Goal: Information Seeking & Learning: Learn about a topic

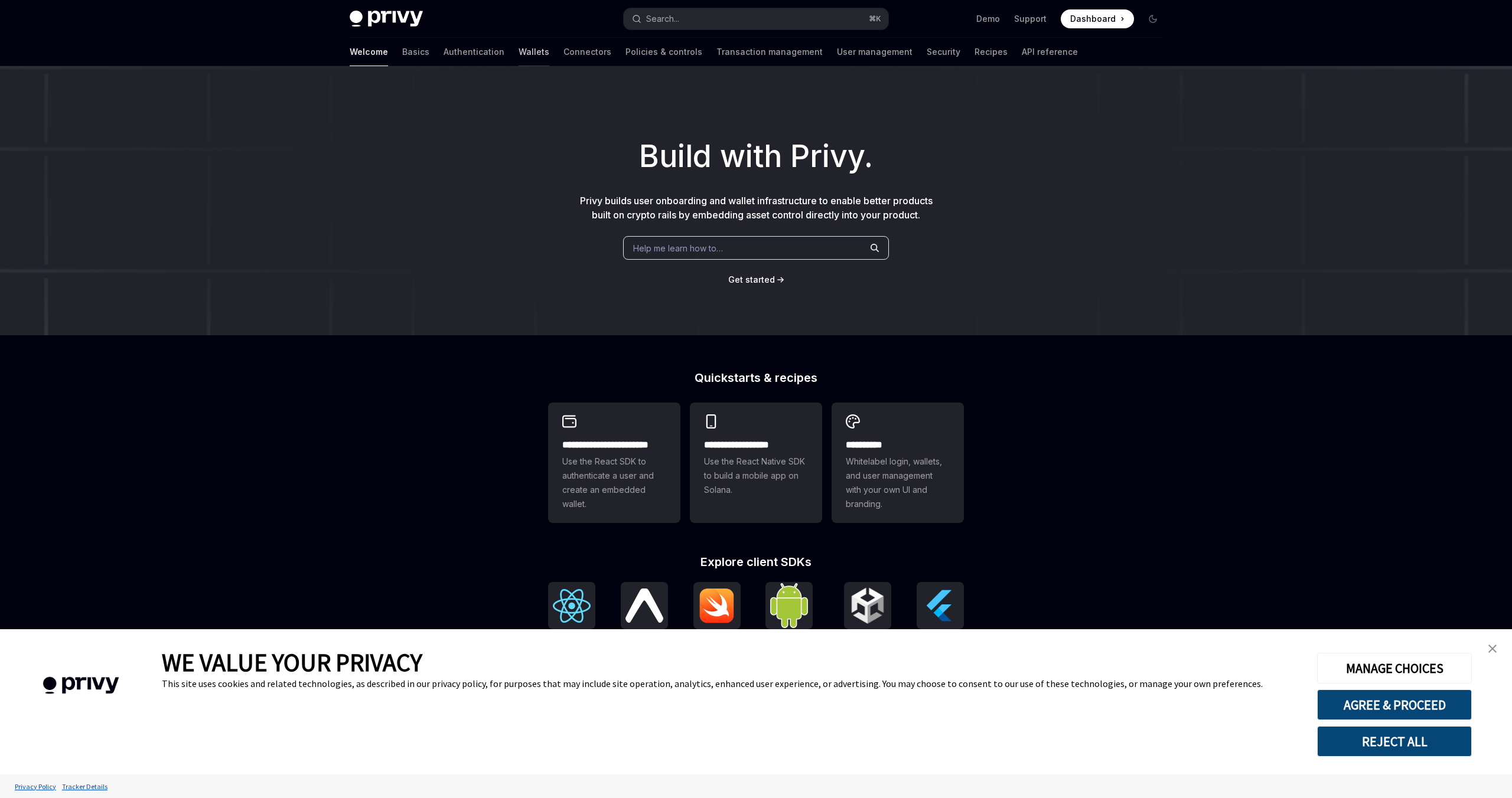
click at [519, 51] on link "Wallets" at bounding box center [534, 52] width 31 height 28
type textarea "*"
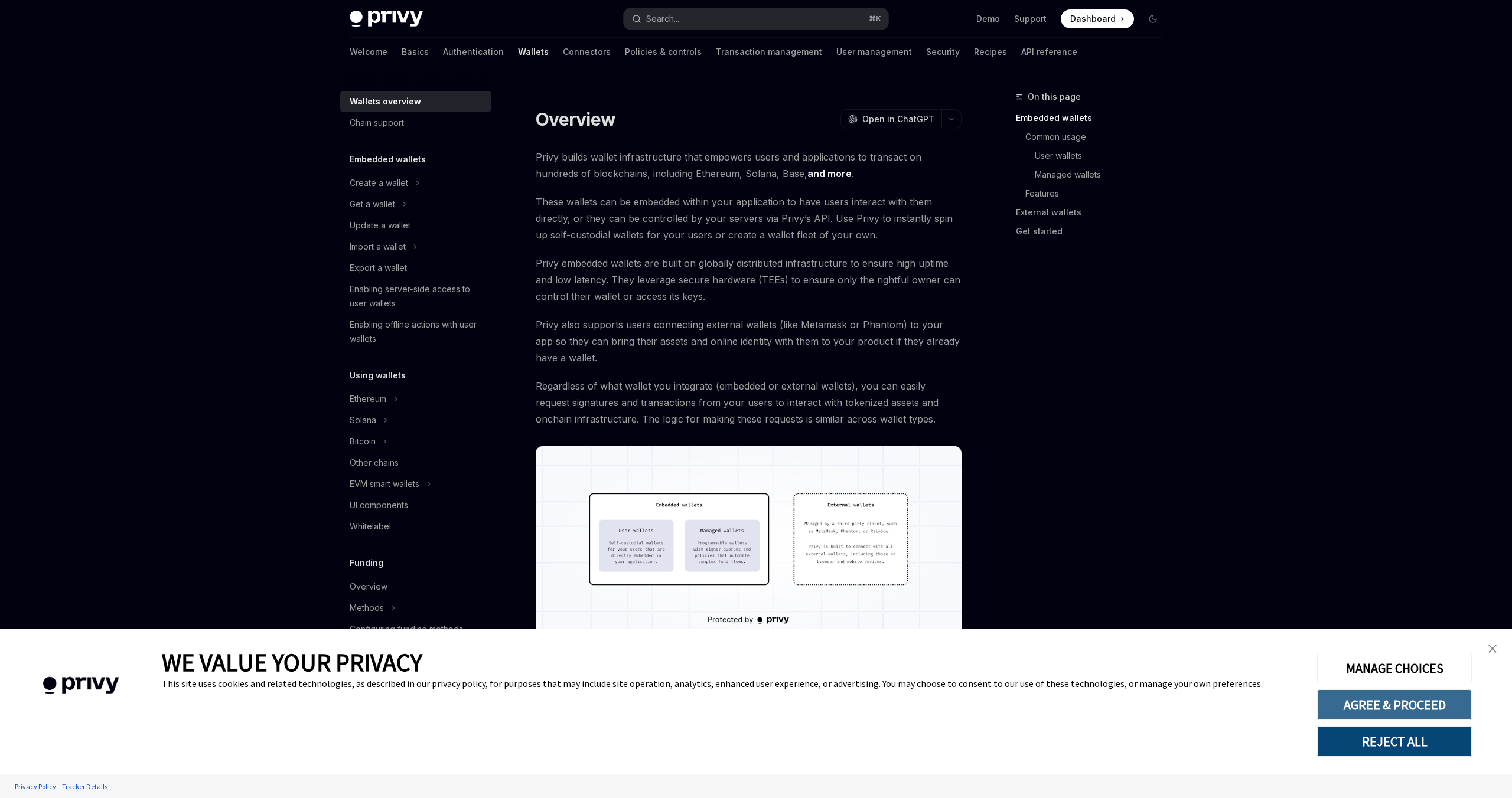
click at [1375, 701] on button "AGREE & PROCEED" at bounding box center [1395, 704] width 155 height 31
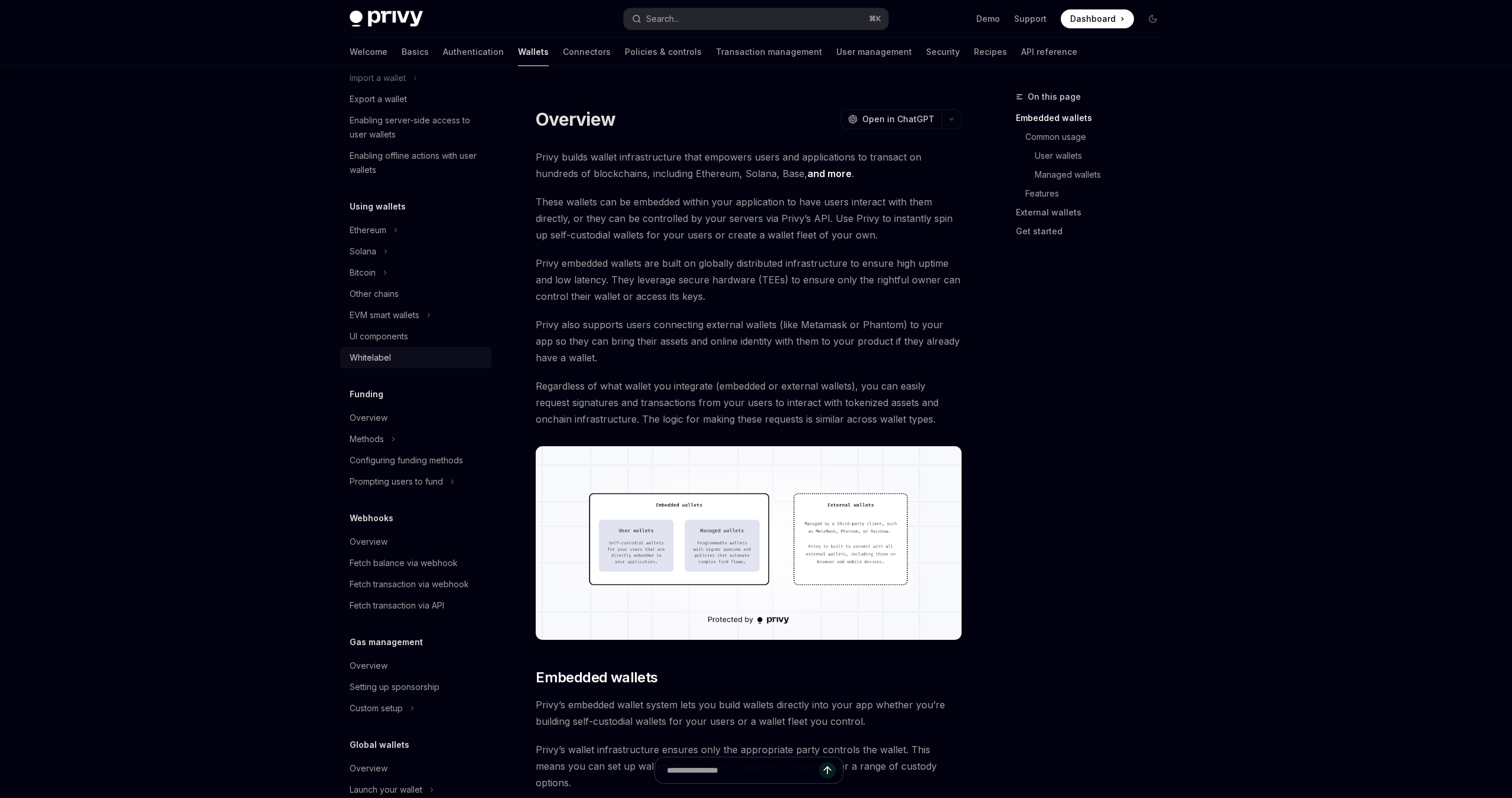
scroll to position [180, 0]
click at [388, 423] on button "Methods" at bounding box center [415, 427] width 151 height 21
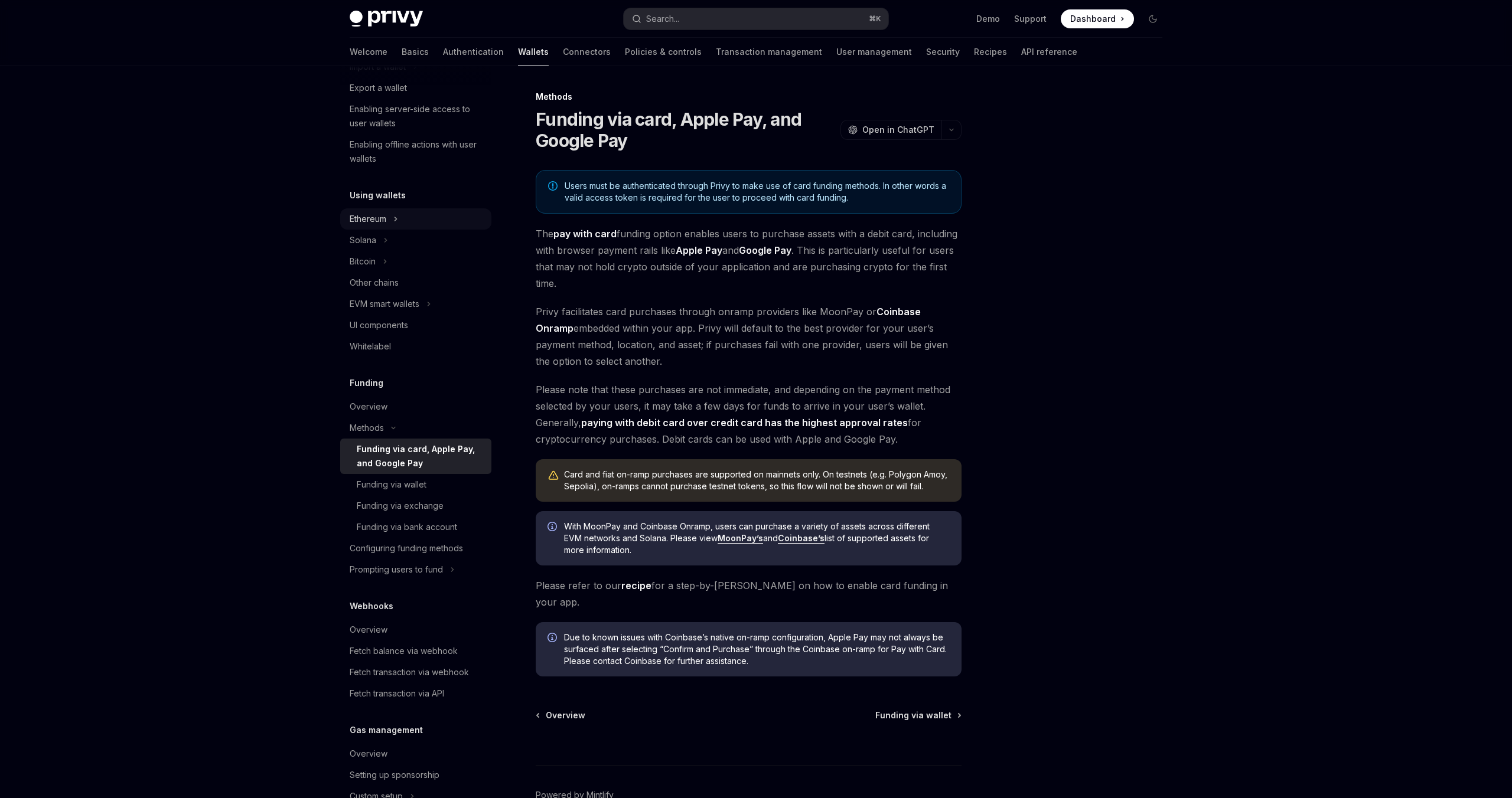
click at [383, 223] on div "Ethereum" at bounding box center [367, 219] width 36 height 14
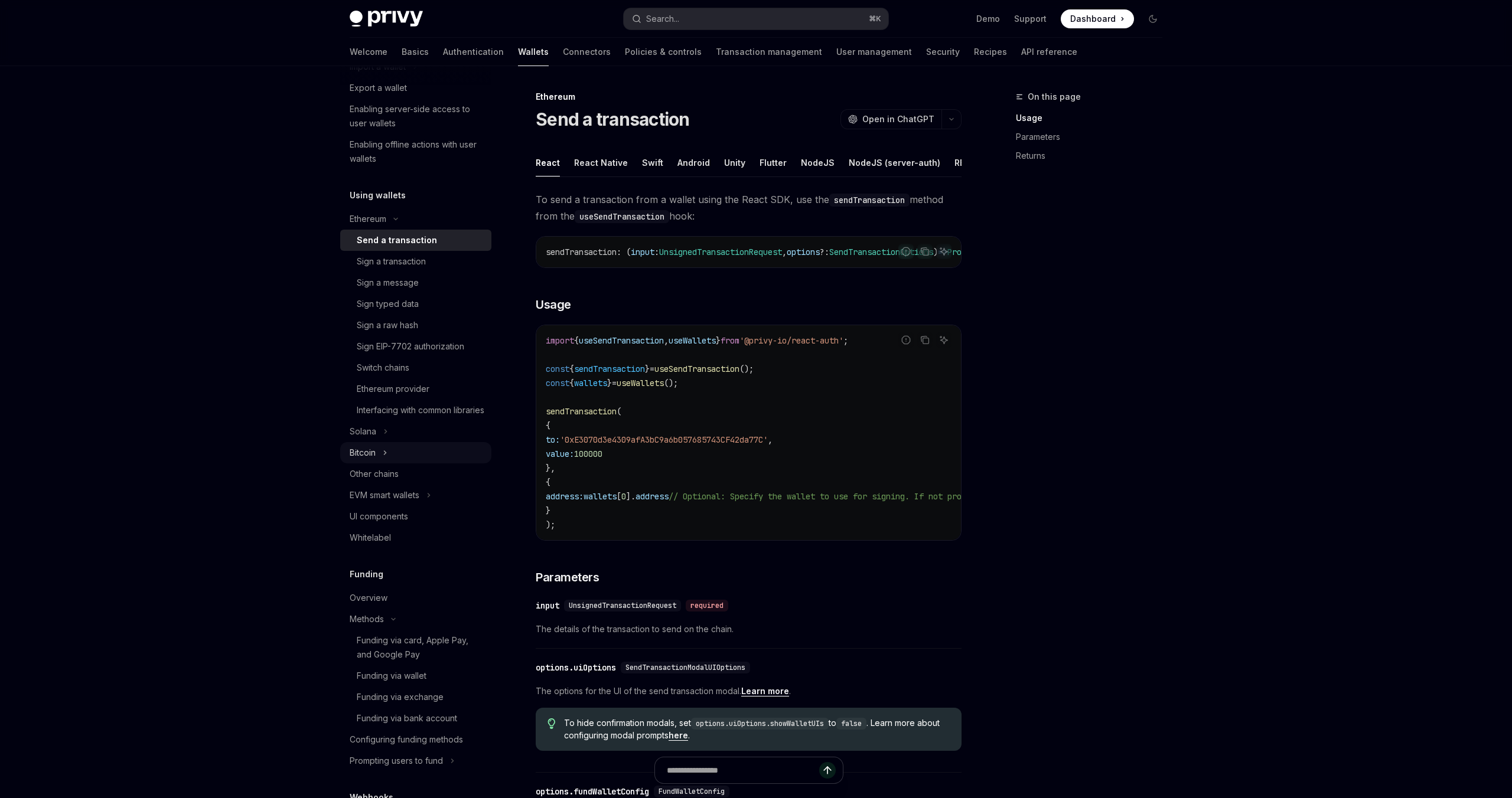
click at [367, 460] on div "Bitcoin" at bounding box center [362, 453] width 26 height 14
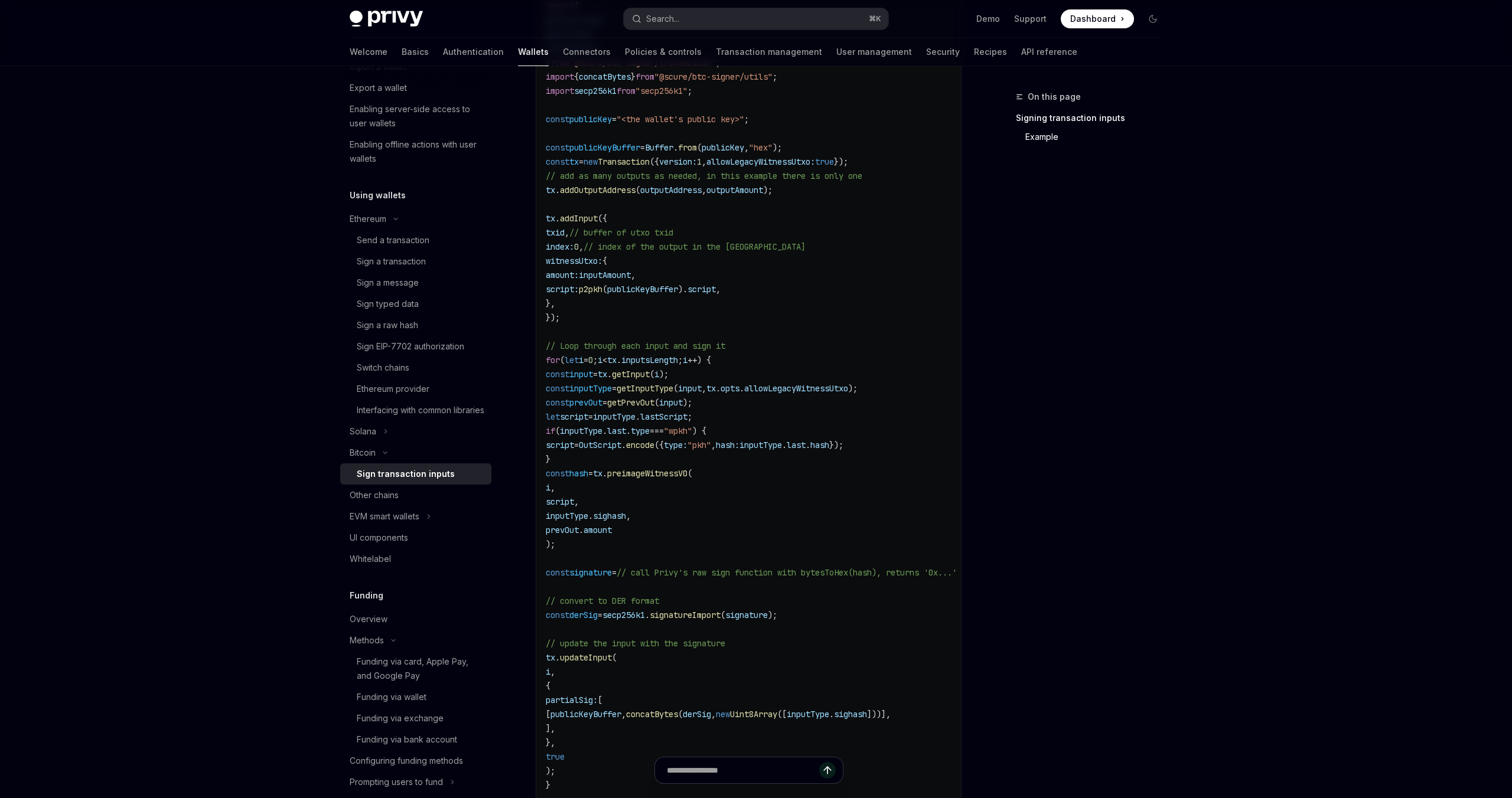
scroll to position [642, 0]
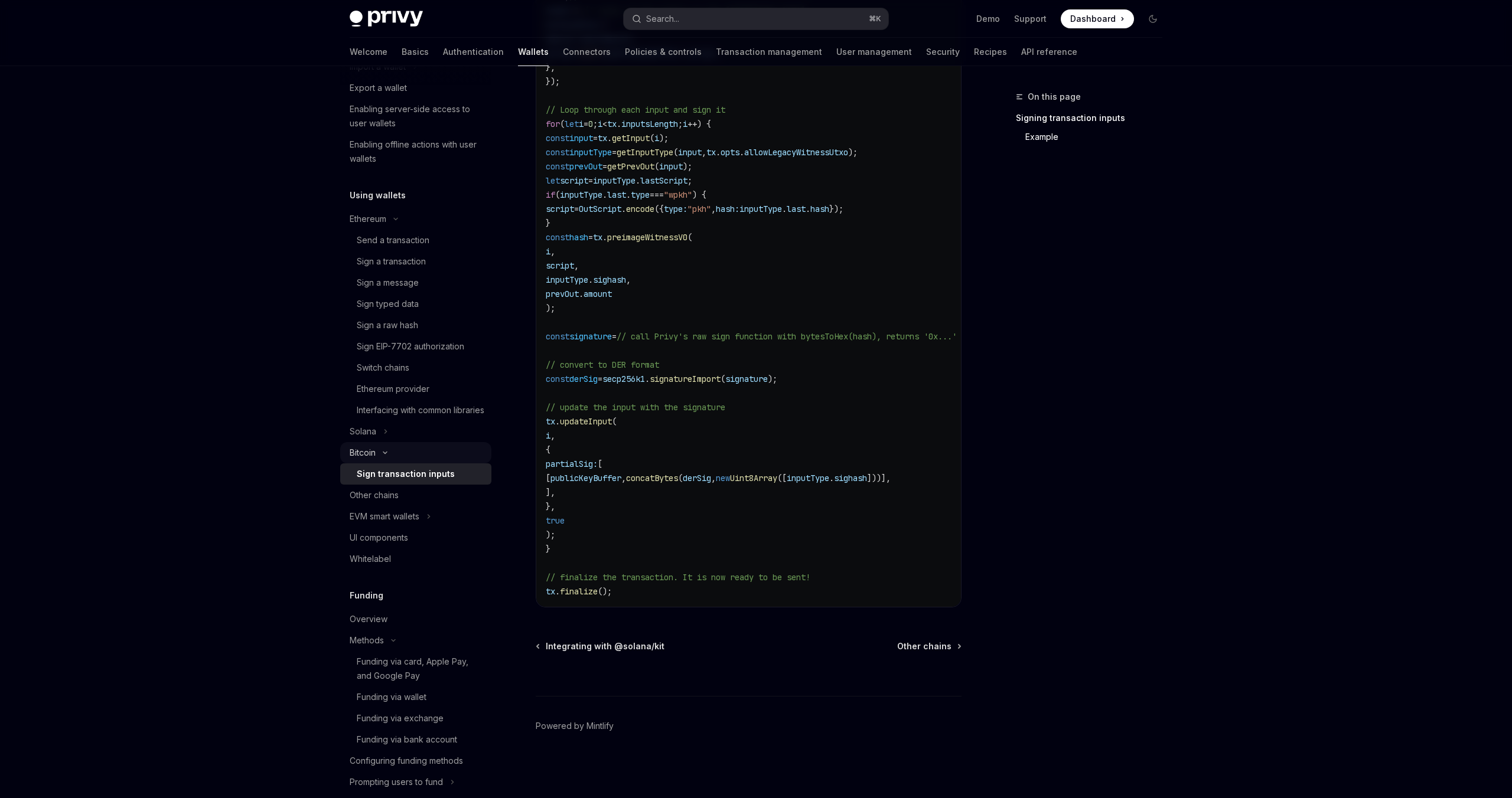
click at [384, 455] on icon "Toggle Bitcoin section" at bounding box center [385, 453] width 14 height 5
click at [421, 240] on div "Send a transaction" at bounding box center [393, 239] width 73 height 14
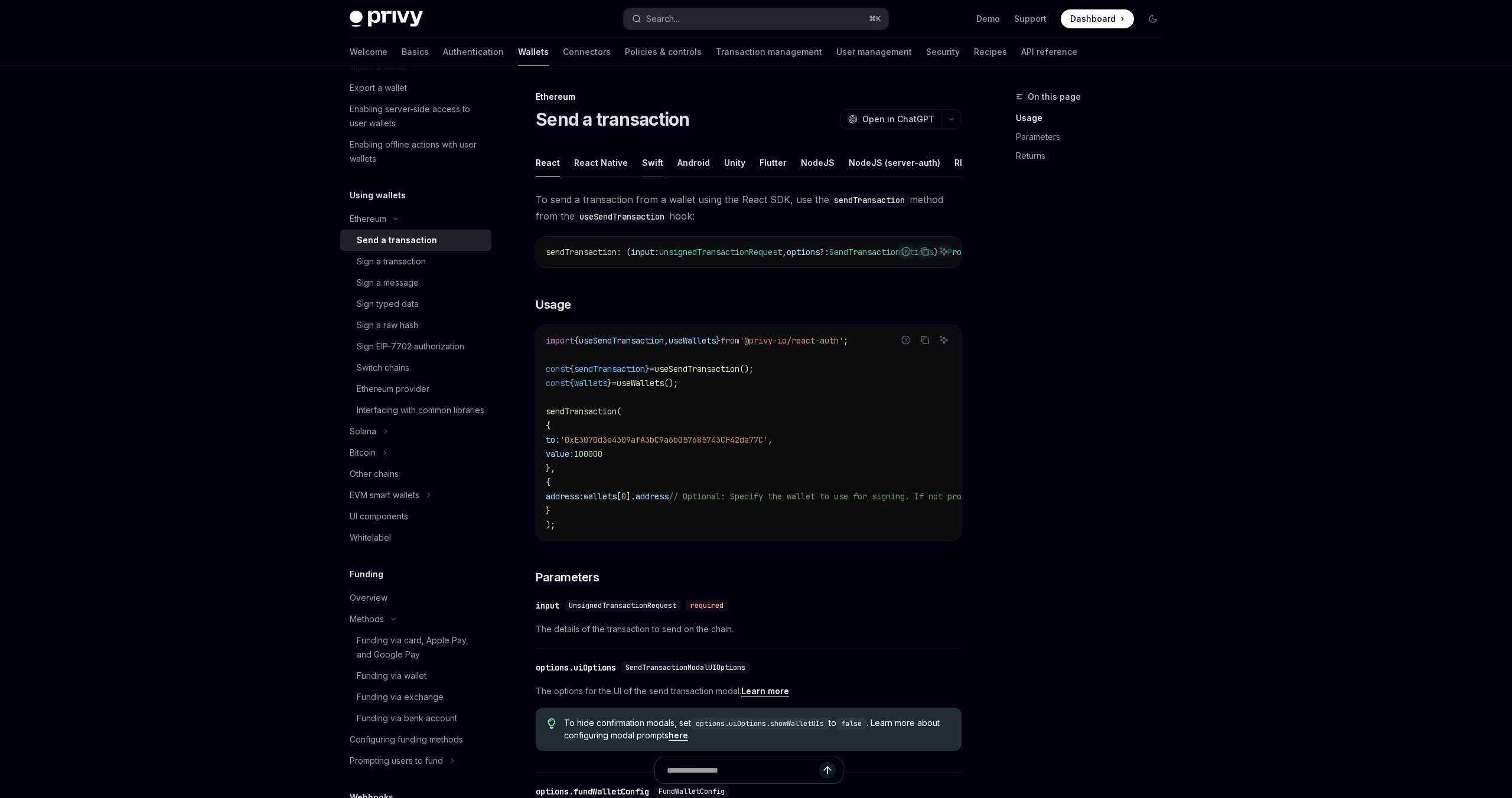
click at [654, 171] on div "Swift" at bounding box center [652, 163] width 21 height 28
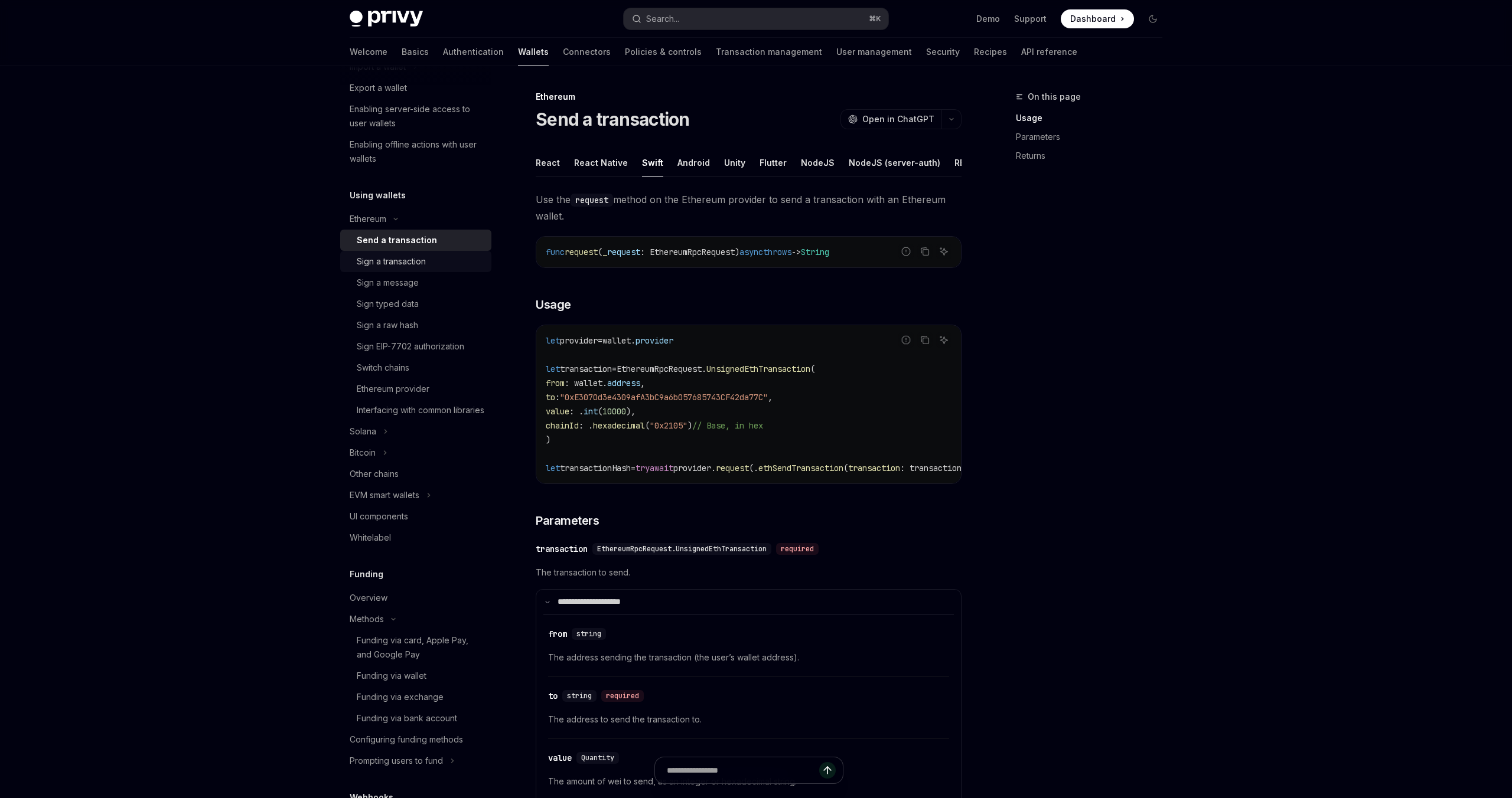
click at [384, 264] on div "Sign a transaction" at bounding box center [391, 261] width 69 height 14
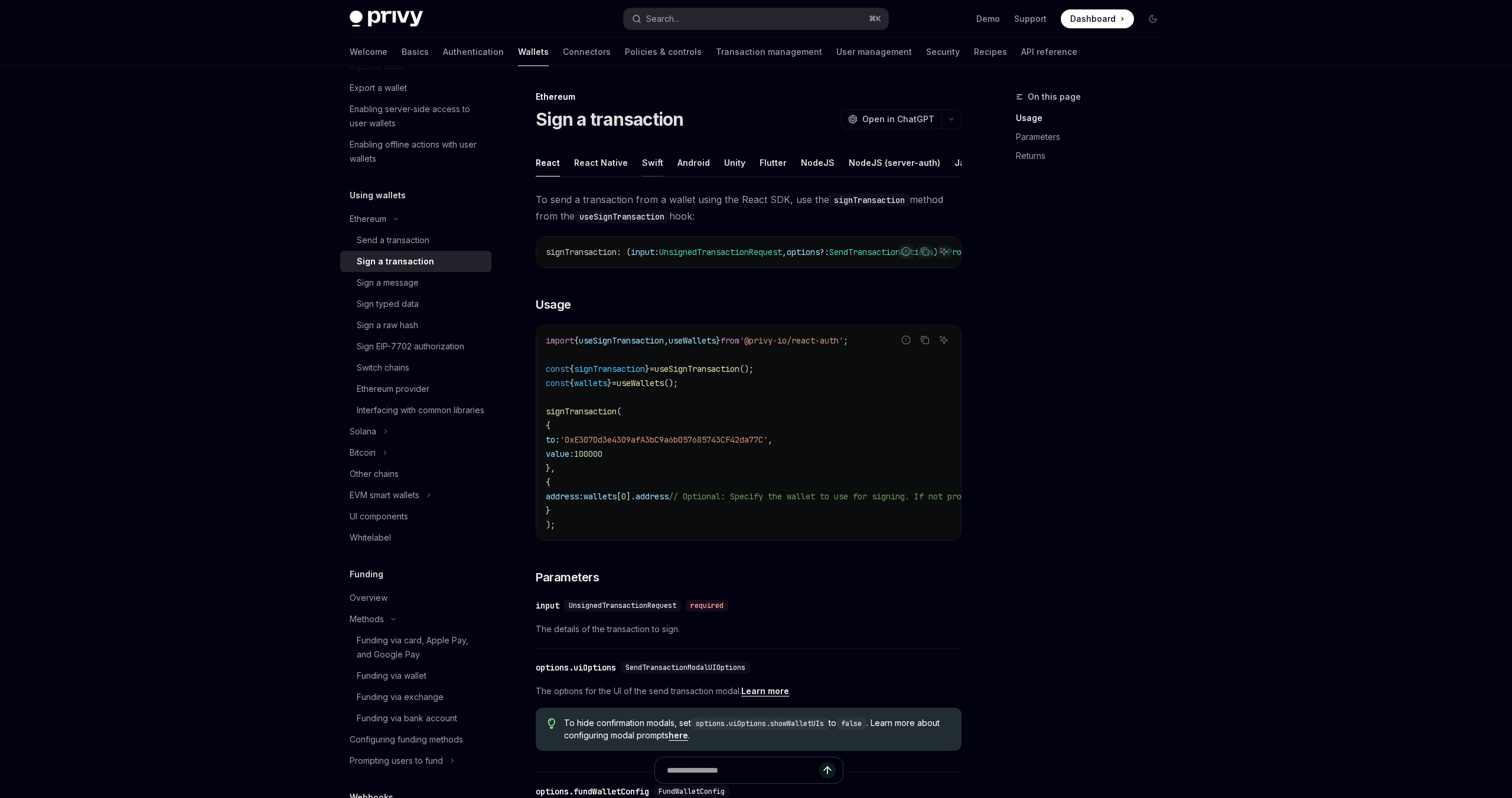
click at [652, 162] on div "Swift" at bounding box center [652, 163] width 21 height 28
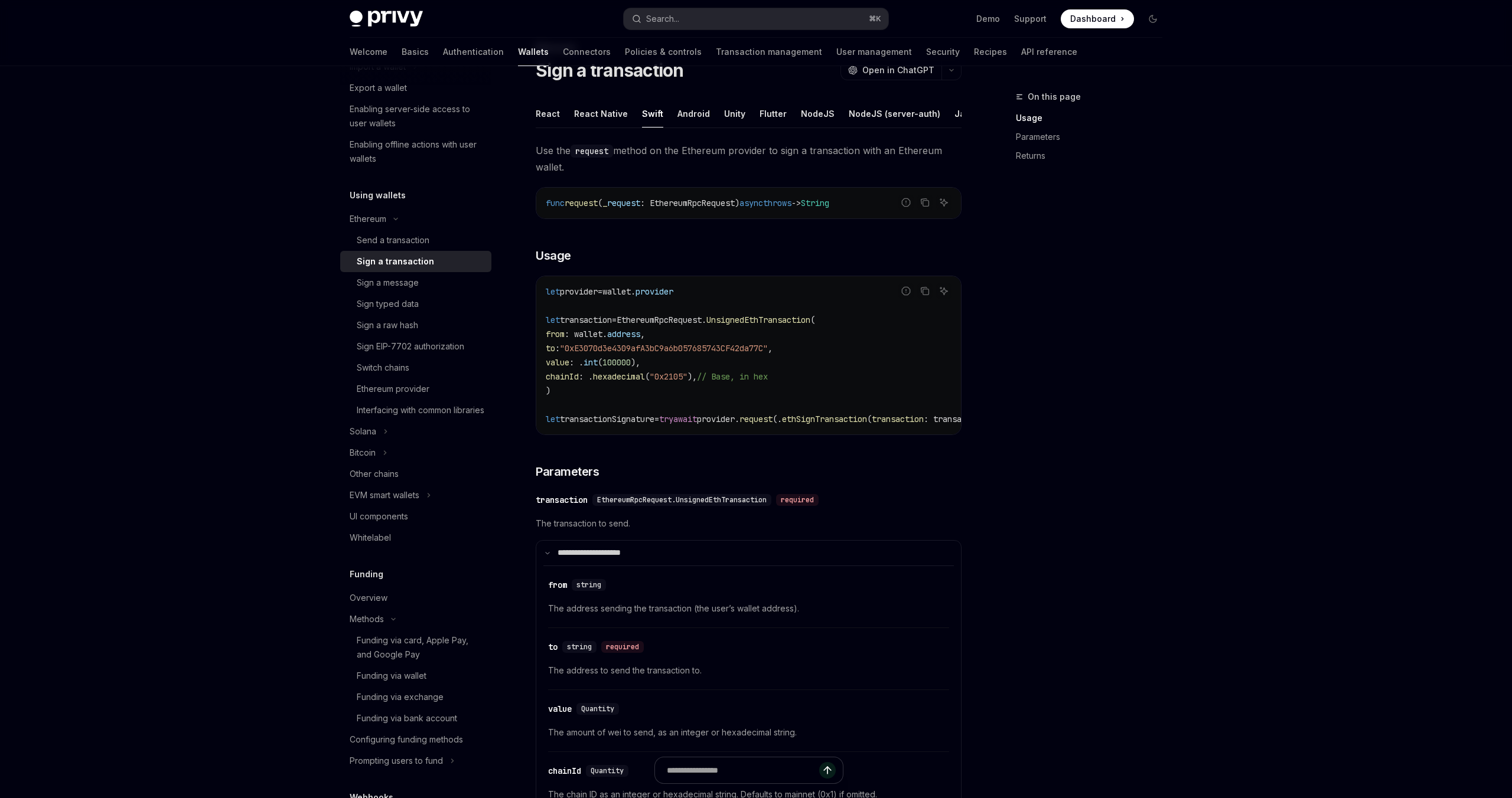
scroll to position [46, 0]
click at [550, 559] on icon at bounding box center [547, 556] width 6 height 6
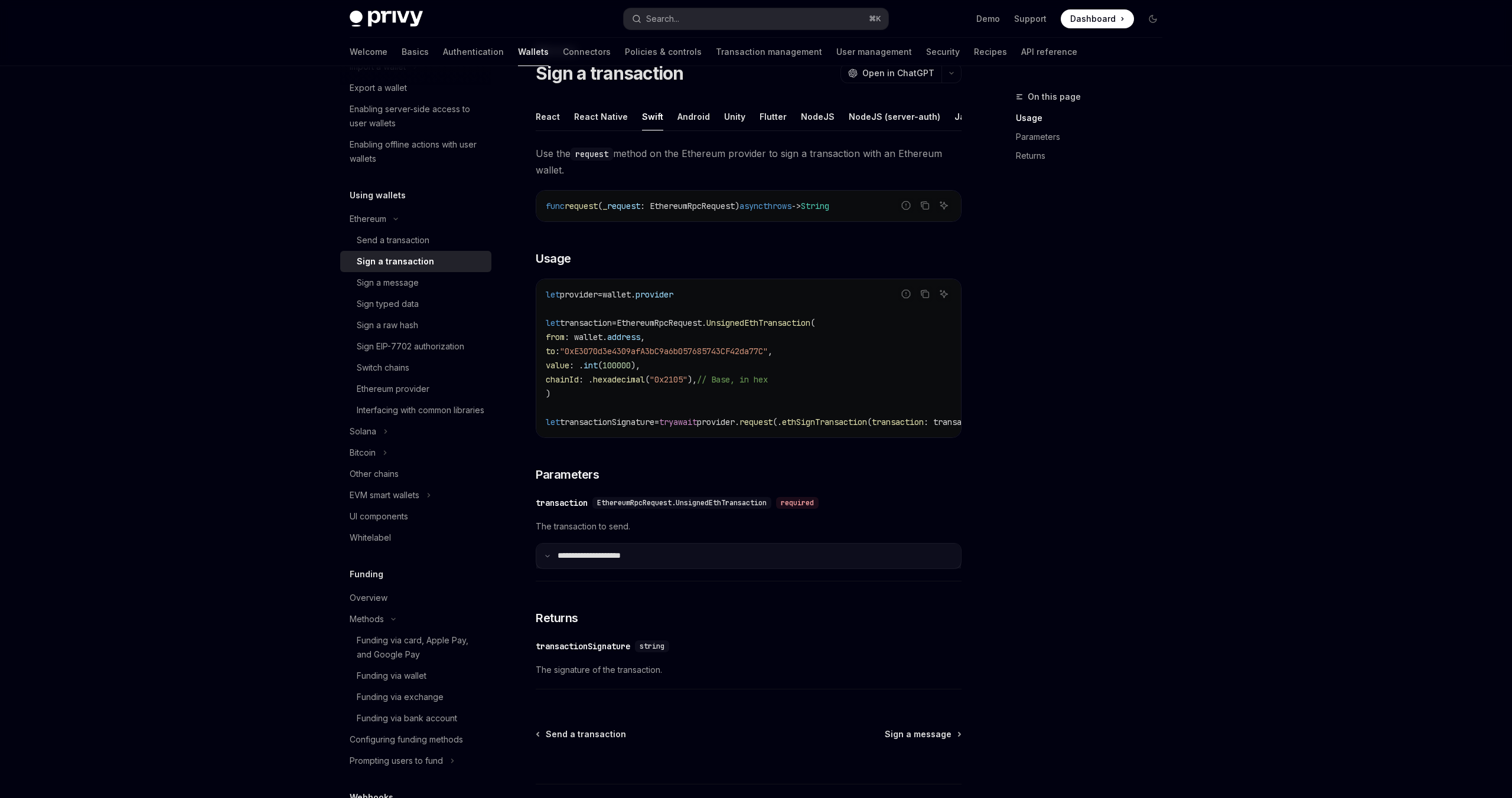
click at [550, 559] on icon at bounding box center [547, 556] width 6 height 6
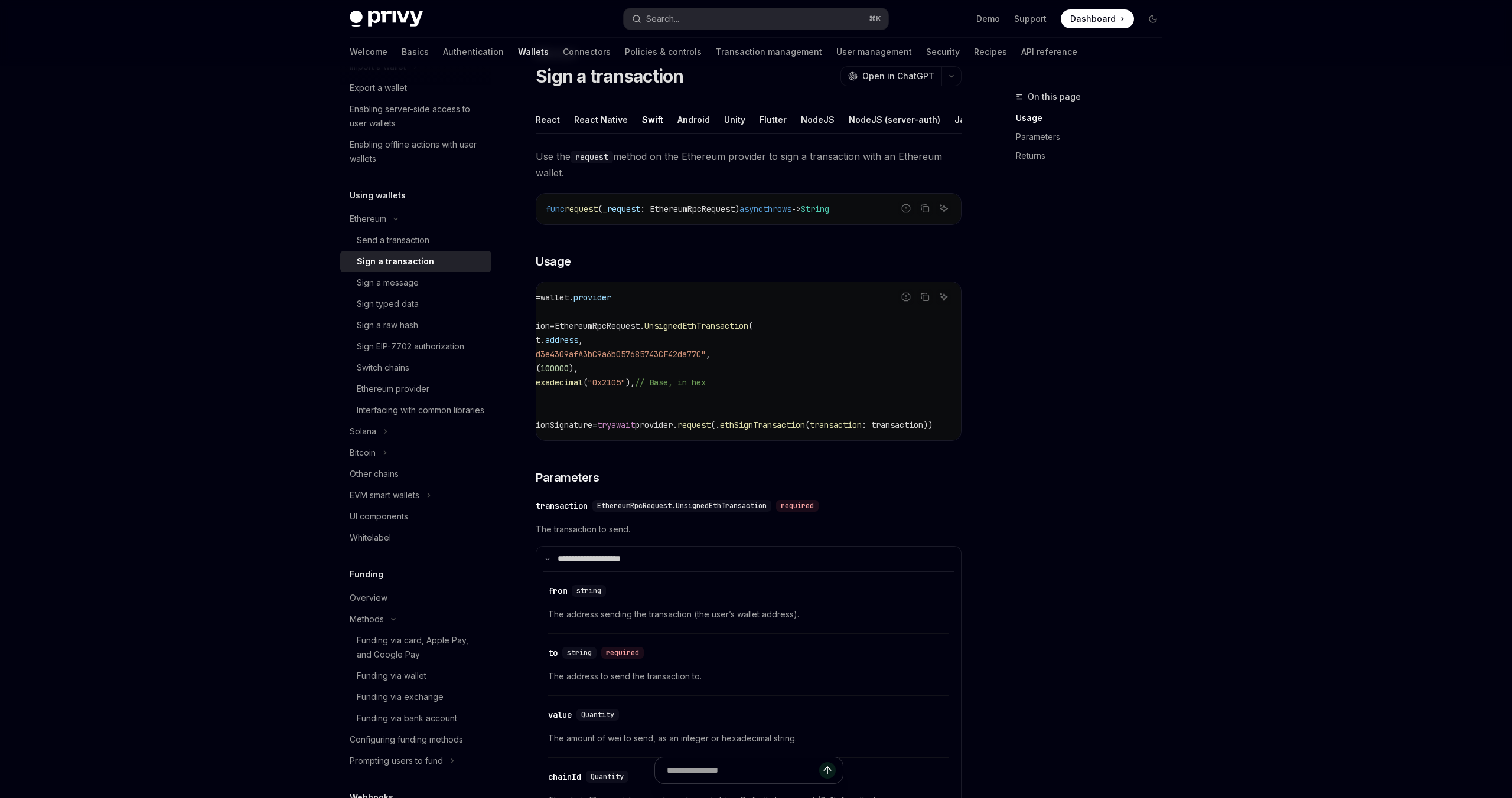
scroll to position [0, 109]
click at [420, 241] on div "Send a transaction" at bounding box center [393, 239] width 73 height 14
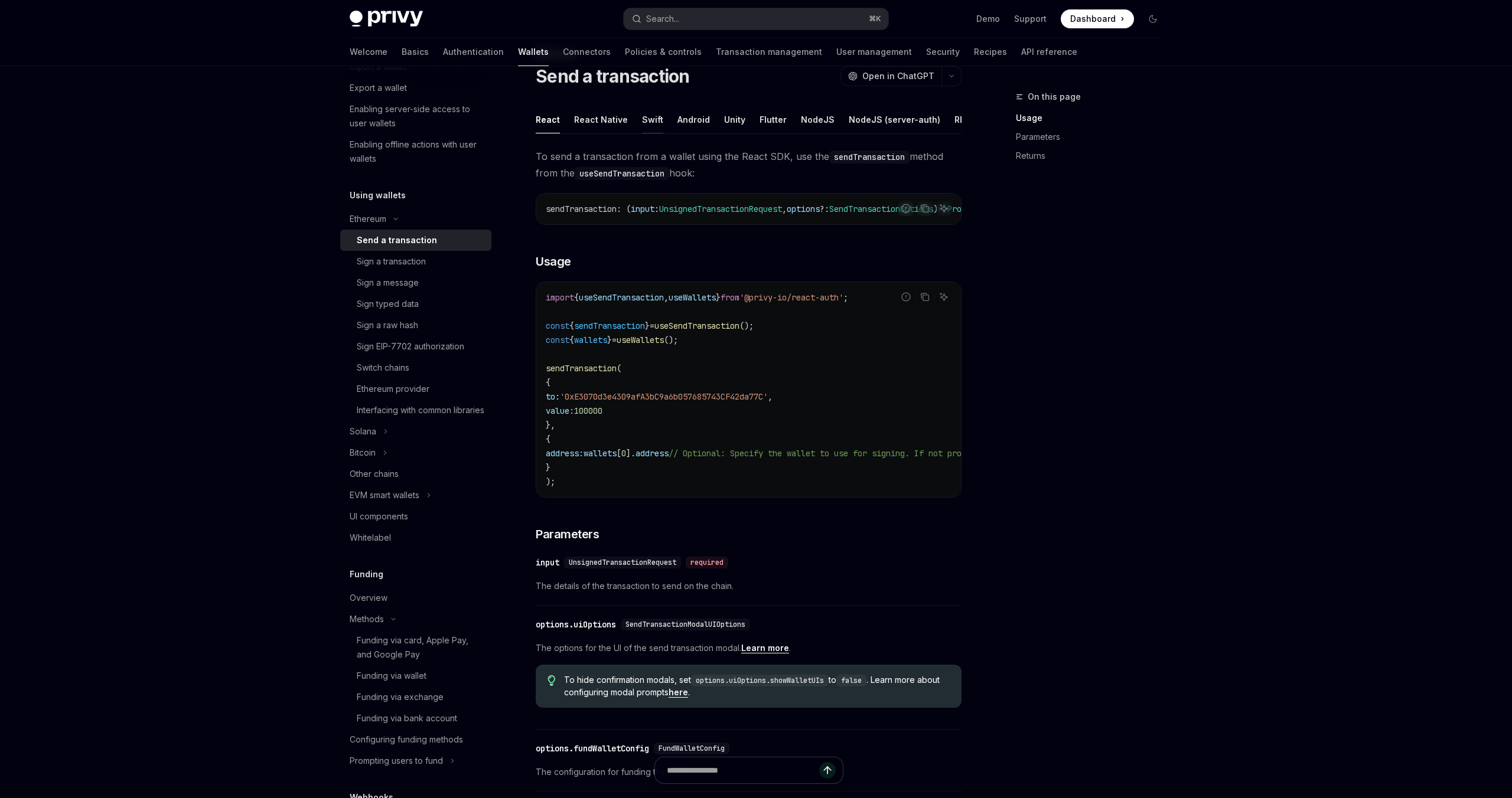
click at [652, 119] on div "Swift" at bounding box center [652, 119] width 21 height 28
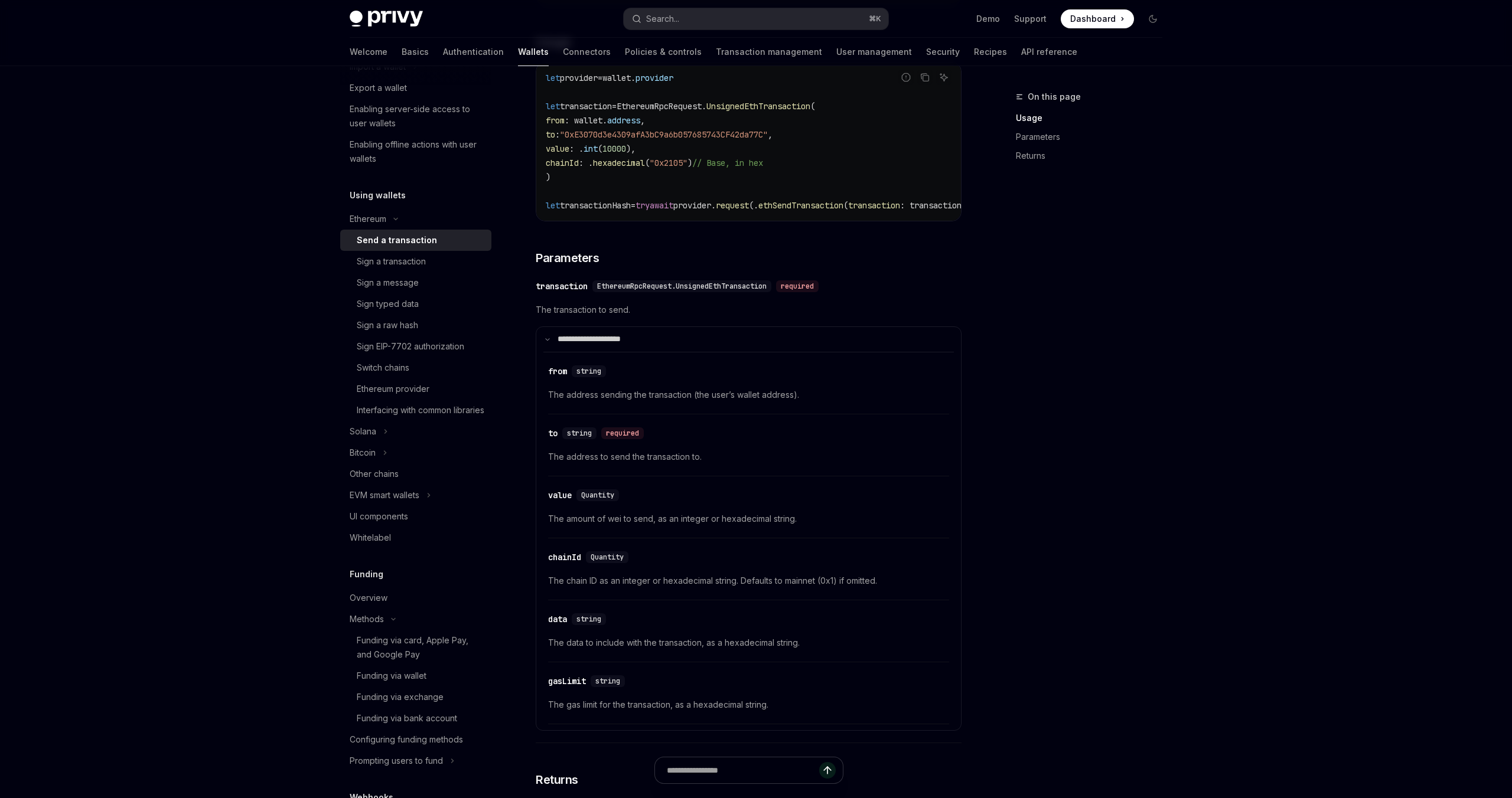
scroll to position [271, 0]
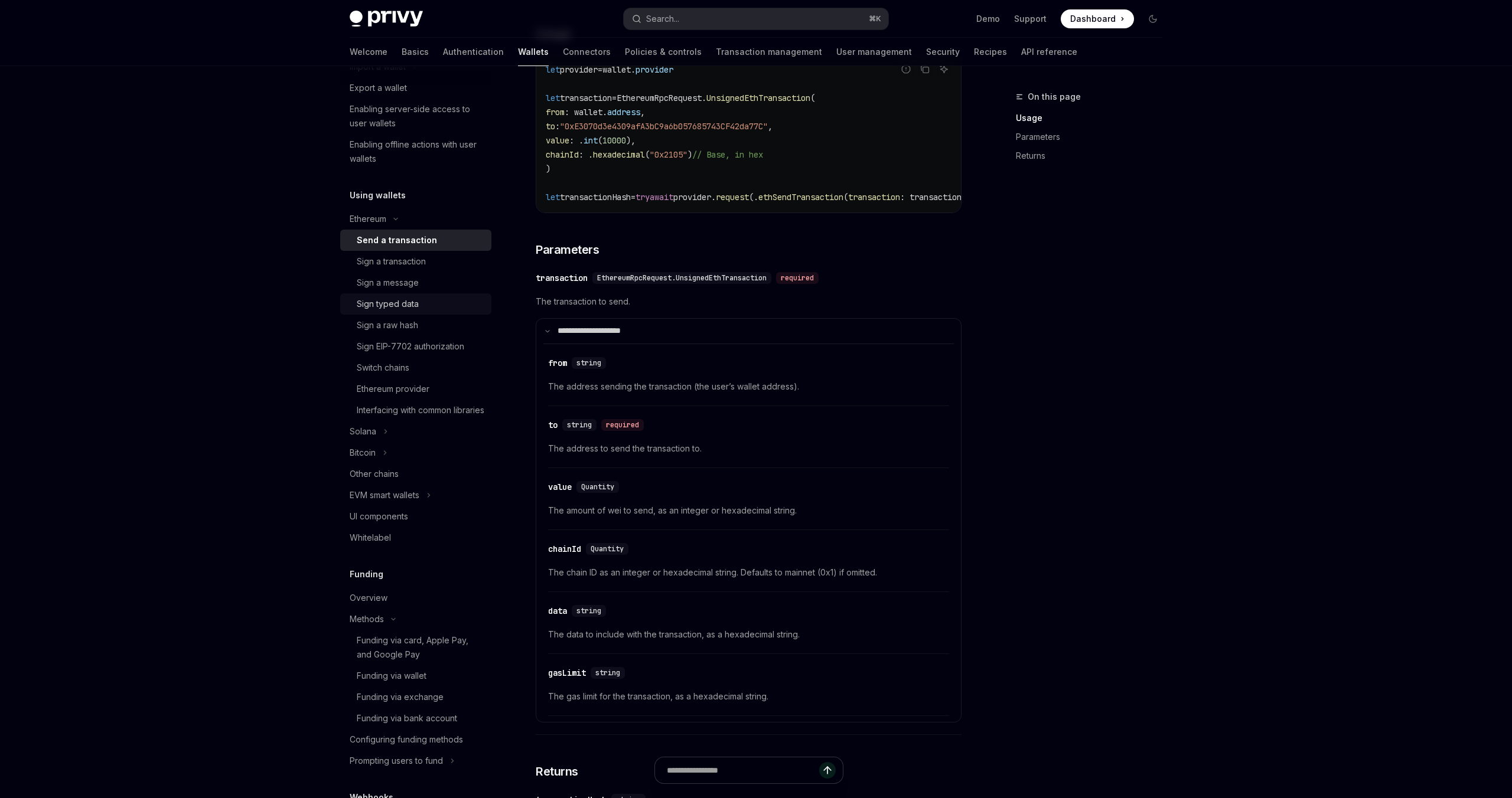
click at [412, 303] on div "Sign typed data" at bounding box center [388, 304] width 62 height 14
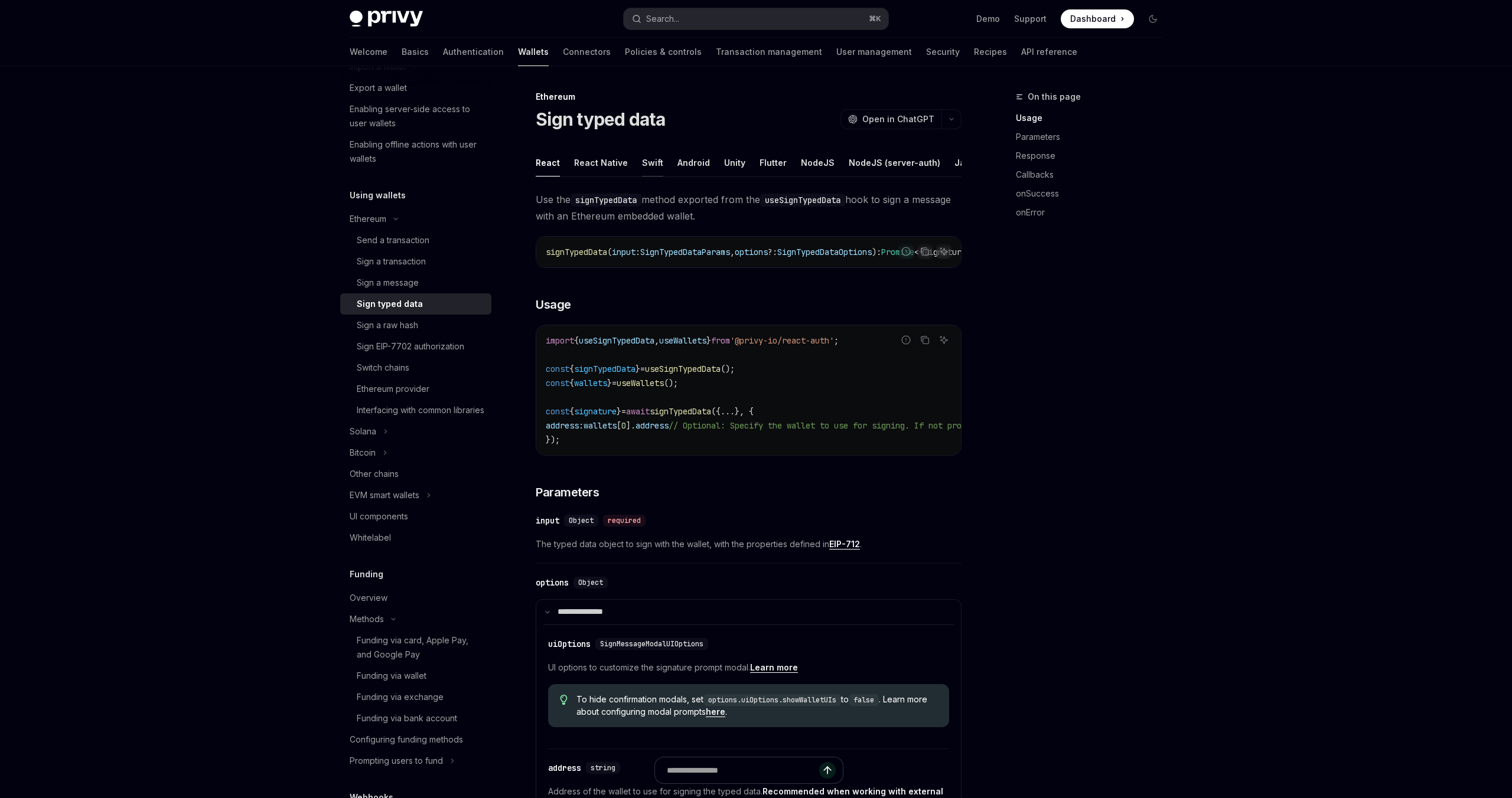
click at [642, 165] on div "Swift" at bounding box center [652, 163] width 21 height 28
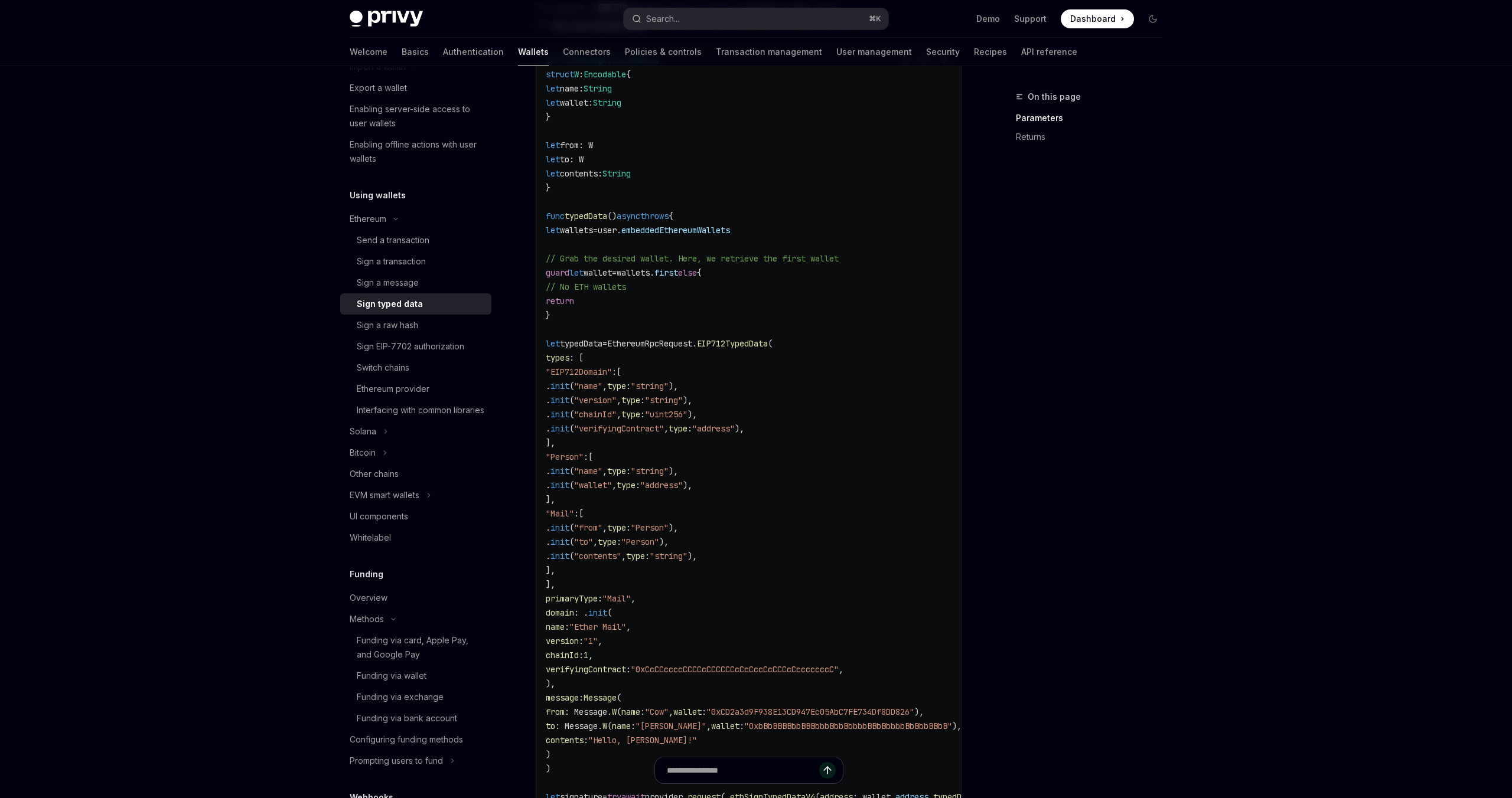
scroll to position [206, 0]
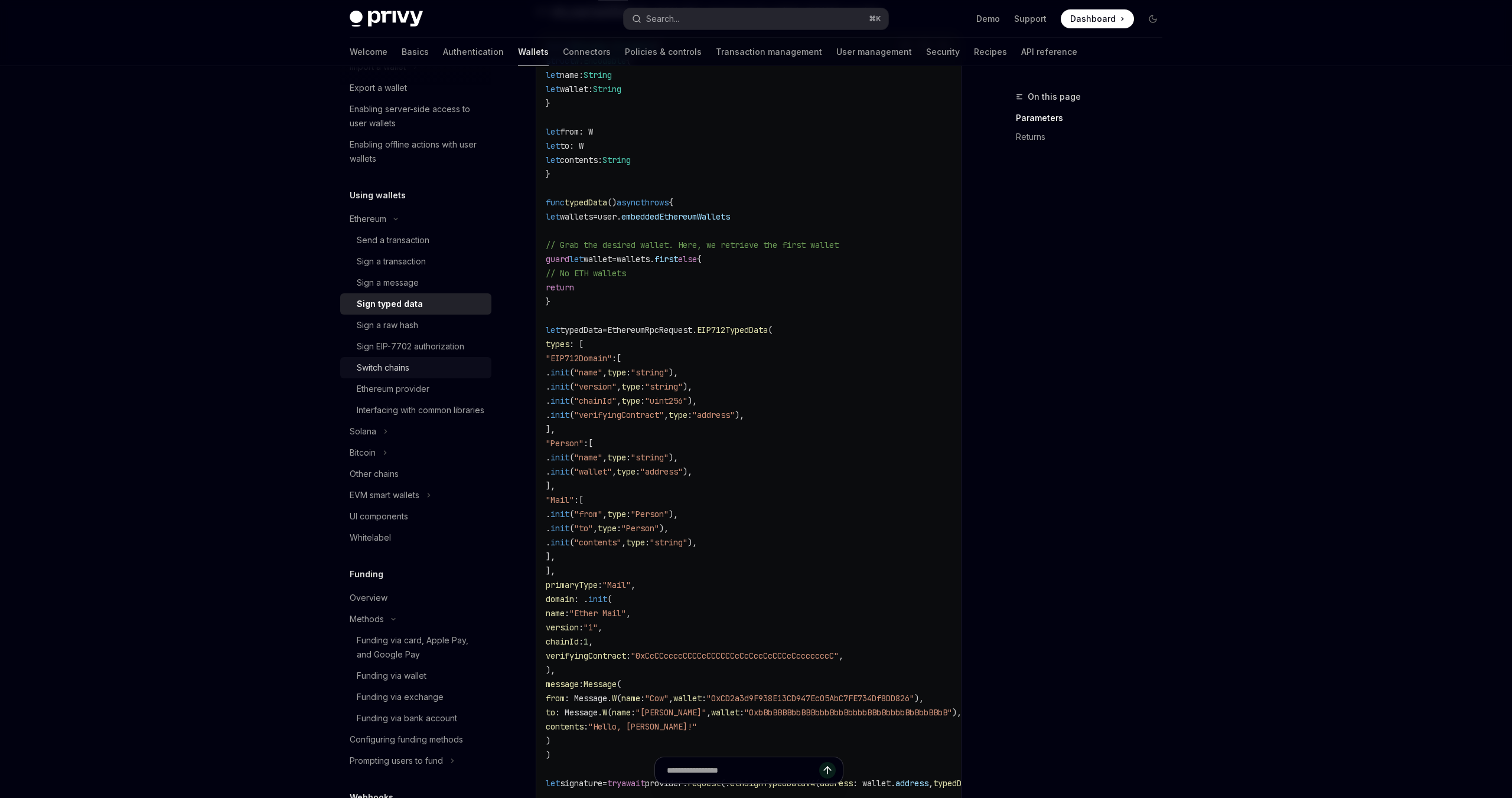
click at [380, 365] on div "Switch chains" at bounding box center [383, 367] width 52 height 14
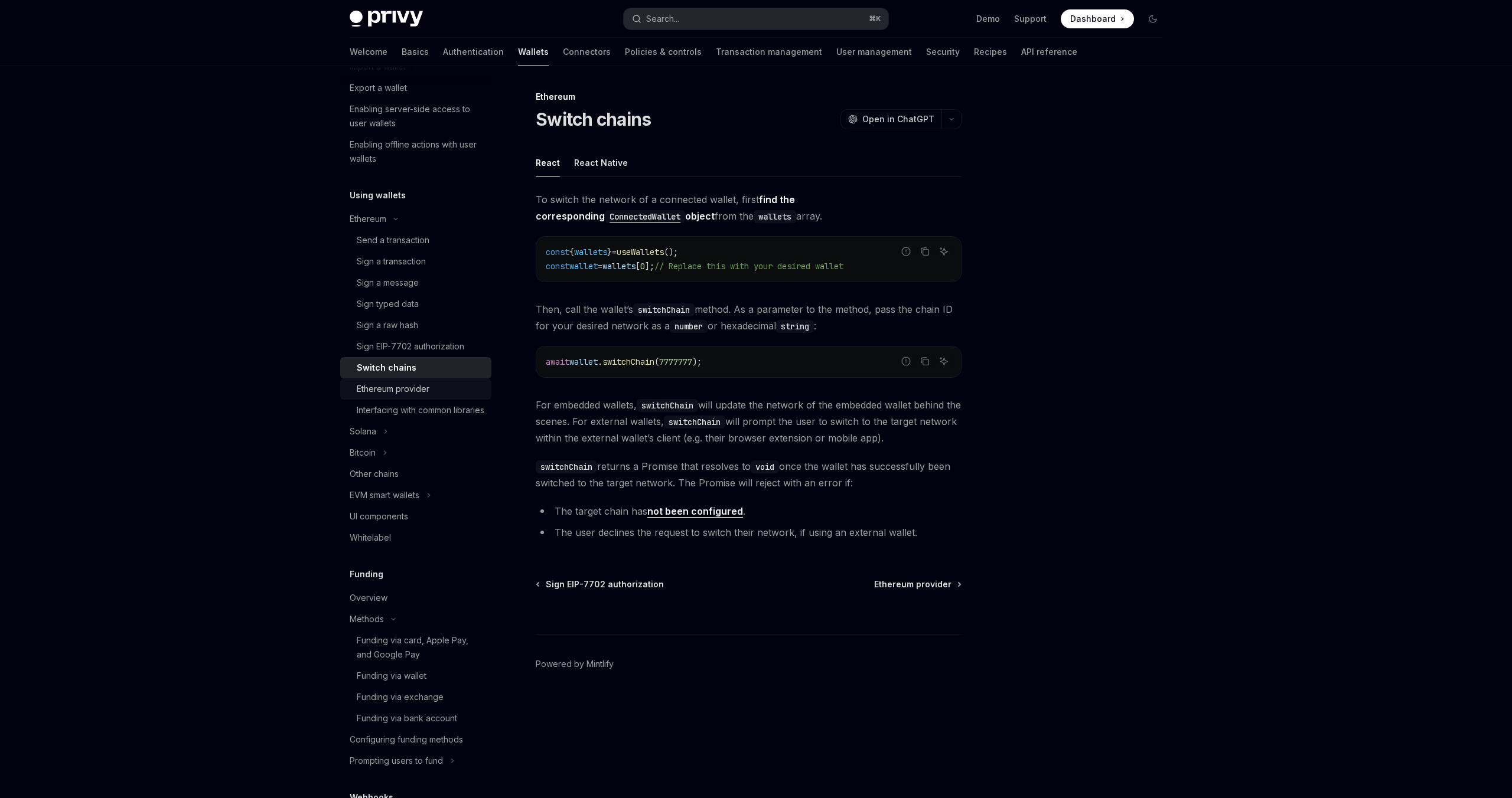
click at [407, 392] on div "Ethereum provider" at bounding box center [393, 388] width 73 height 14
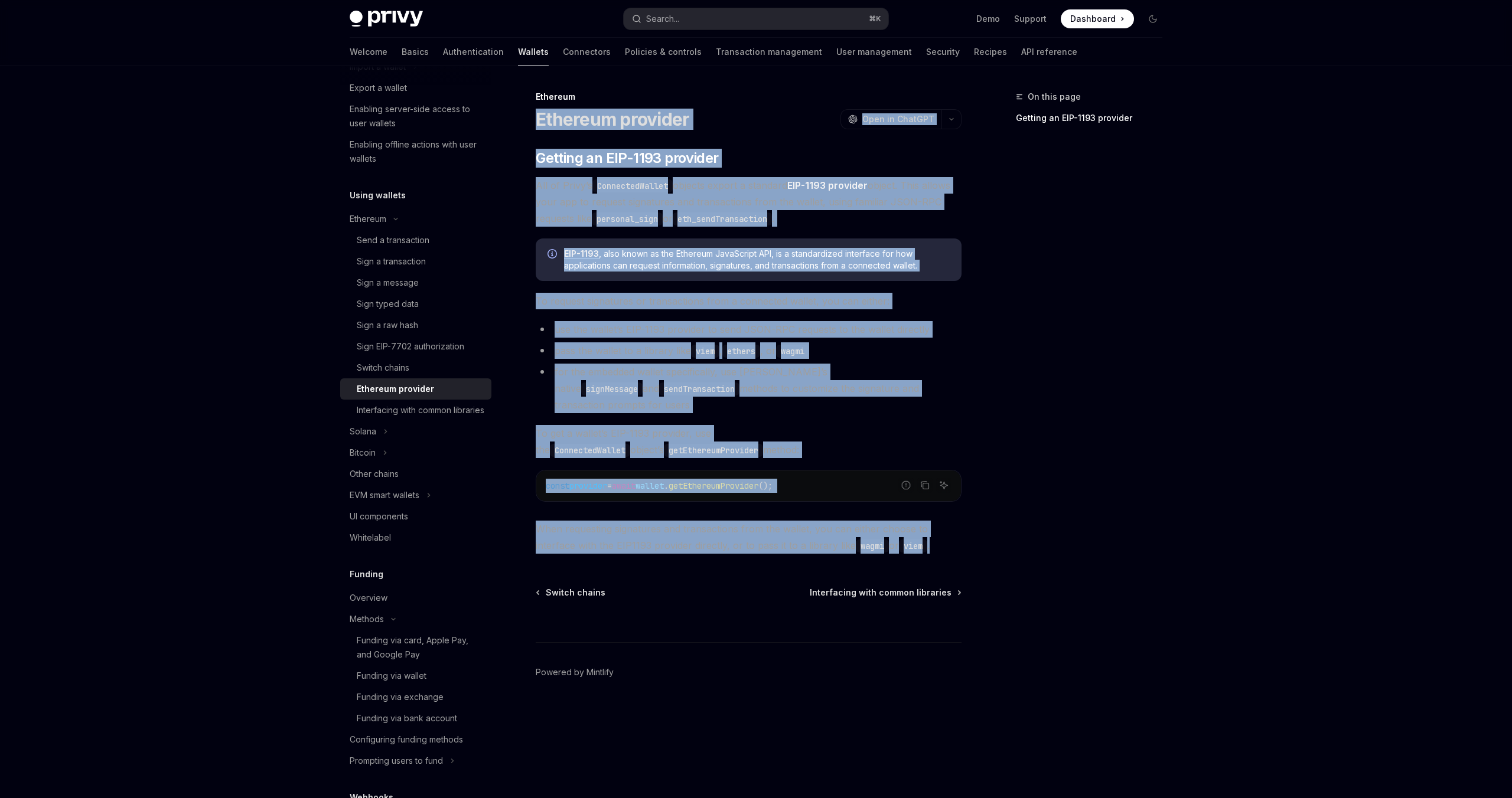
drag, startPoint x: 938, startPoint y: 529, endPoint x: 539, endPoint y: 123, distance: 569.2
click at [539, 123] on div "Ethereum Ethereum provider OpenAI Open in ChatGPT OpenAI Open in ChatGPT ​ Gett…" at bounding box center [638, 443] width 652 height 709
copy div "Loremips dolorsit AmetCO Adip el SeddOEI TempOR Inci ut LaboREE ​ Dolorem al EN…"
click at [1020, 376] on div "On this page Getting an EIP-1193 provider" at bounding box center [1082, 443] width 180 height 709
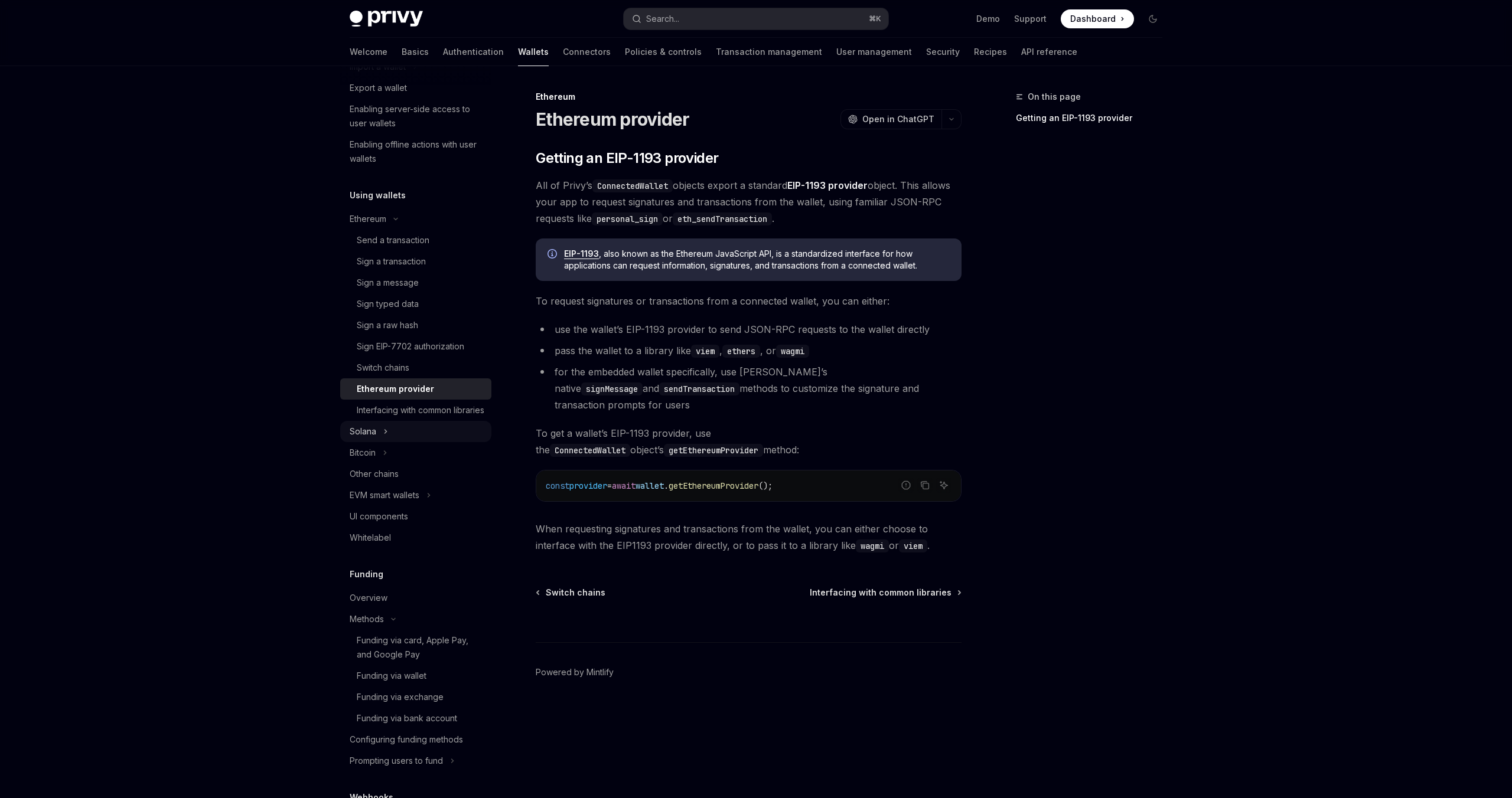
click at [382, 442] on button "Solana" at bounding box center [415, 431] width 151 height 21
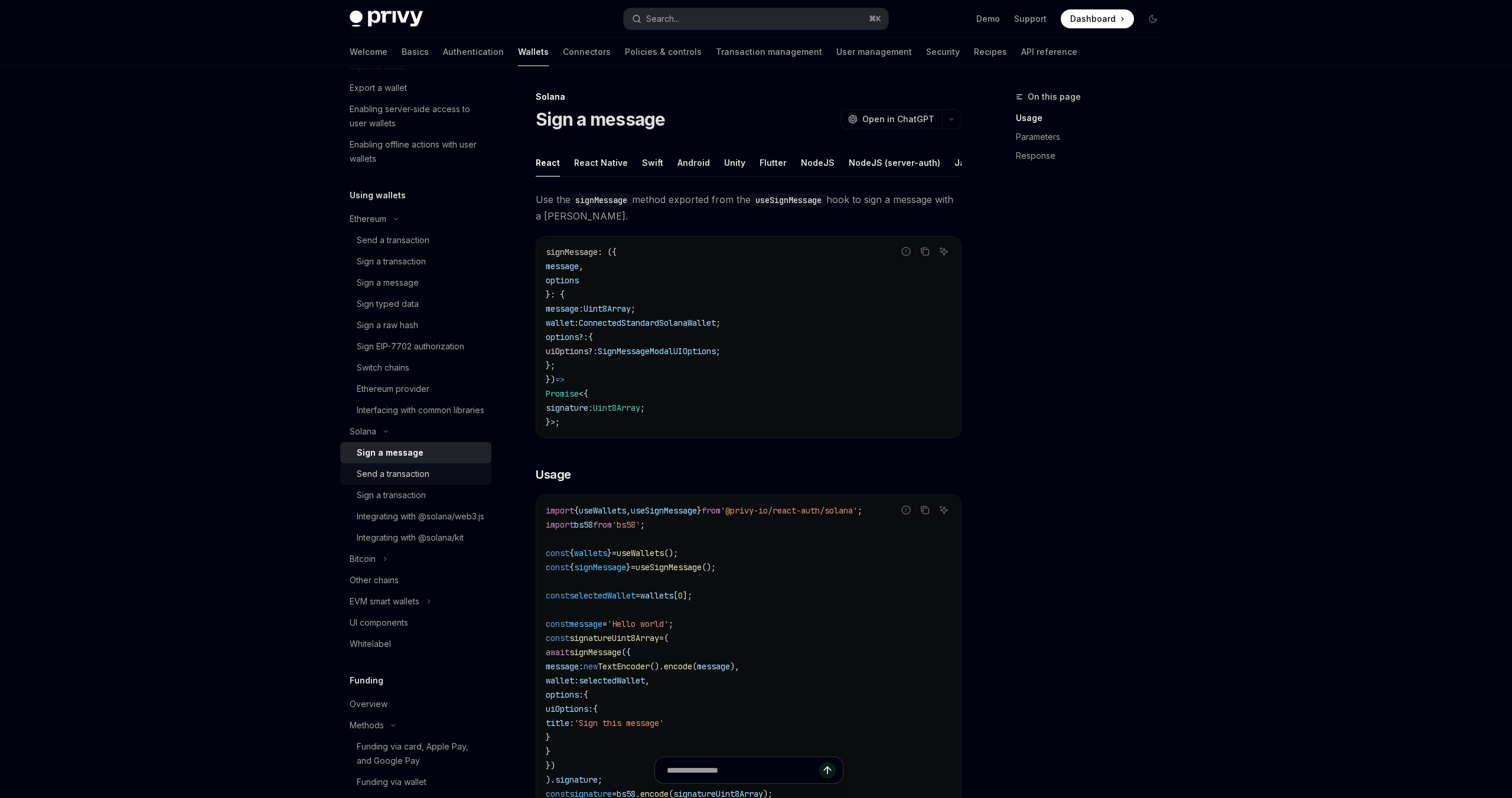
click at [391, 481] on div "Send a transaction" at bounding box center [393, 473] width 73 height 14
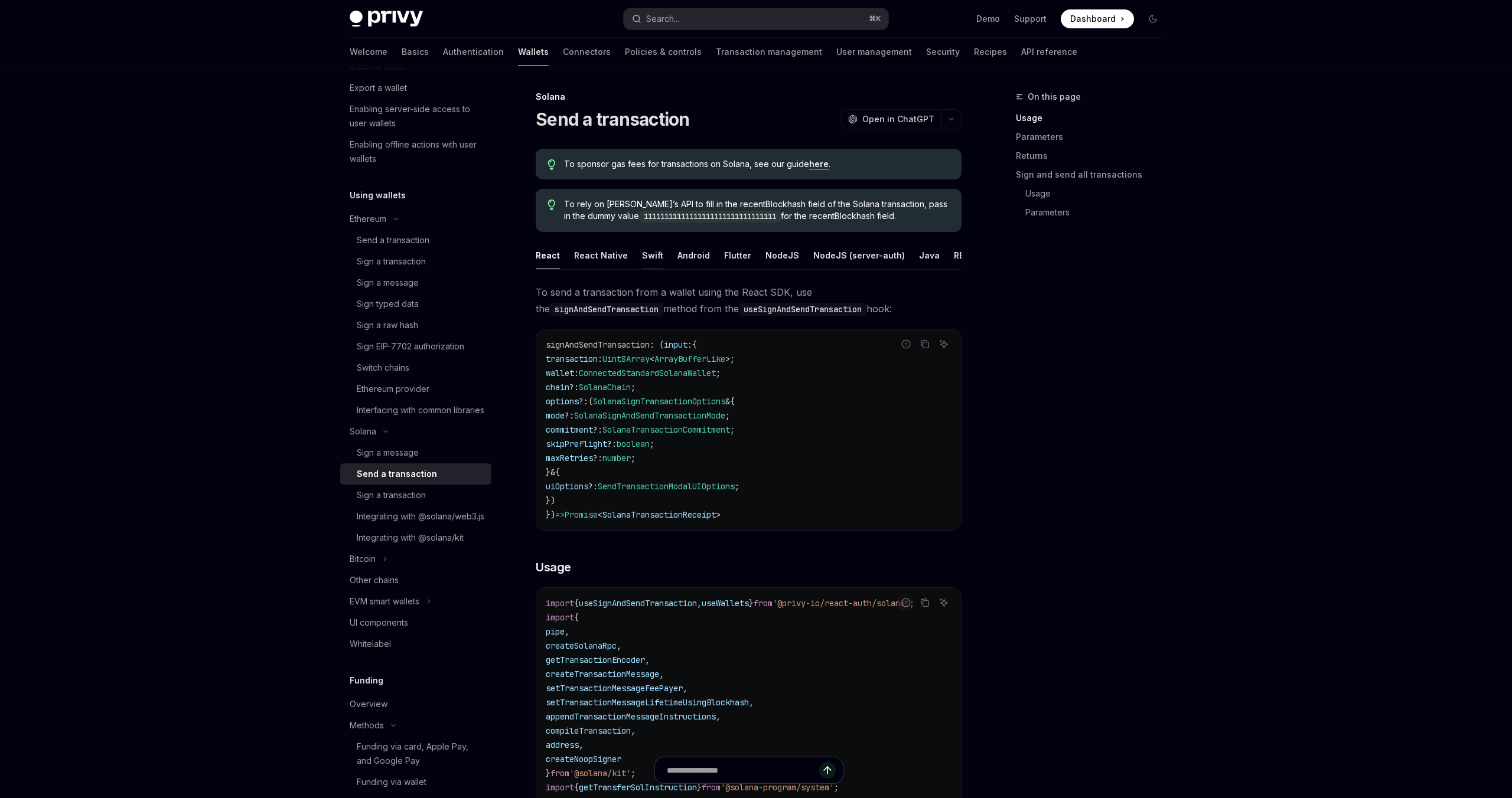
click at [647, 259] on div "Swift" at bounding box center [652, 255] width 21 height 28
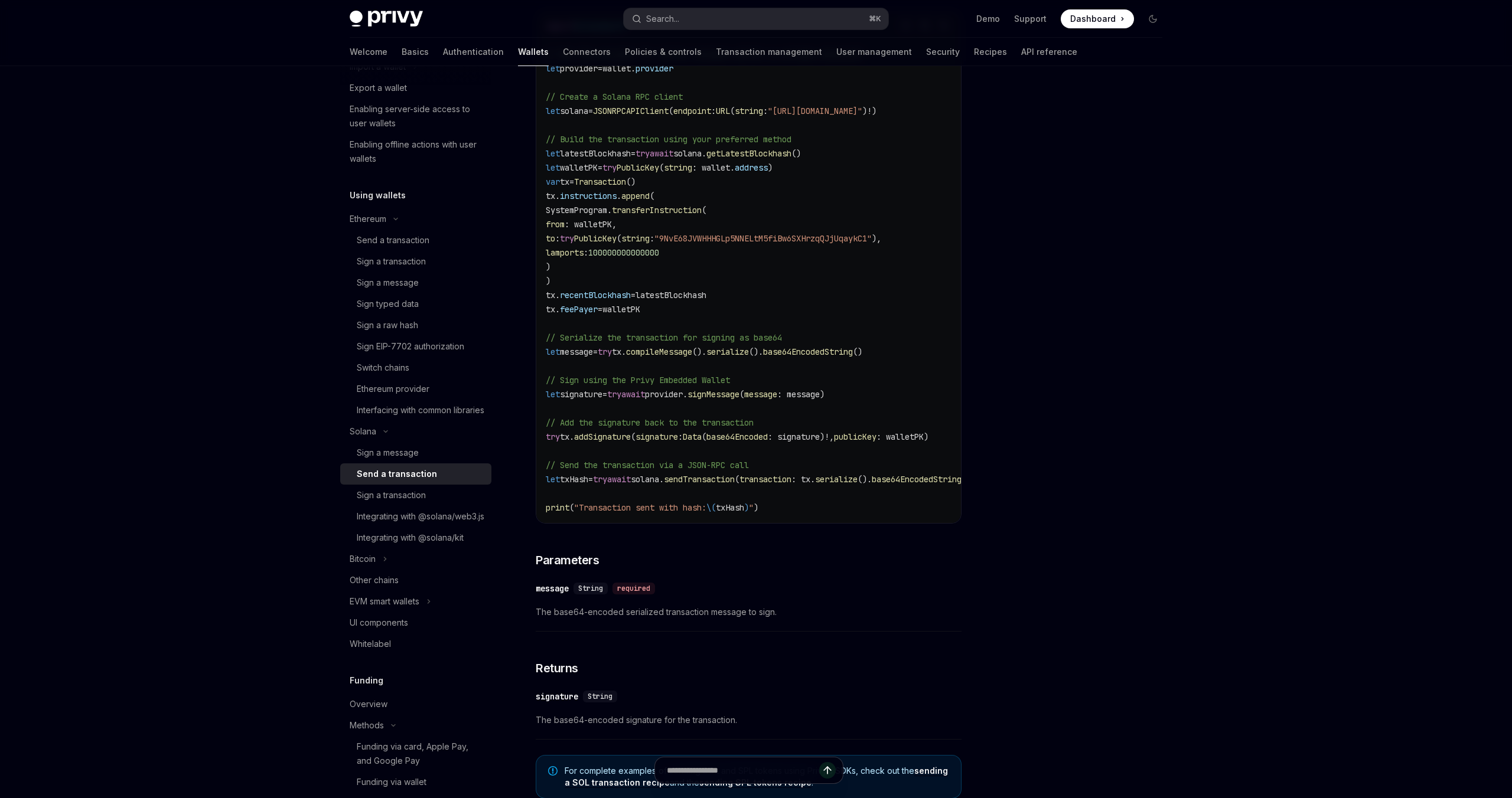
scroll to position [440, 0]
click at [388, 433] on icon "Toggle Solana section" at bounding box center [386, 432] width 4 height 2
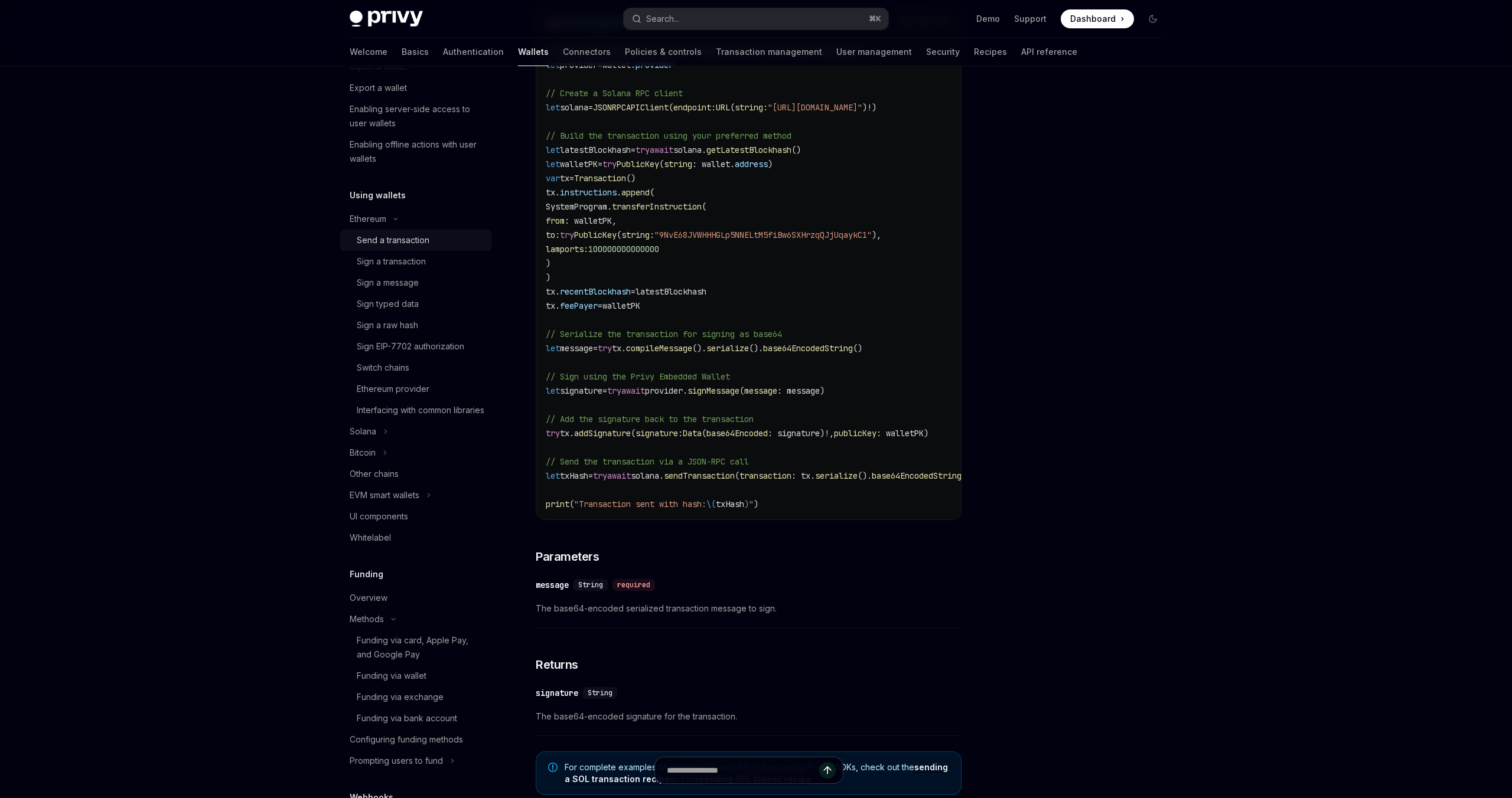
click at [422, 240] on div "Send a transaction" at bounding box center [393, 239] width 73 height 14
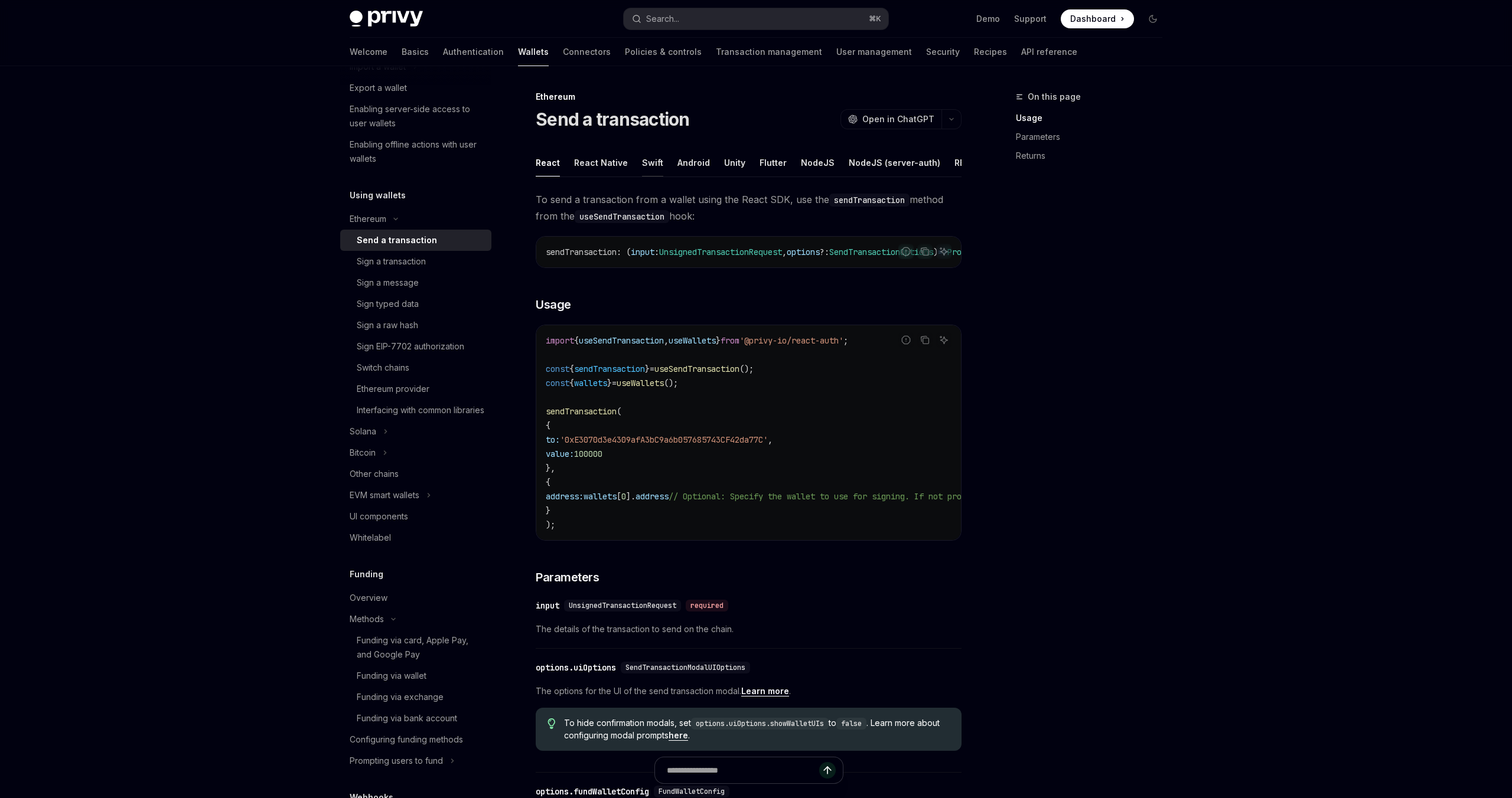
click at [653, 159] on div "Swift" at bounding box center [652, 163] width 21 height 28
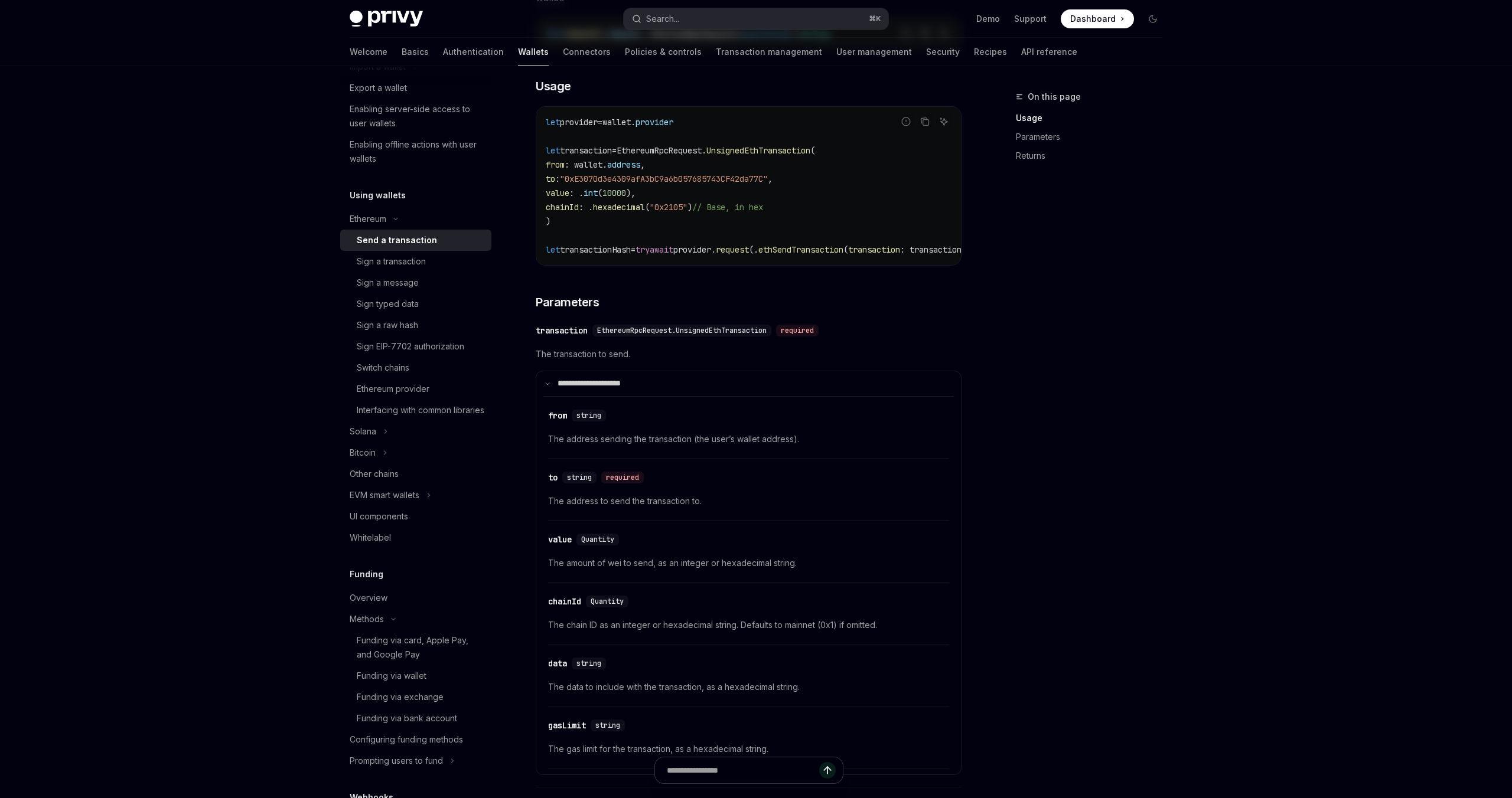
scroll to position [559, 0]
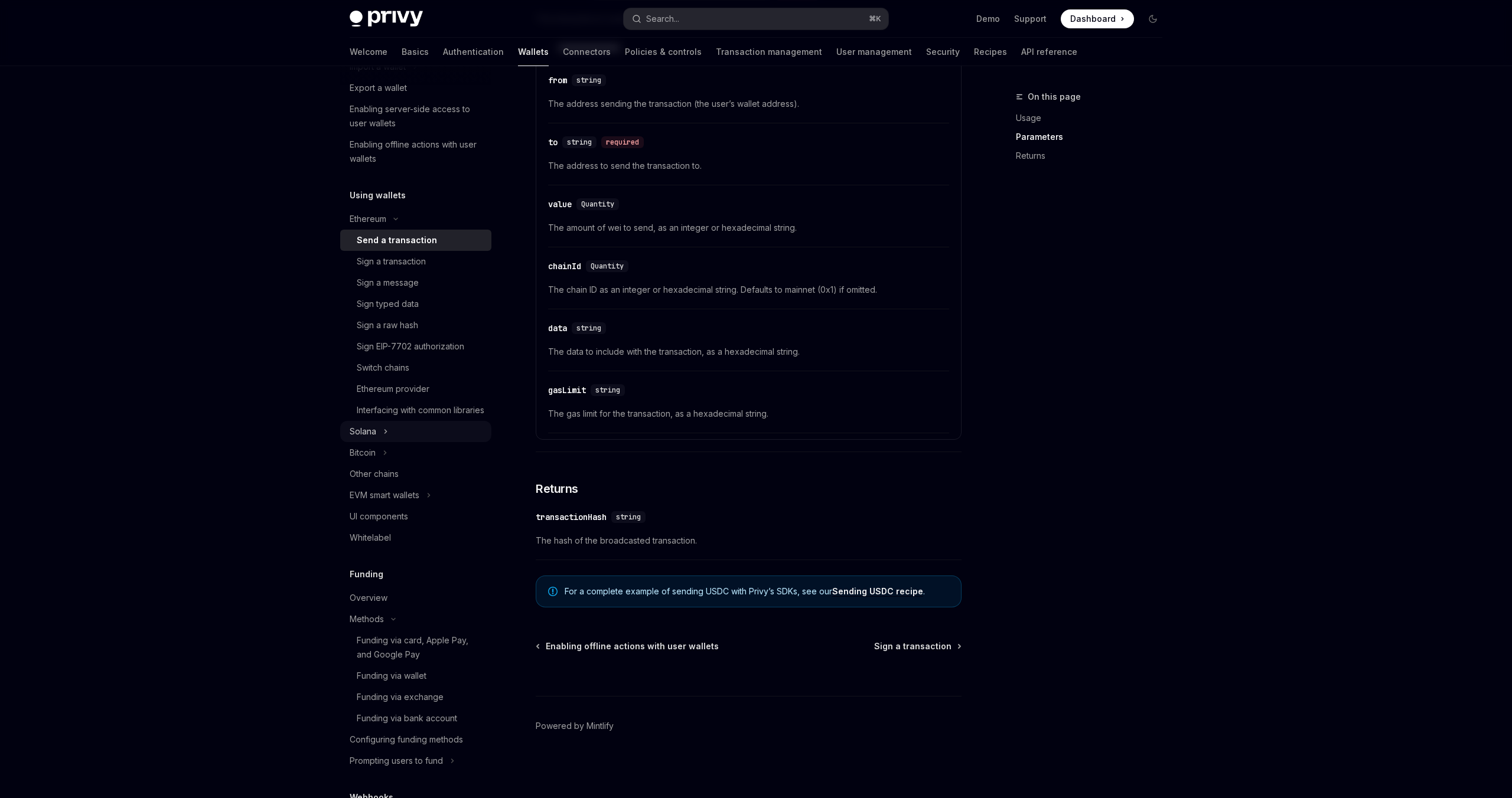
click at [375, 439] on div "Solana" at bounding box center [362, 431] width 27 height 14
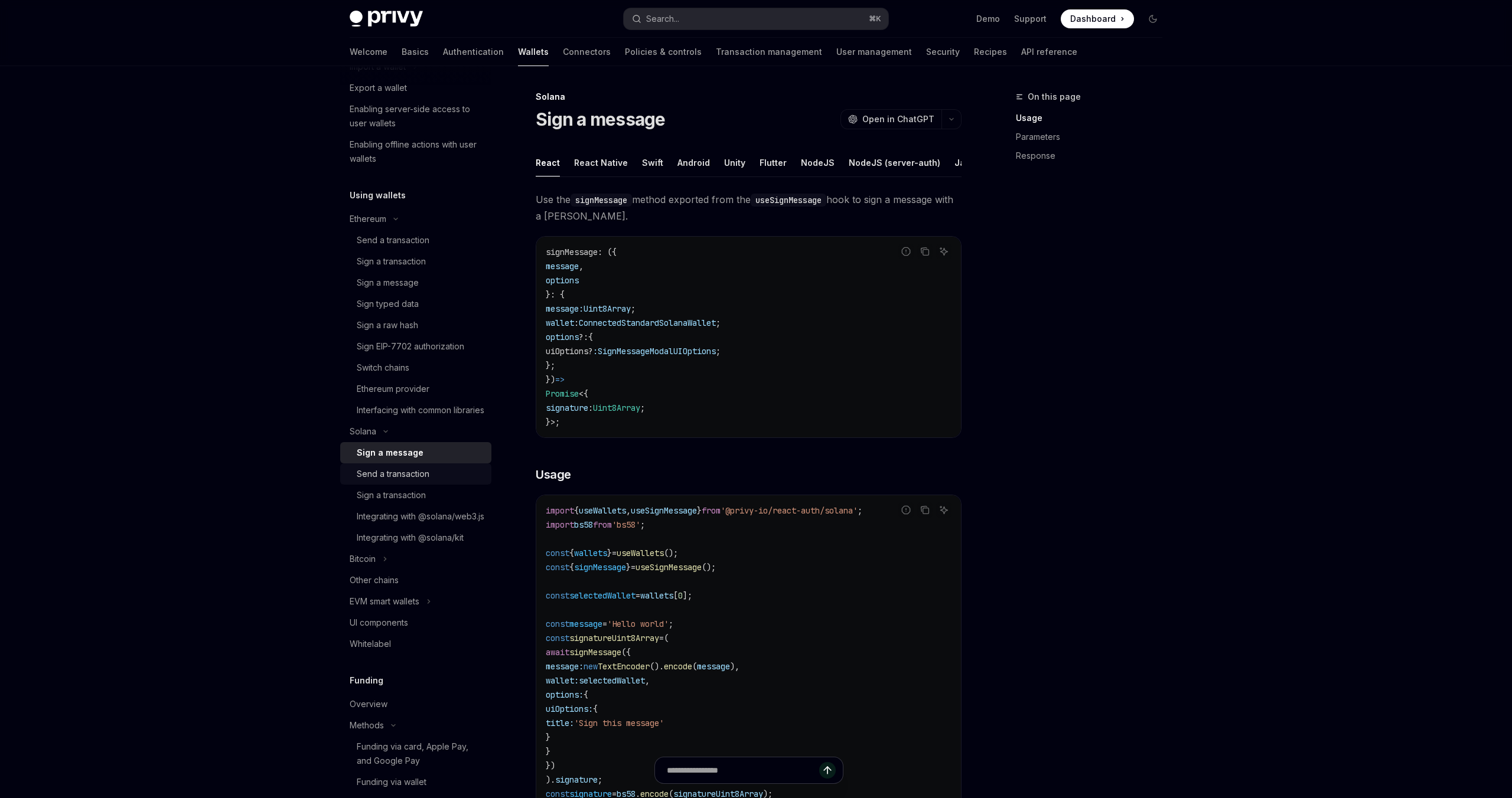
click at [394, 481] on div "Send a transaction" at bounding box center [393, 473] width 73 height 14
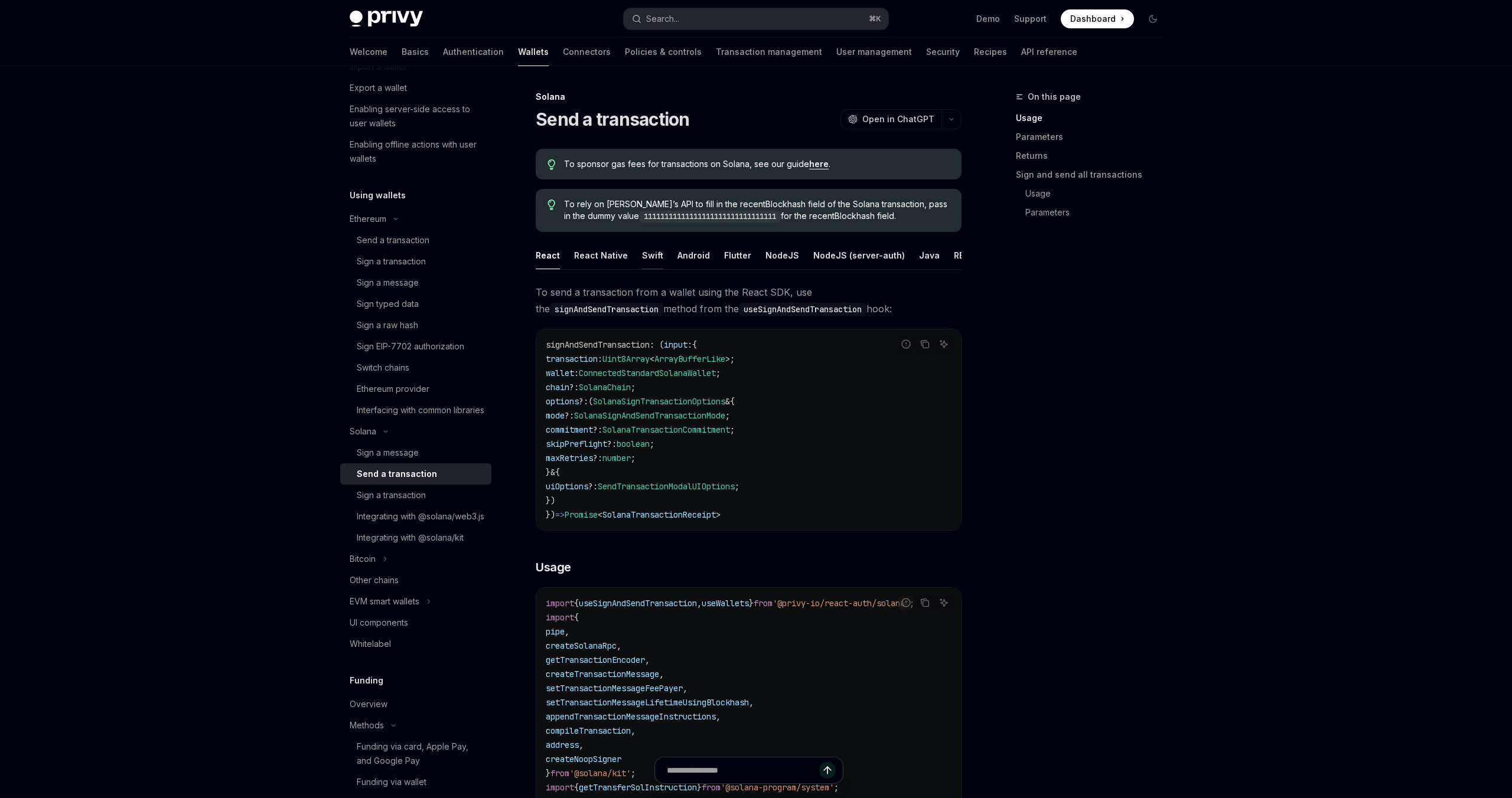
click at [647, 259] on div "Swift" at bounding box center [652, 255] width 21 height 28
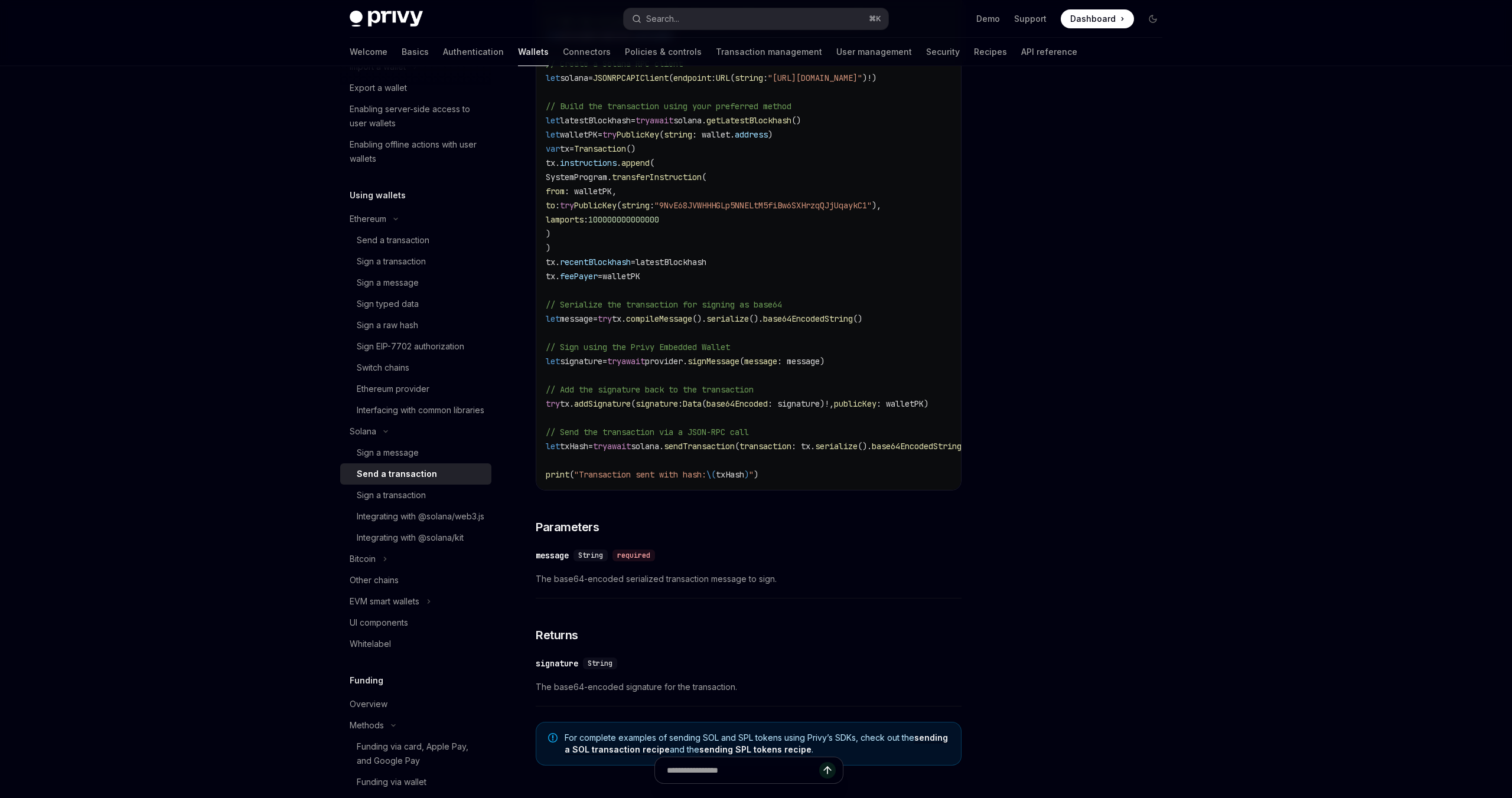
scroll to position [509, 0]
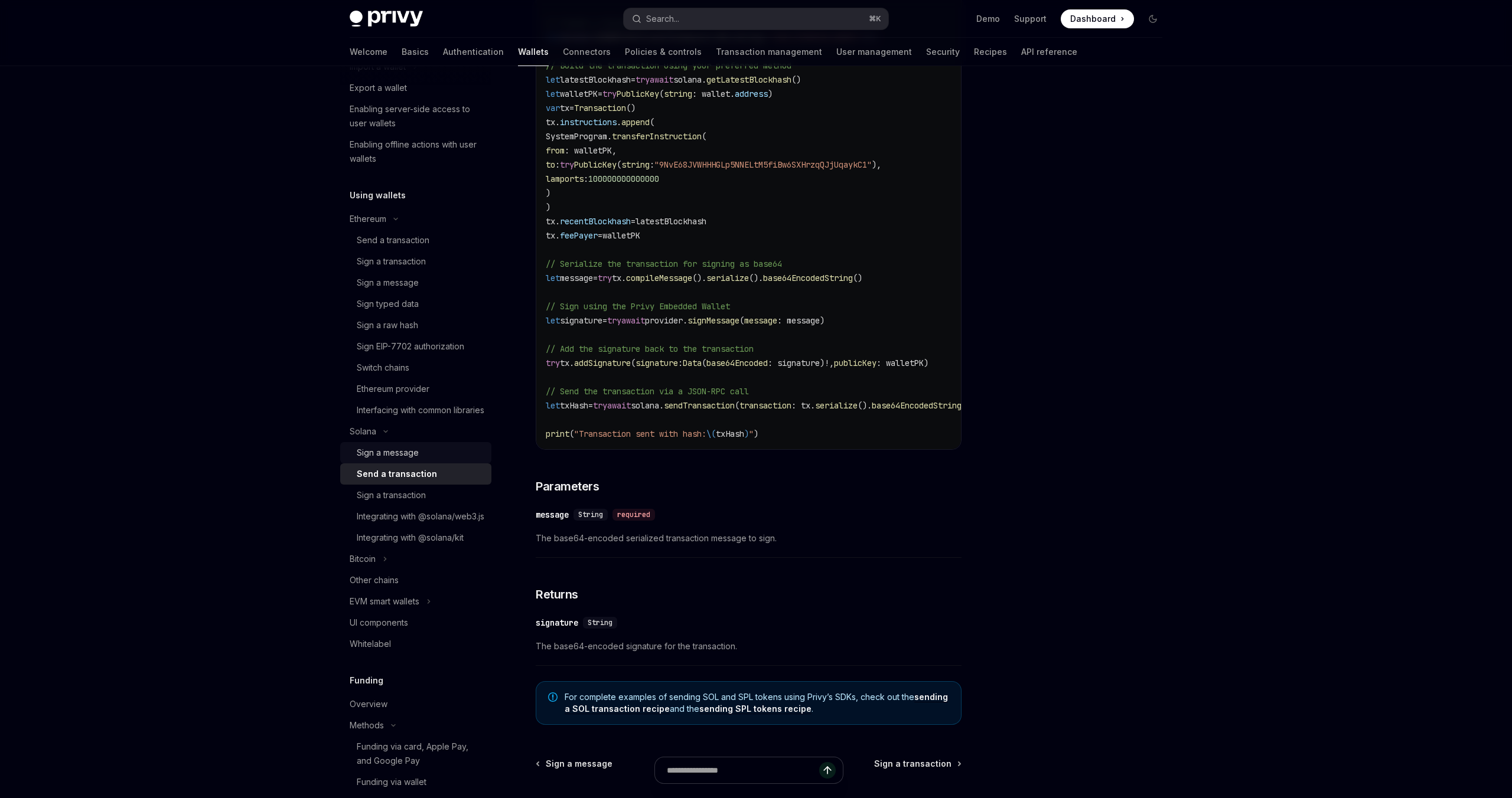
click at [406, 460] on div "Sign a message" at bounding box center [388, 453] width 62 height 14
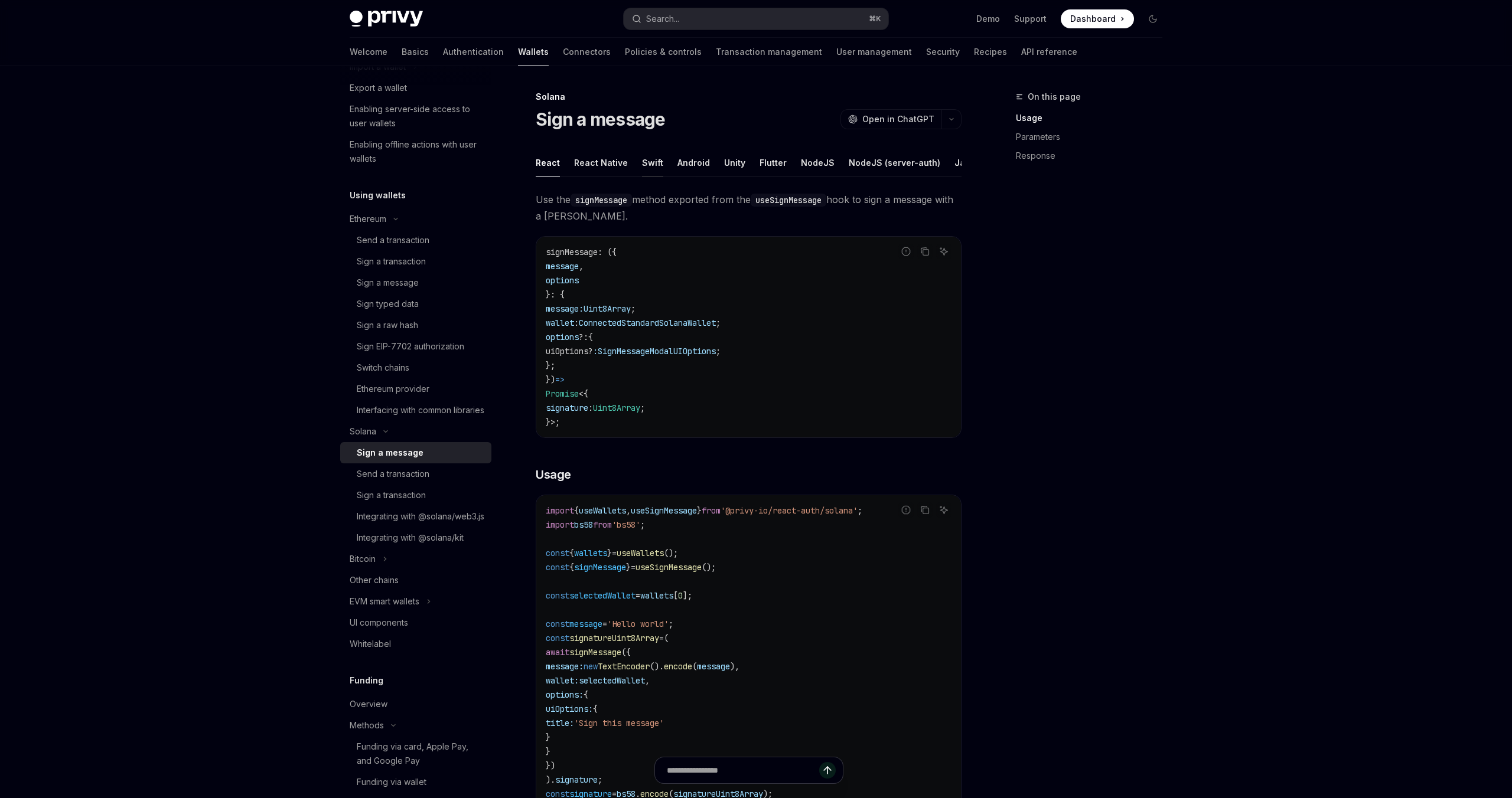
click at [649, 159] on div "Swift" at bounding box center [652, 163] width 21 height 28
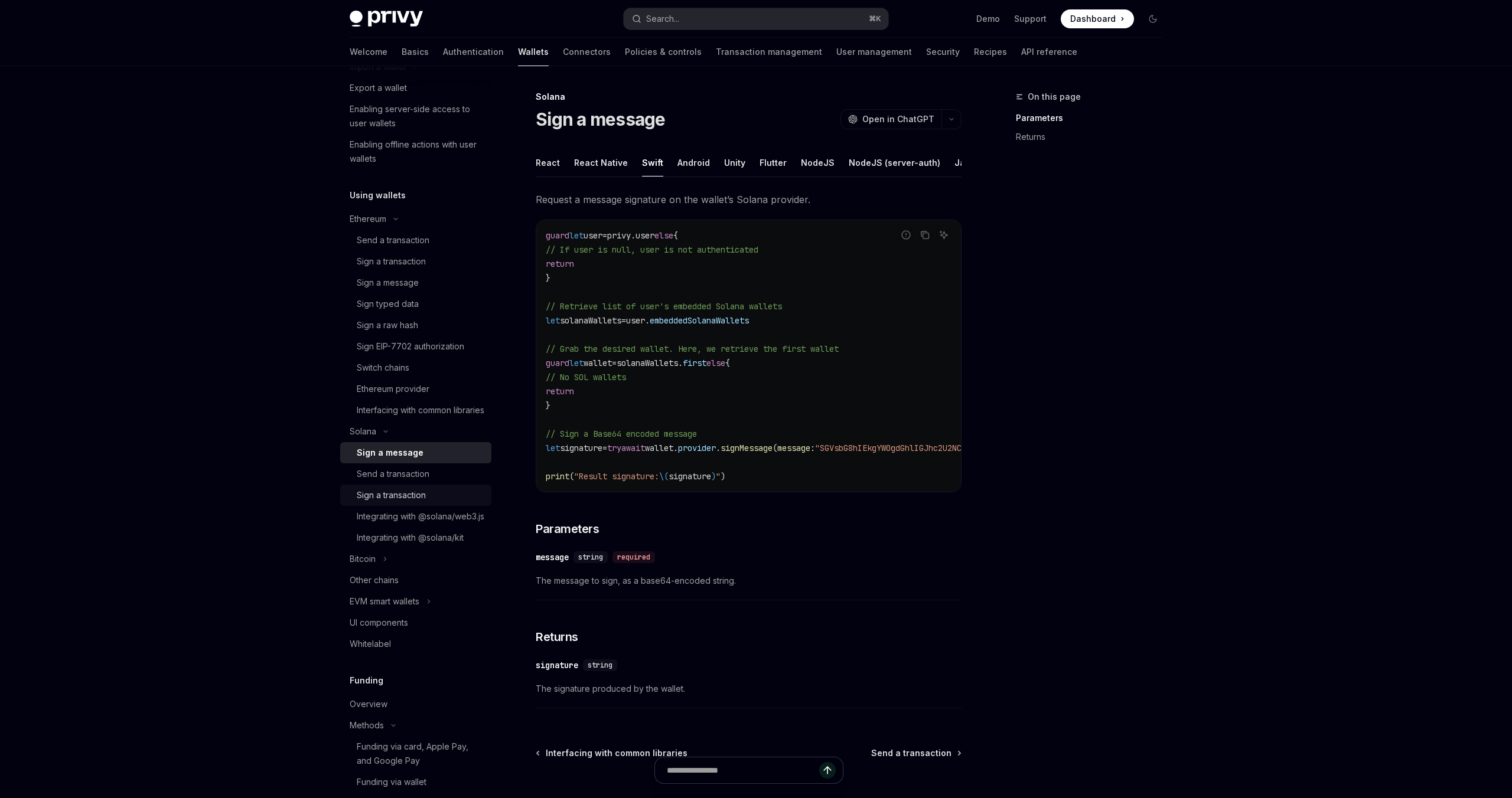
click at [415, 502] on div "Sign a transaction" at bounding box center [391, 494] width 69 height 14
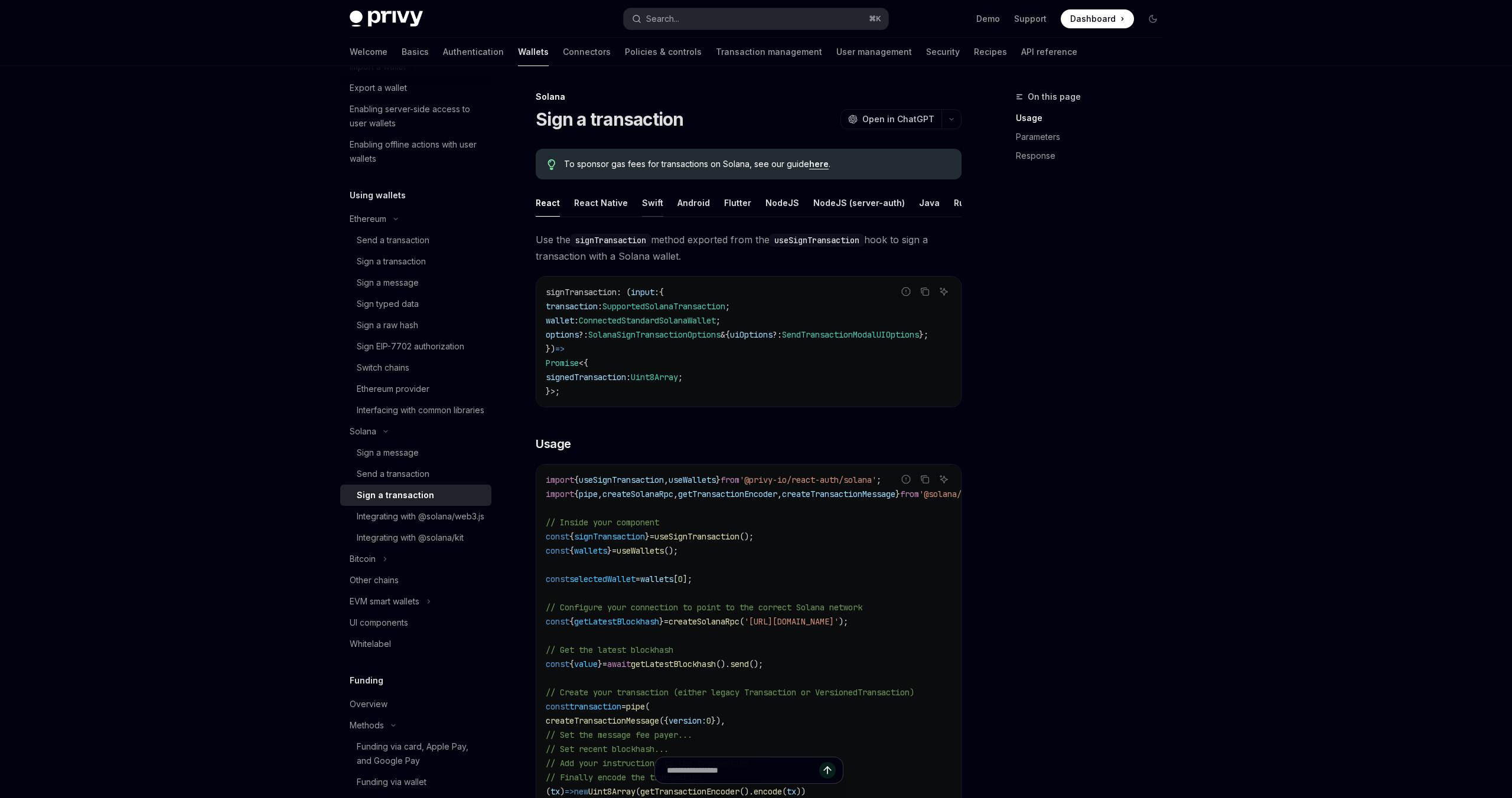
click at [643, 206] on div "Swift" at bounding box center [652, 203] width 21 height 28
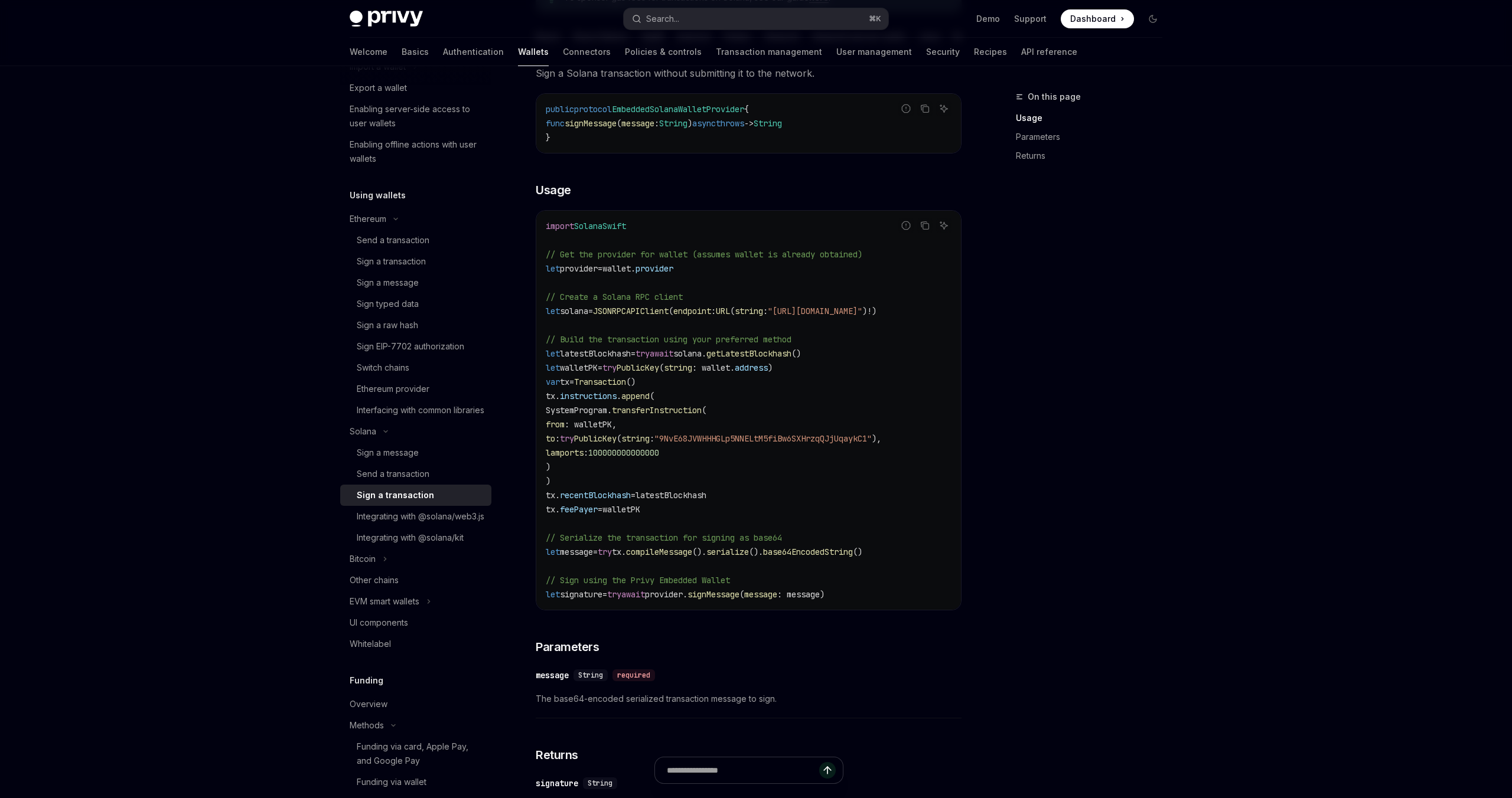
scroll to position [168, 0]
click at [422, 261] on div "Sign a transaction" at bounding box center [391, 261] width 69 height 14
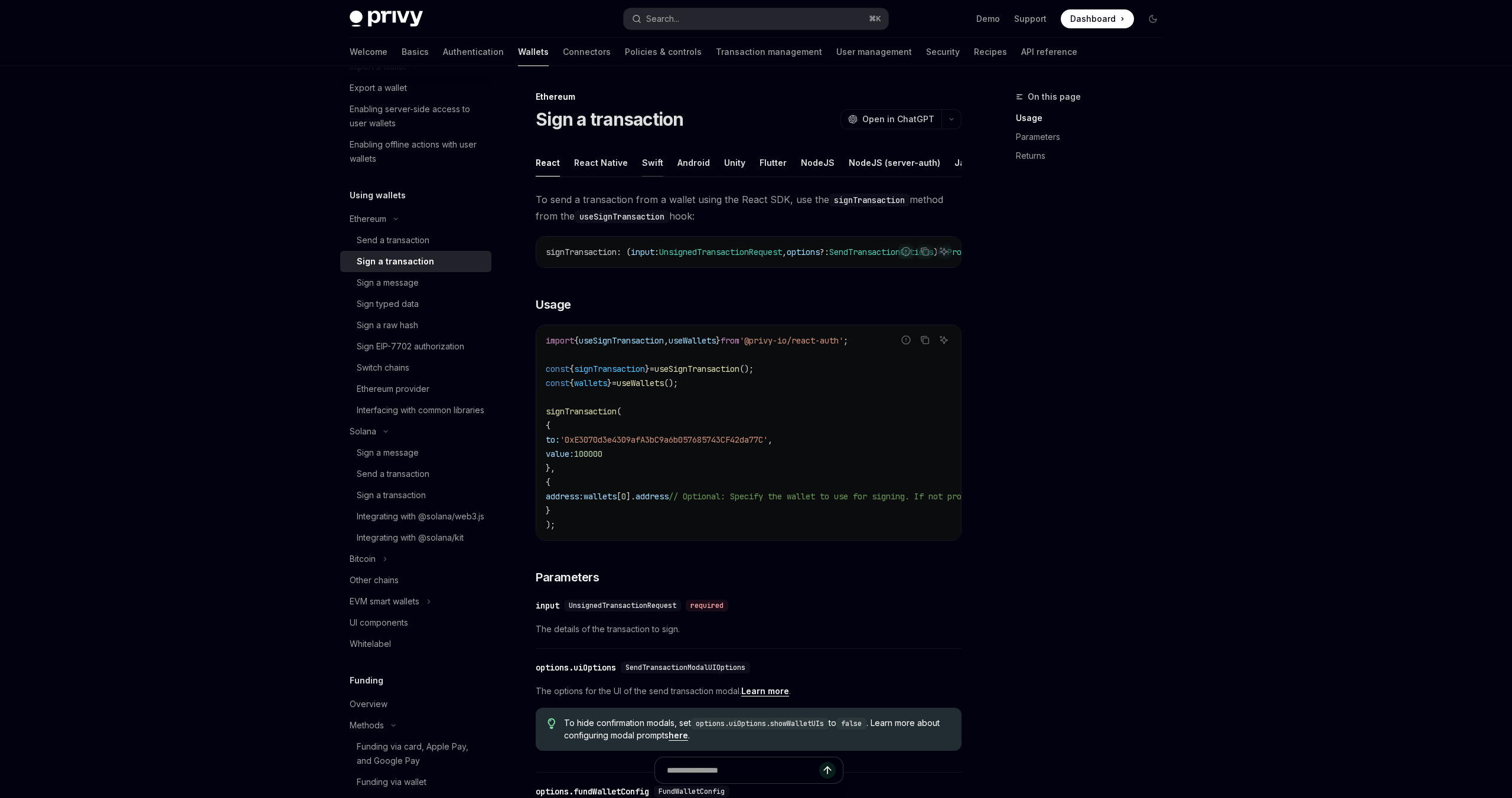
click at [652, 171] on div "Swift" at bounding box center [652, 163] width 21 height 28
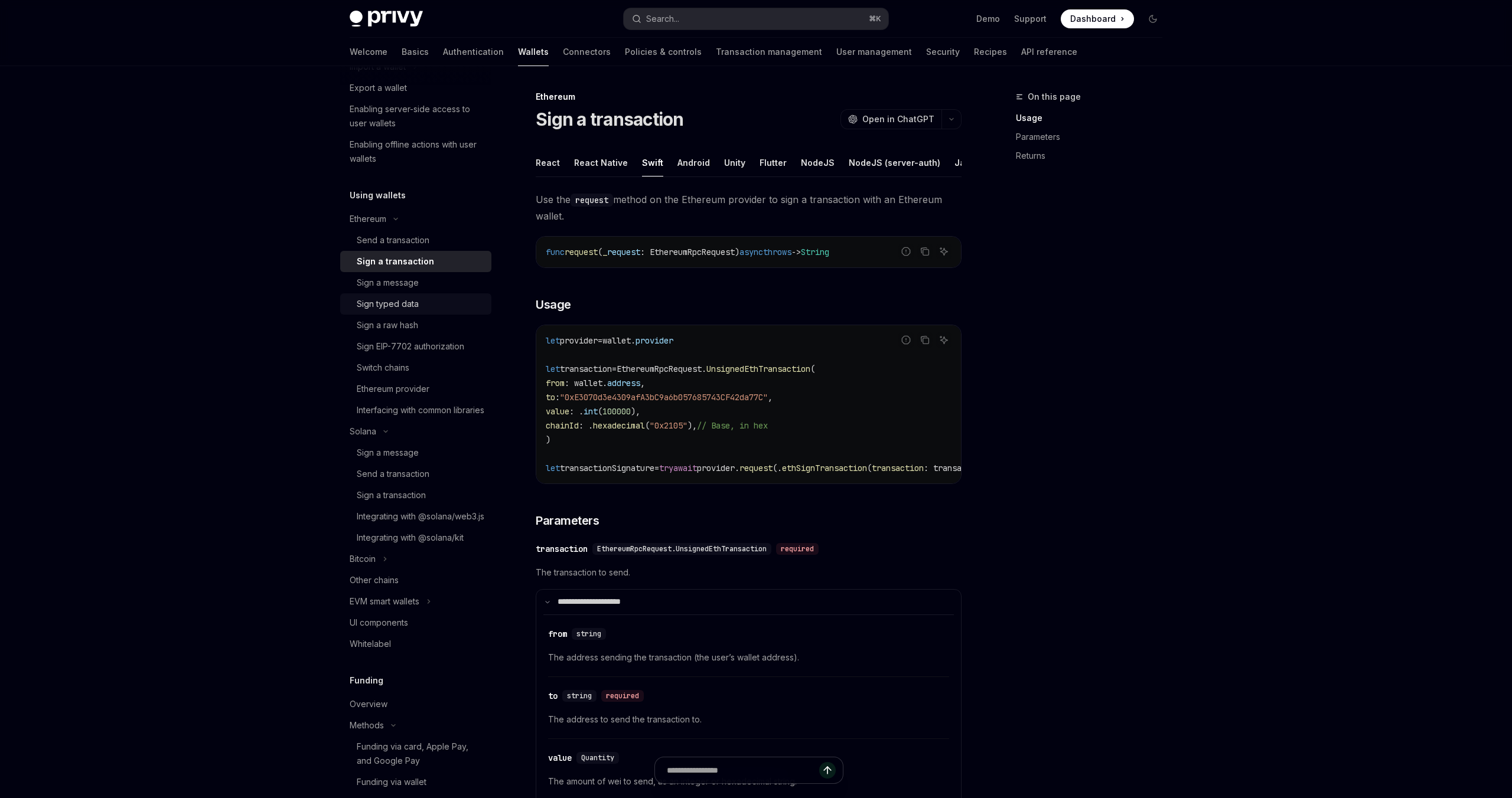
click at [409, 307] on div "Sign typed data" at bounding box center [388, 304] width 62 height 14
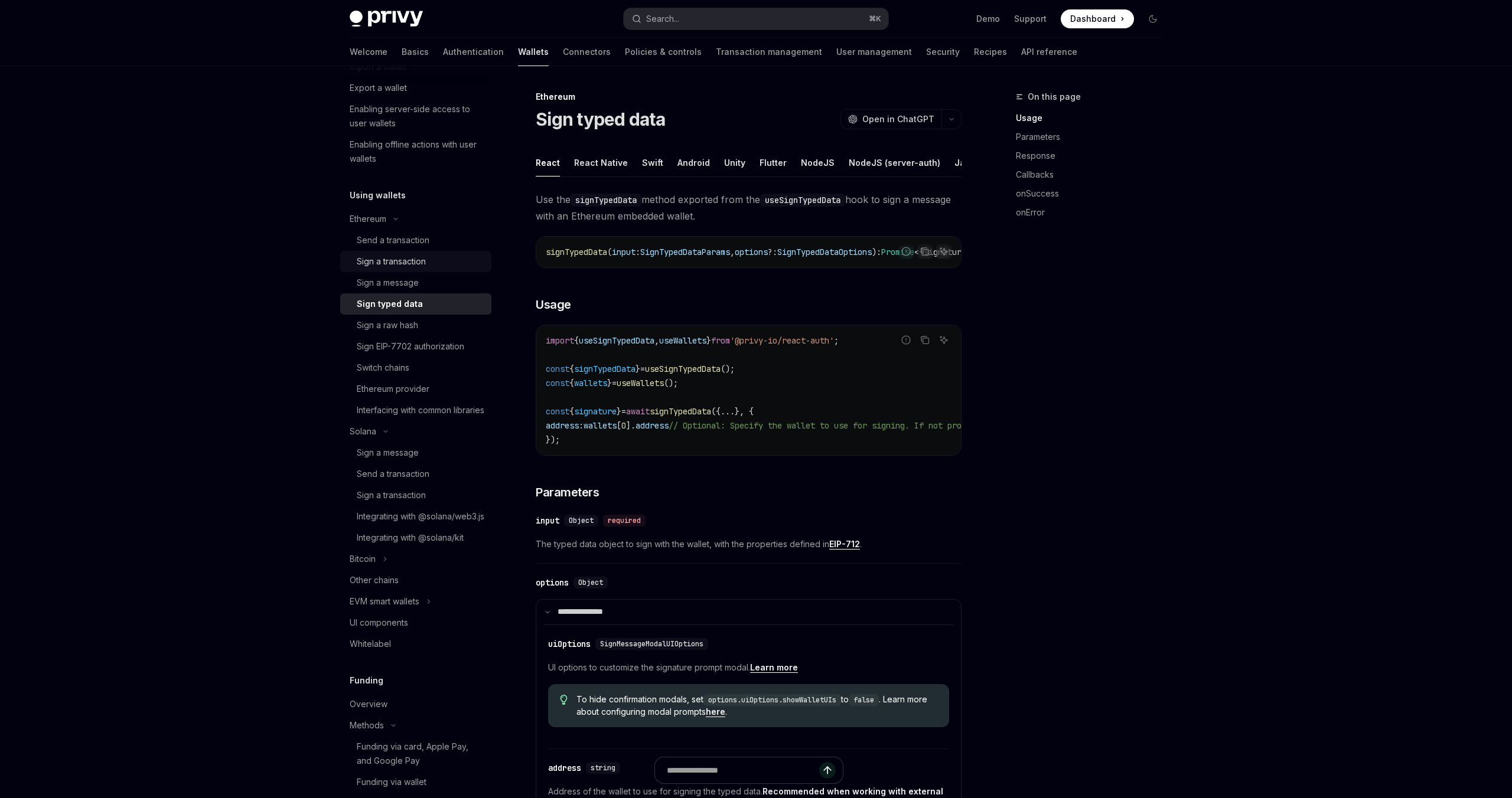
click at [411, 270] on link "Sign a transaction" at bounding box center [415, 261] width 151 height 21
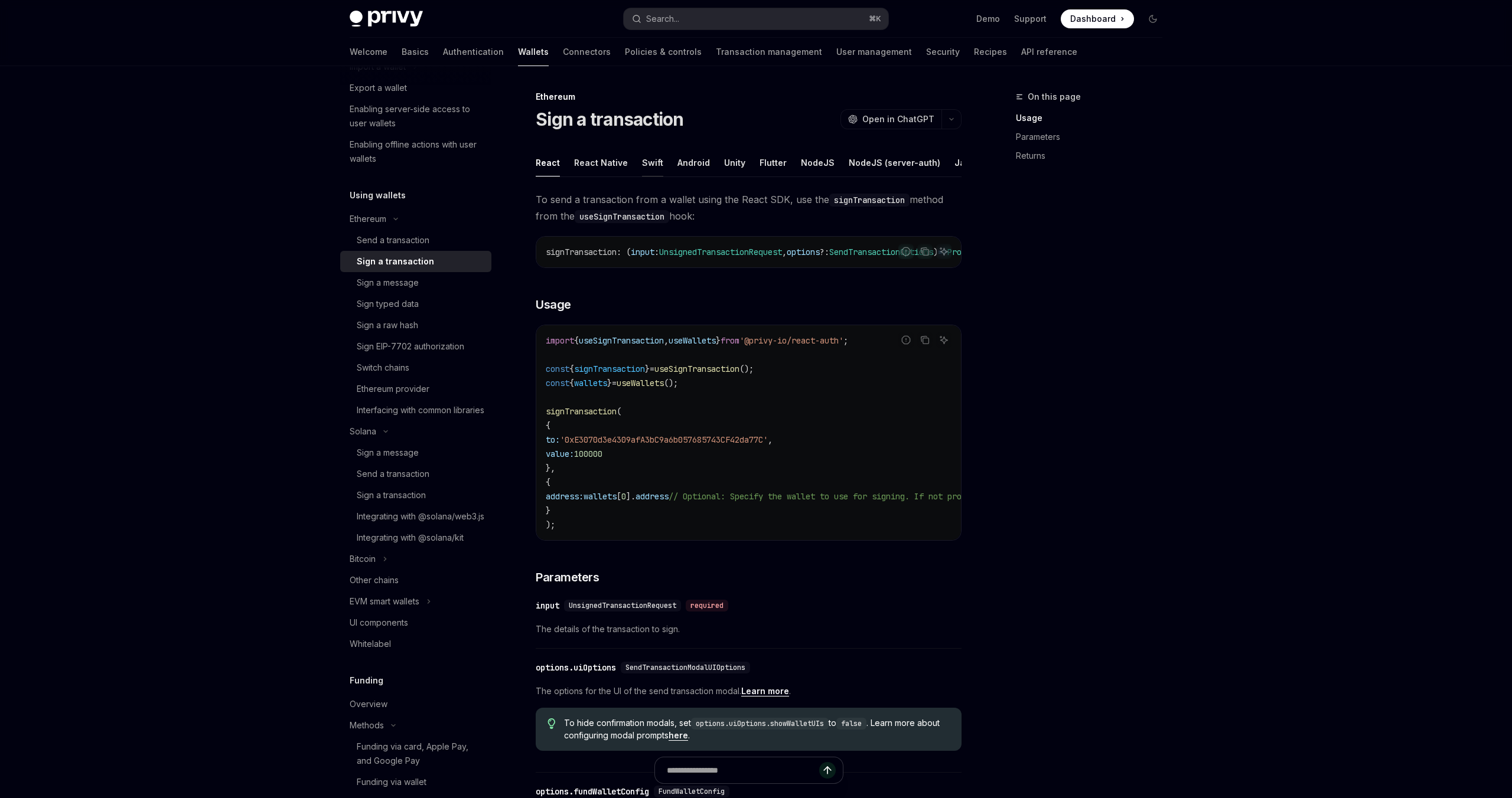
click at [643, 156] on div "Swift" at bounding box center [652, 163] width 21 height 28
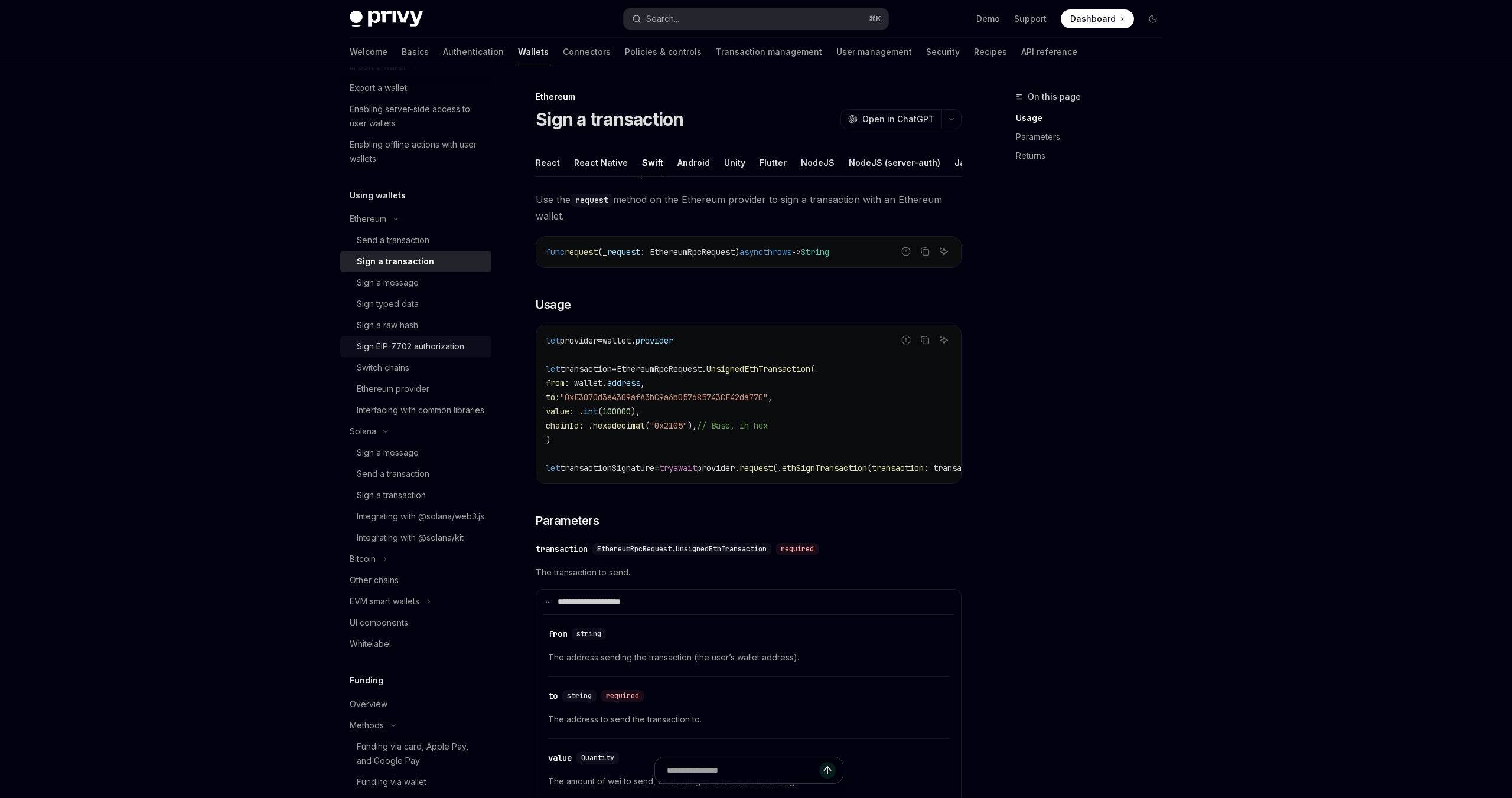
click at [448, 345] on div "Sign EIP-7702 authorization" at bounding box center [410, 345] width 107 height 14
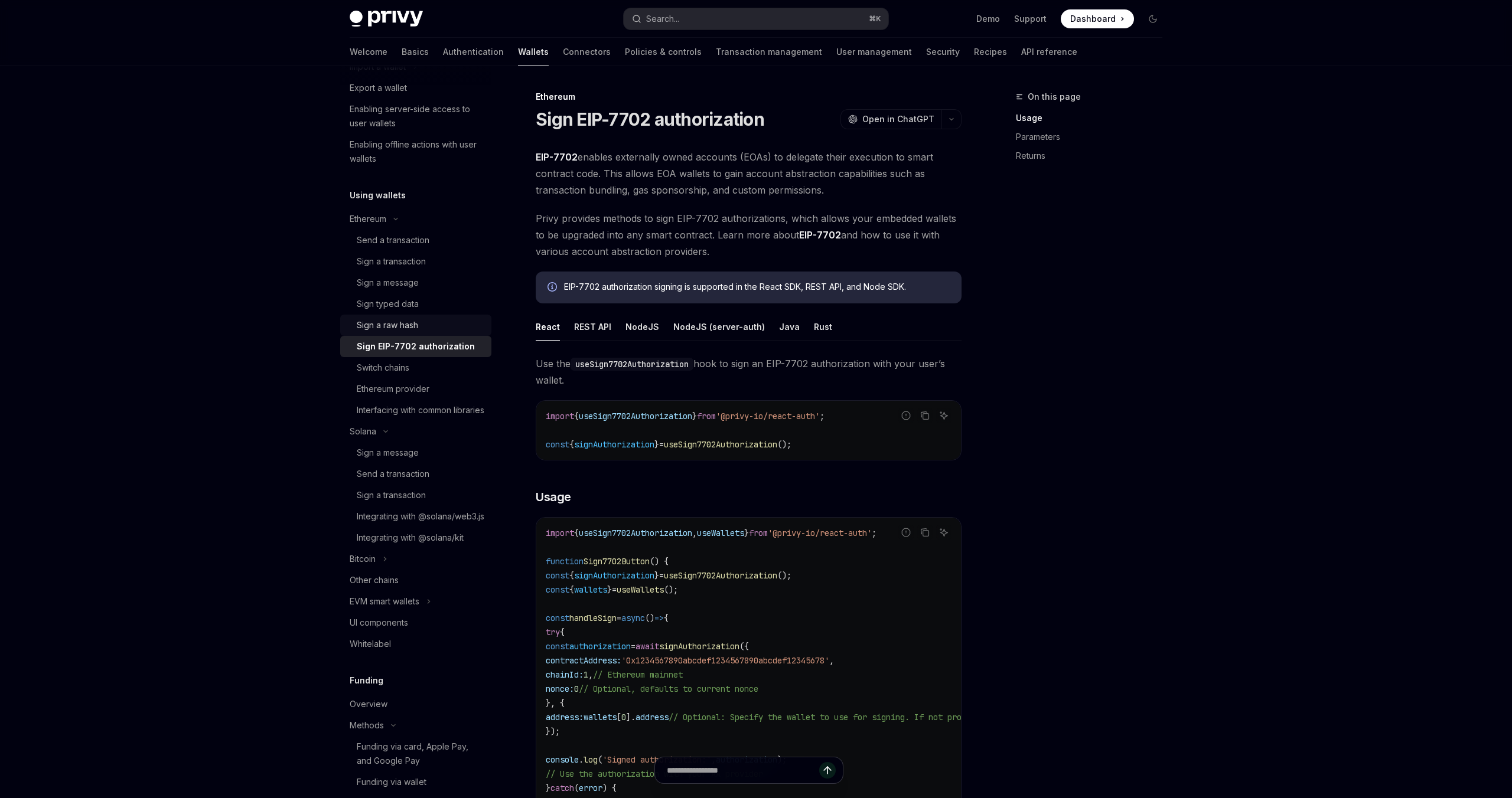
click at [401, 326] on div "Sign a raw hash" at bounding box center [388, 325] width 61 height 14
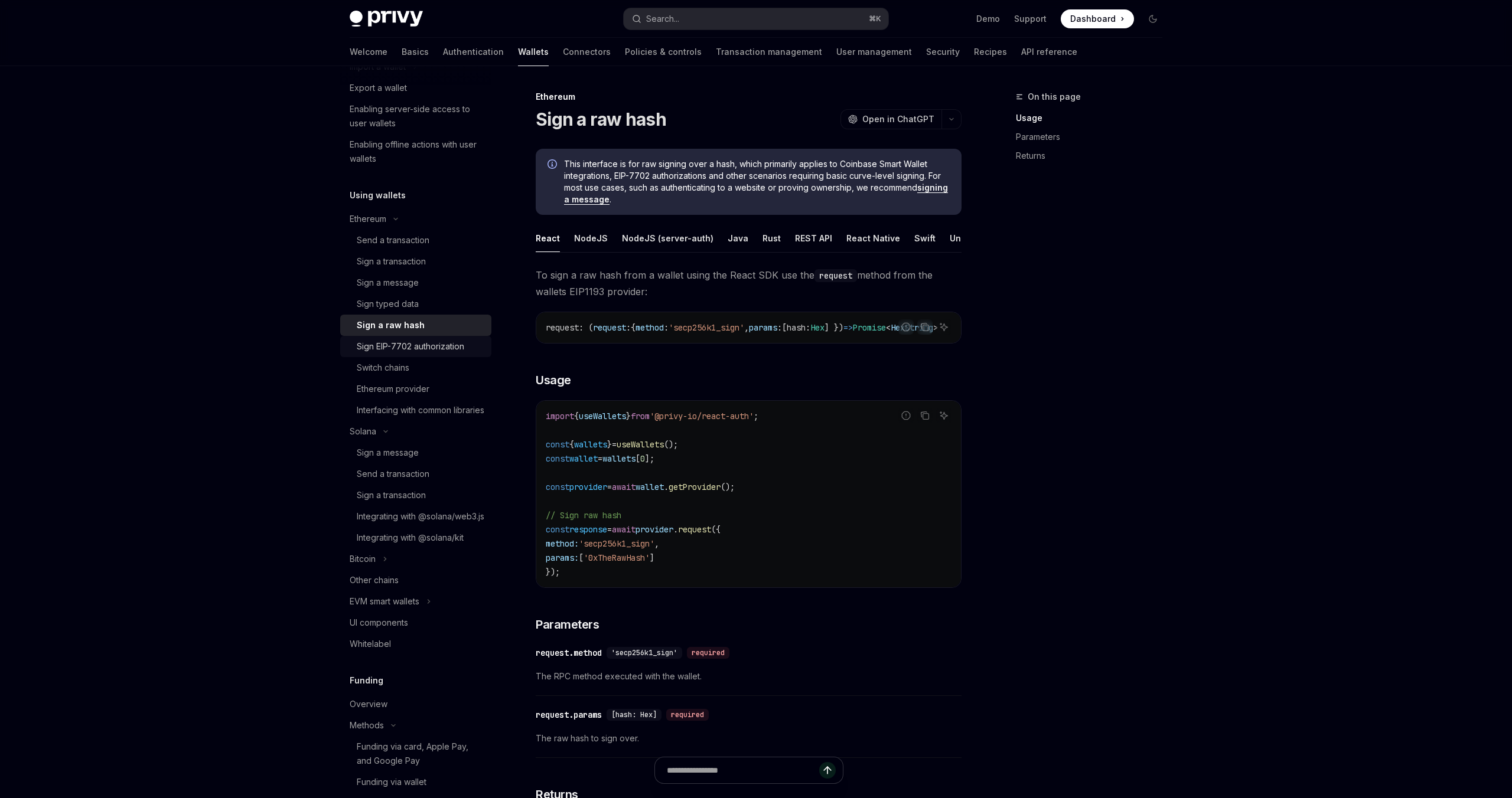
click at [385, 356] on link "Sign EIP-7702 authorization" at bounding box center [415, 346] width 151 height 21
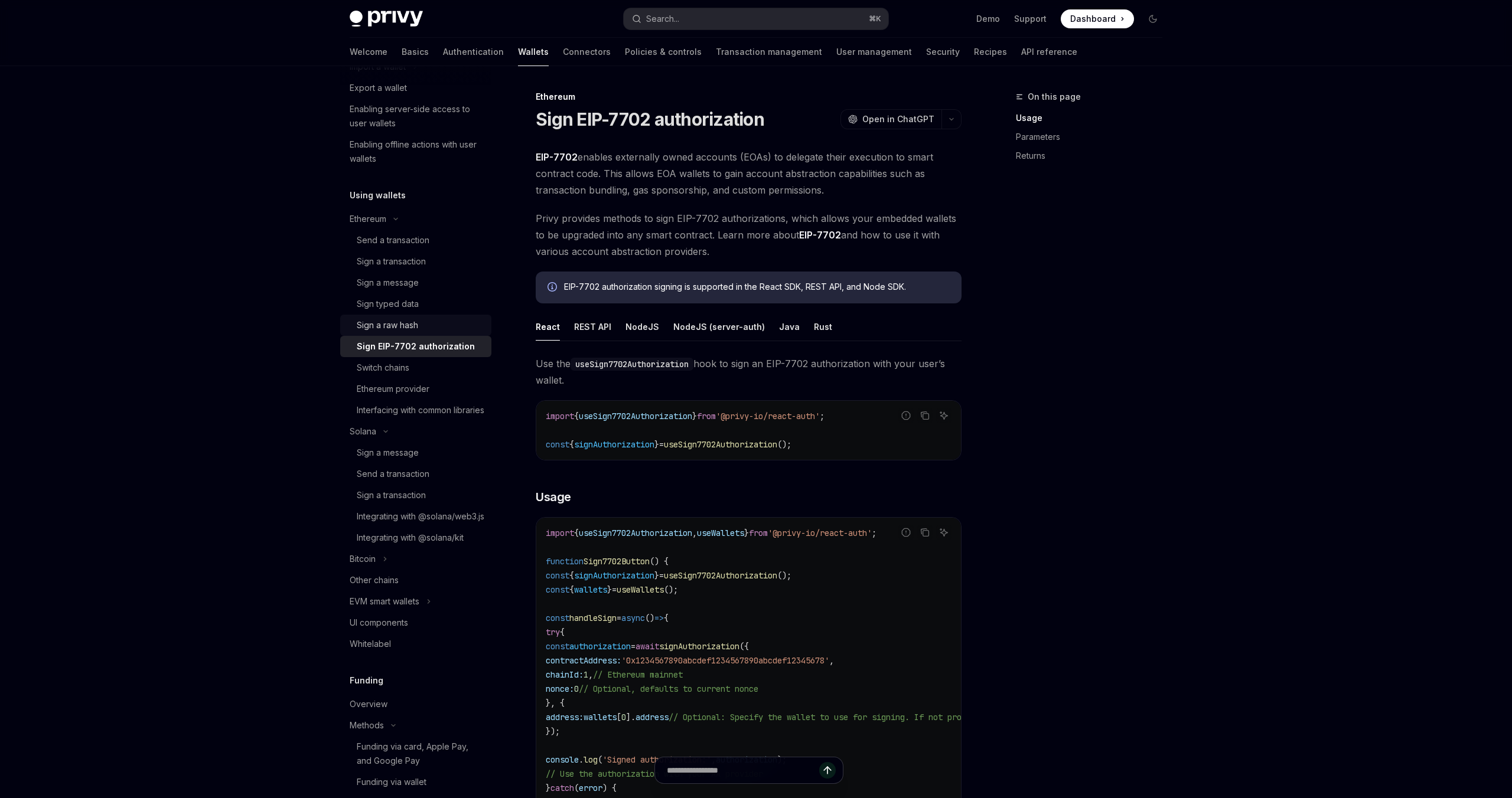
click at [401, 330] on div "Sign a raw hash" at bounding box center [388, 325] width 61 height 14
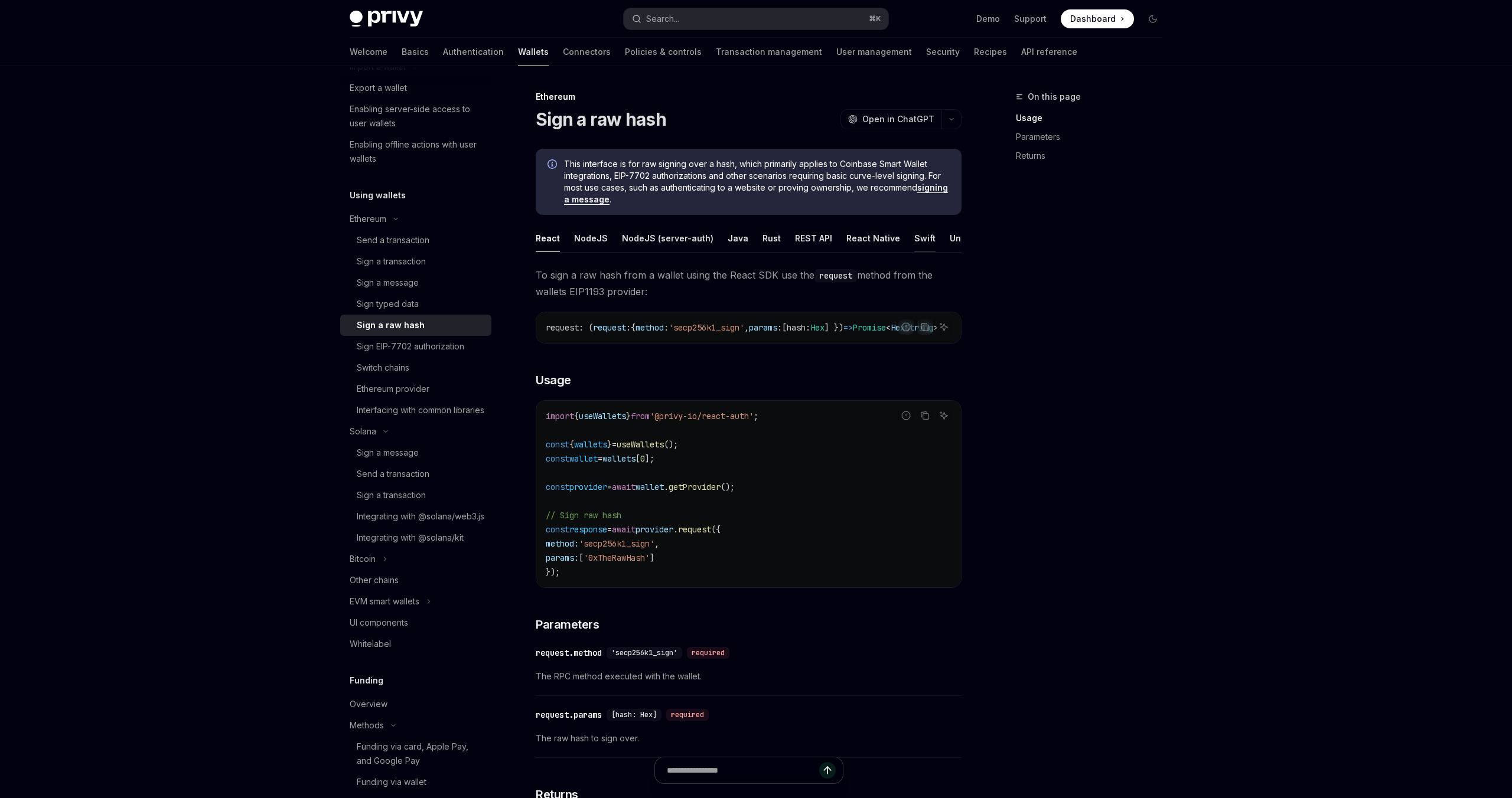
click at [914, 237] on div "Swift" at bounding box center [924, 238] width 21 height 28
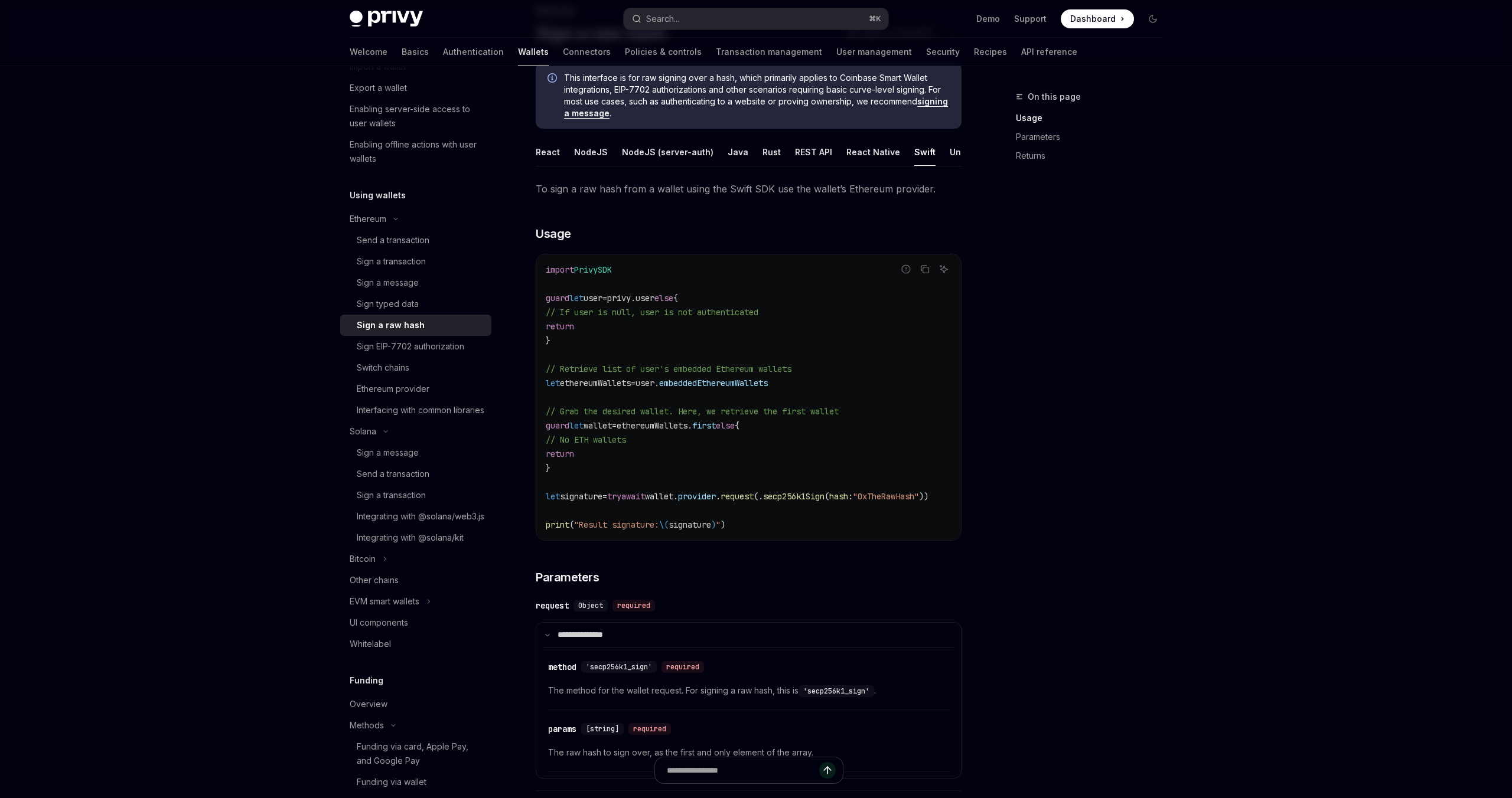
scroll to position [0, 45]
click at [405, 304] on div "Sign typed data" at bounding box center [388, 304] width 62 height 14
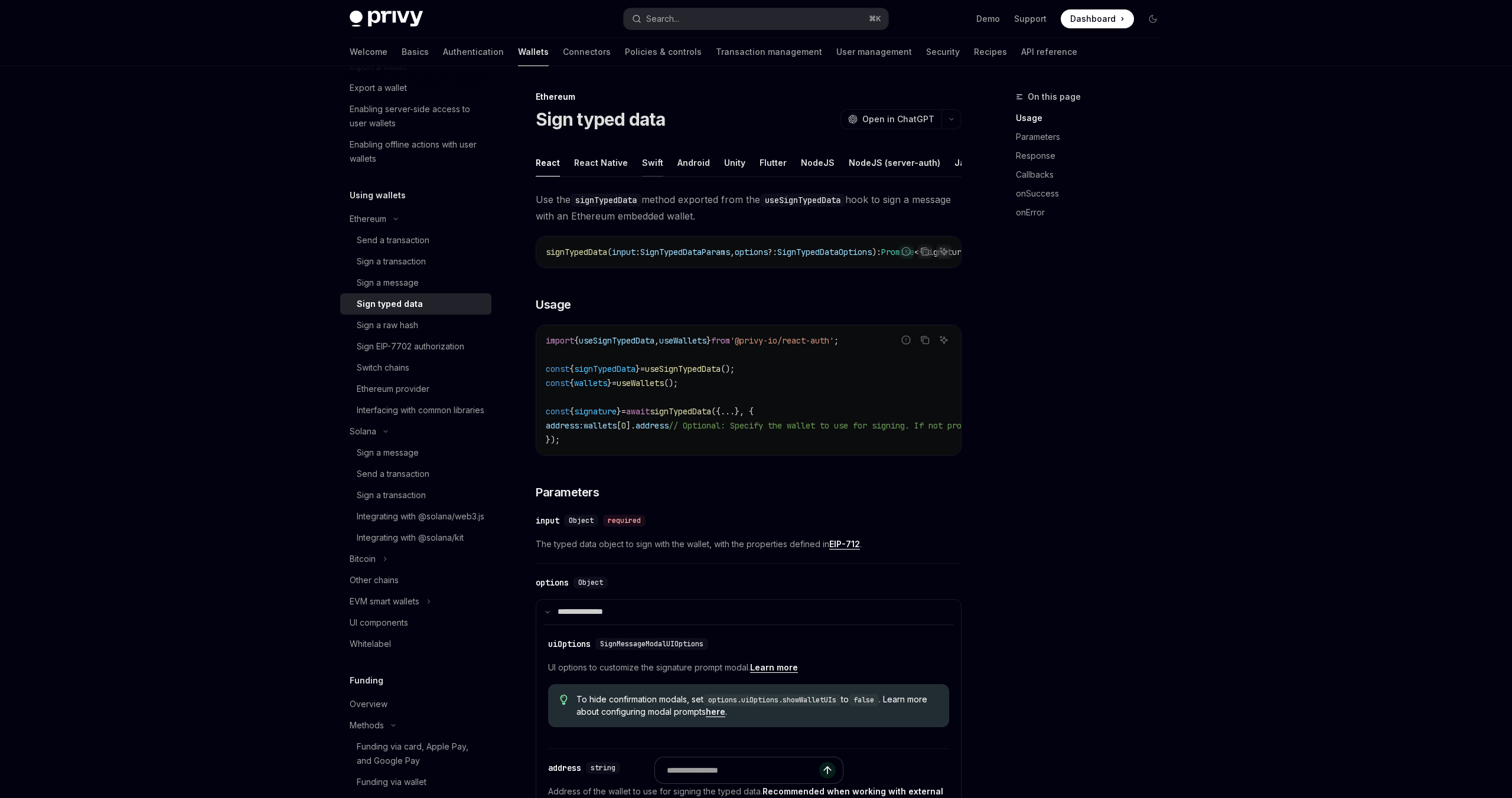
click at [652, 164] on div "Swift" at bounding box center [652, 163] width 21 height 28
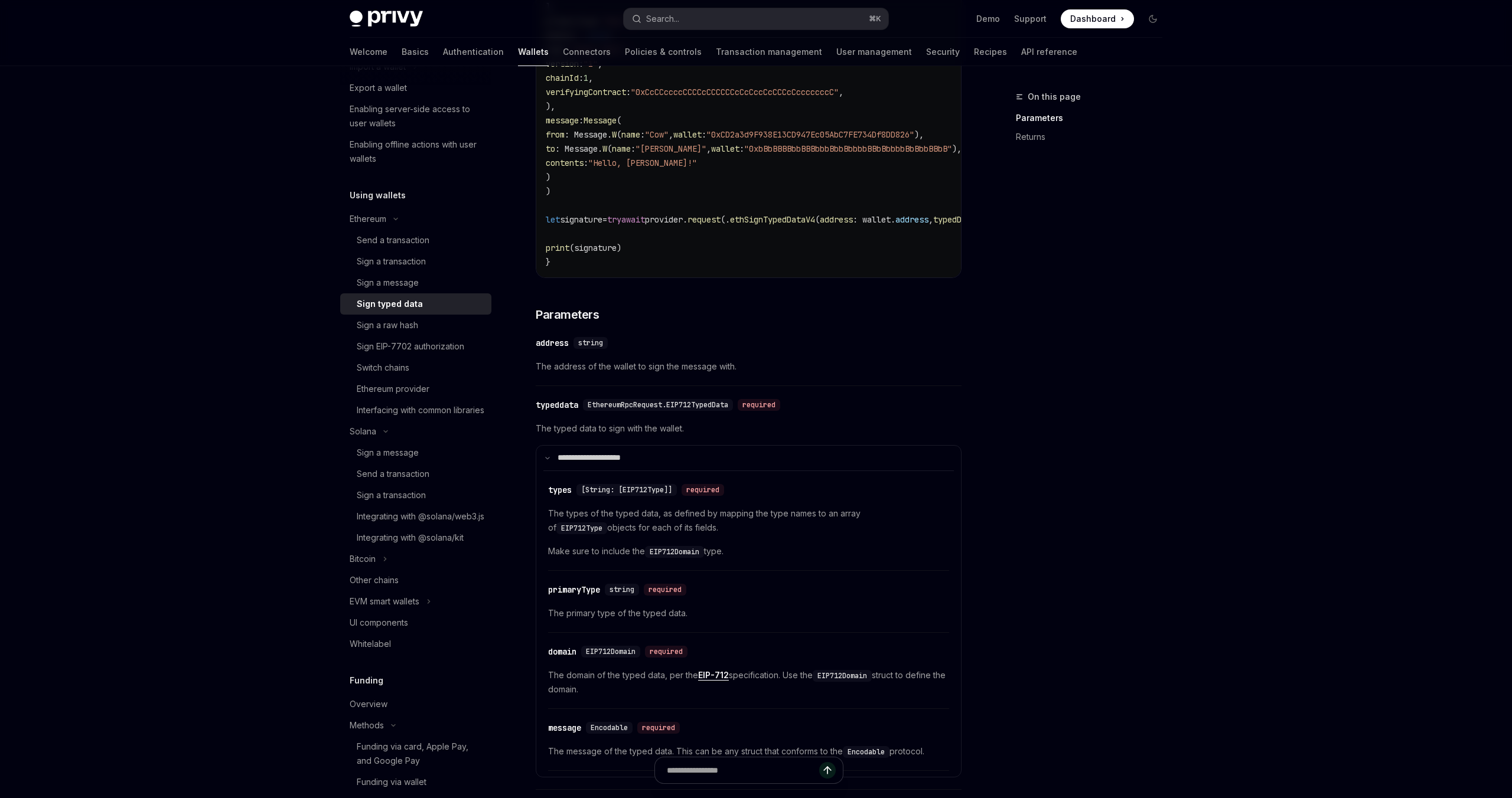
scroll to position [724, 0]
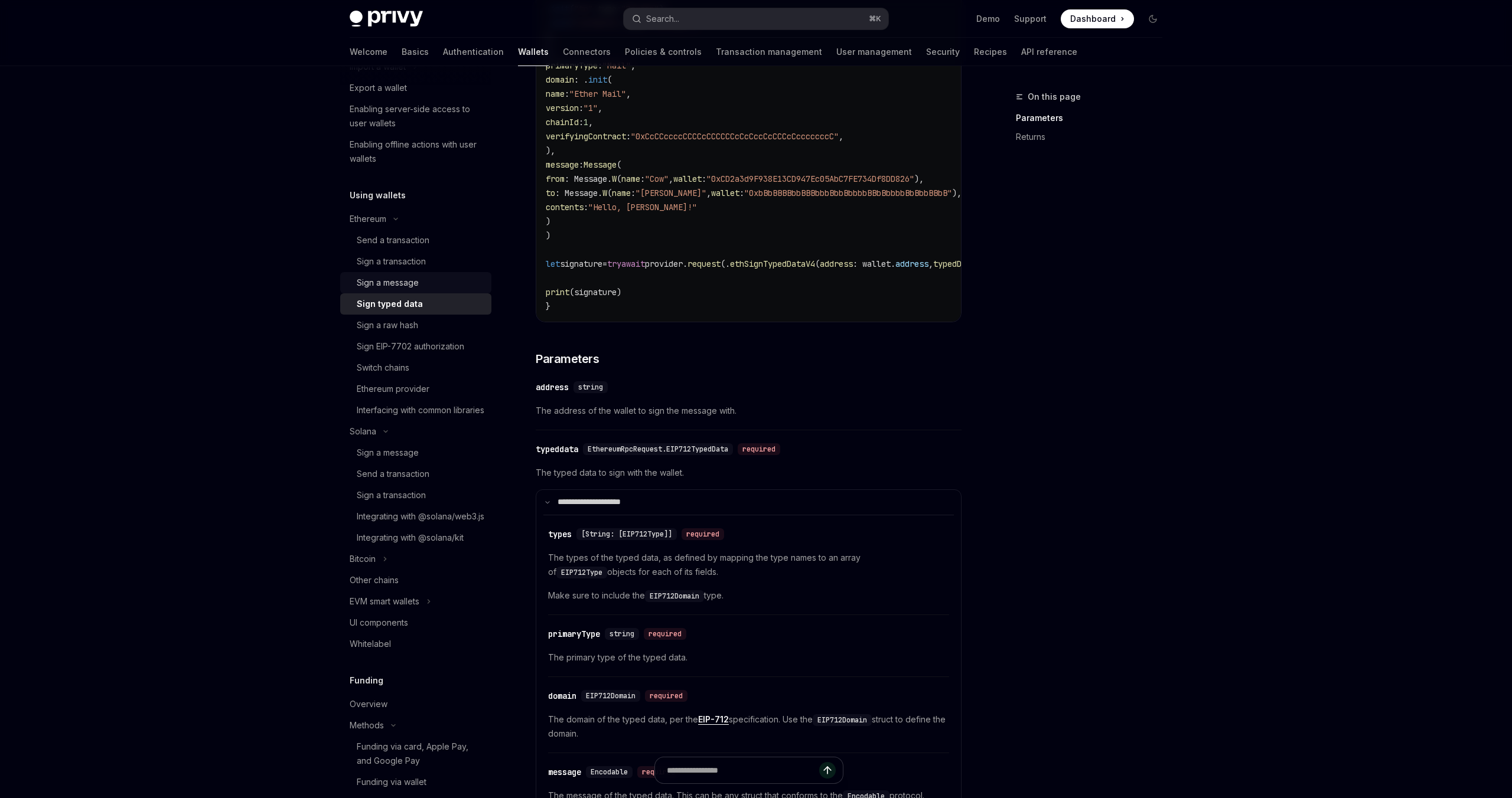
click at [378, 275] on link "Sign a message" at bounding box center [415, 282] width 151 height 21
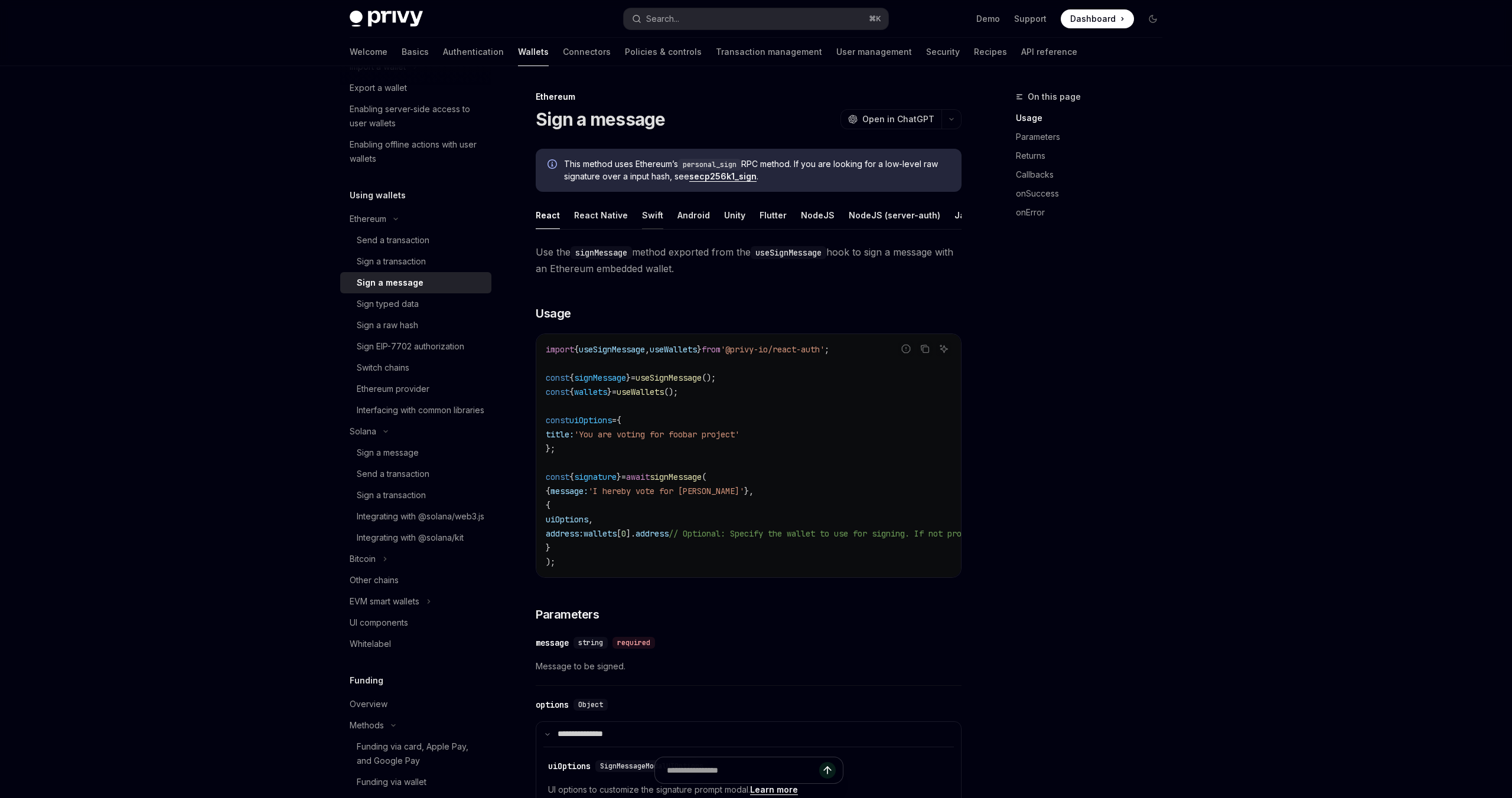
click at [649, 220] on div "Swift" at bounding box center [652, 215] width 21 height 28
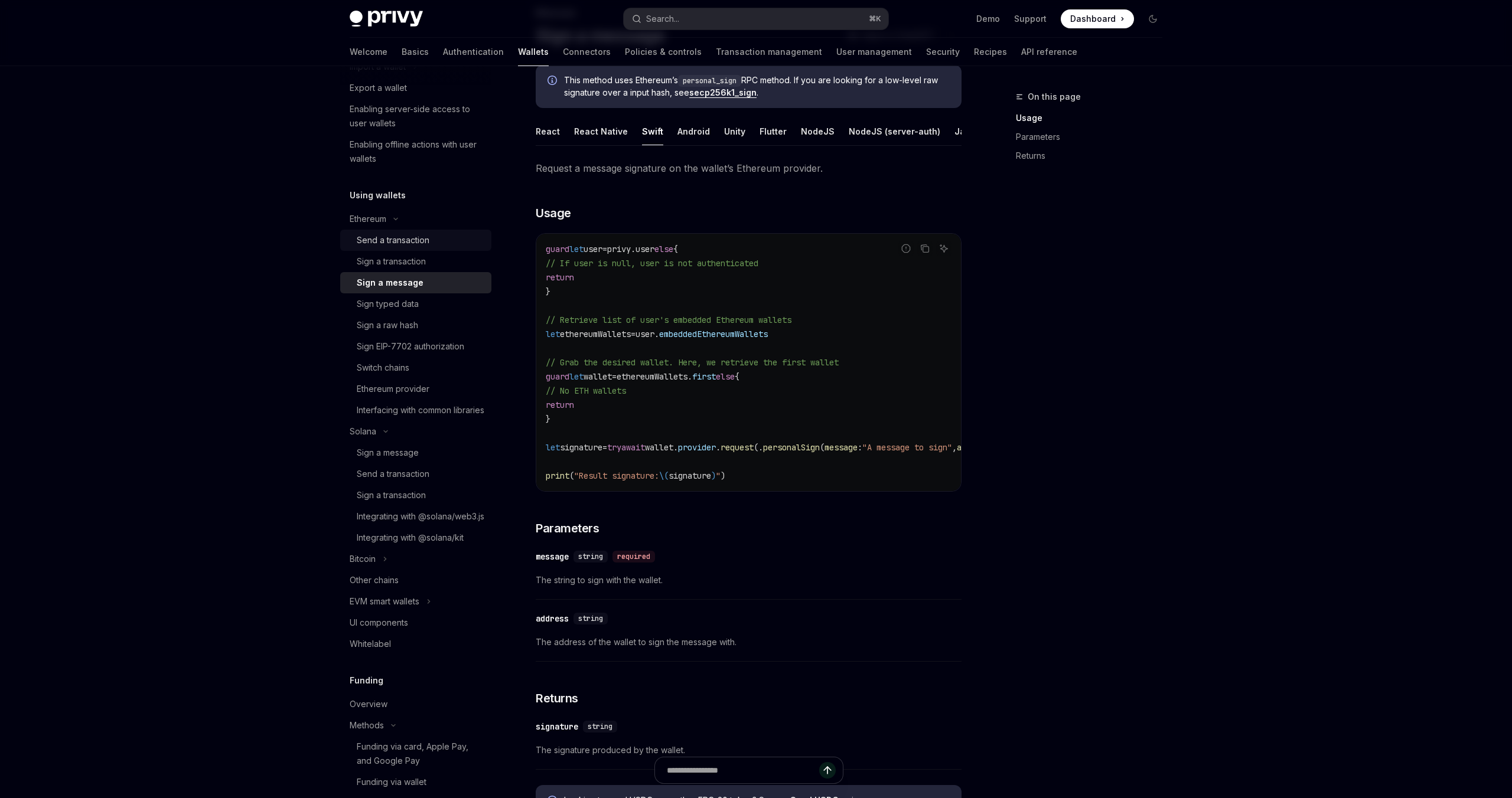
click at [419, 246] on div "Send a transaction" at bounding box center [393, 239] width 73 height 14
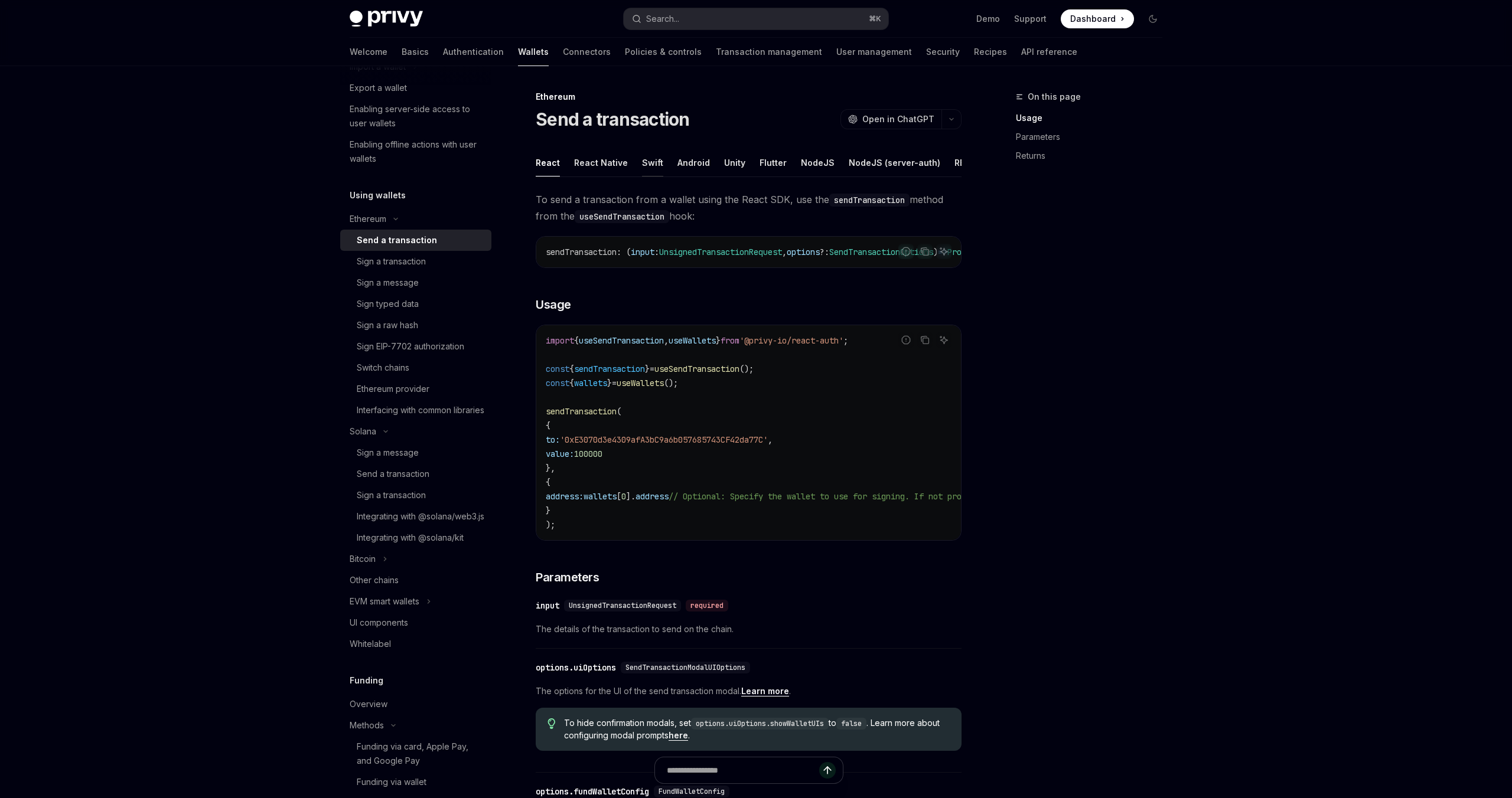
click at [647, 165] on div "Swift" at bounding box center [652, 163] width 21 height 28
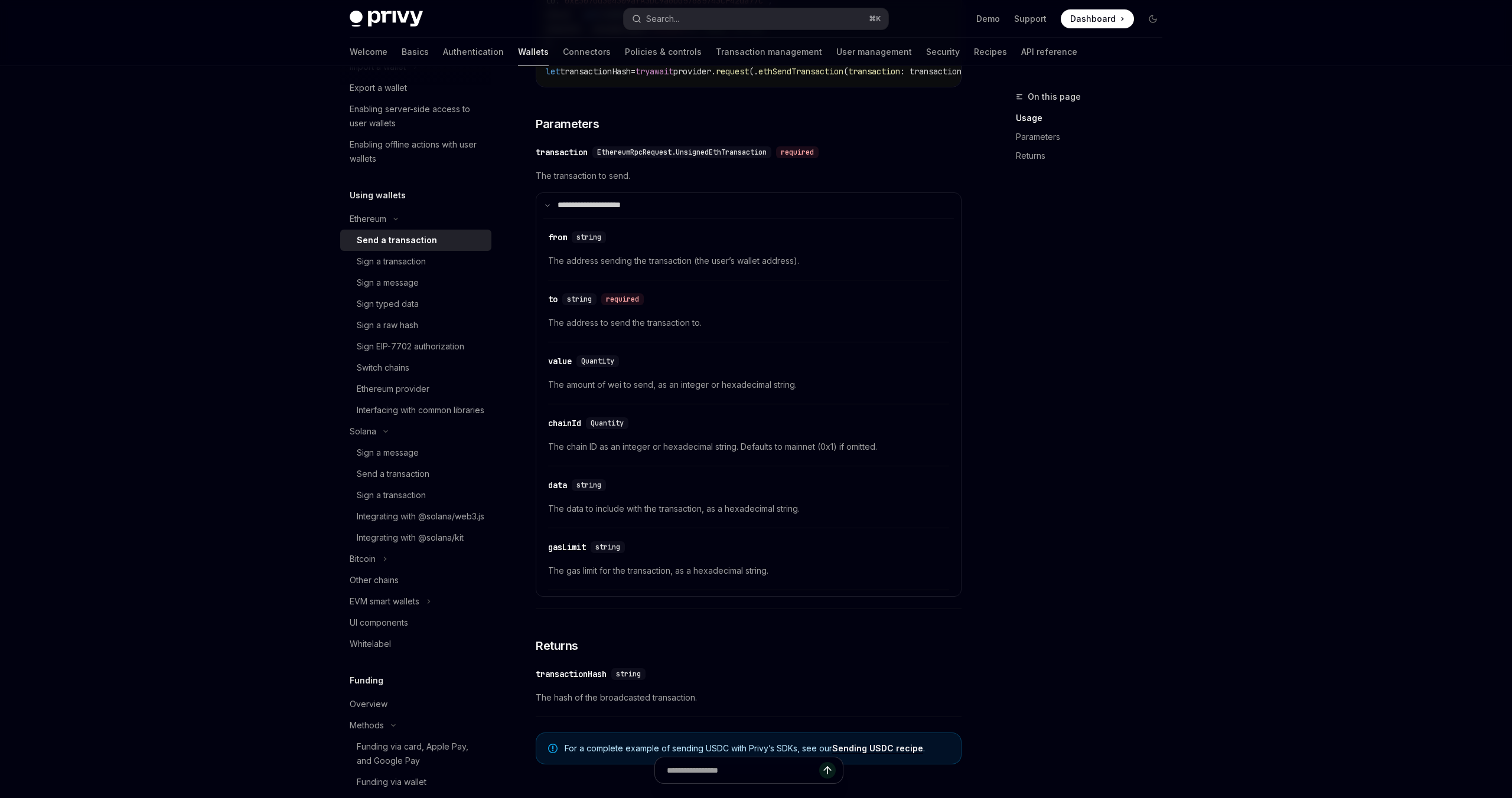
scroll to position [413, 0]
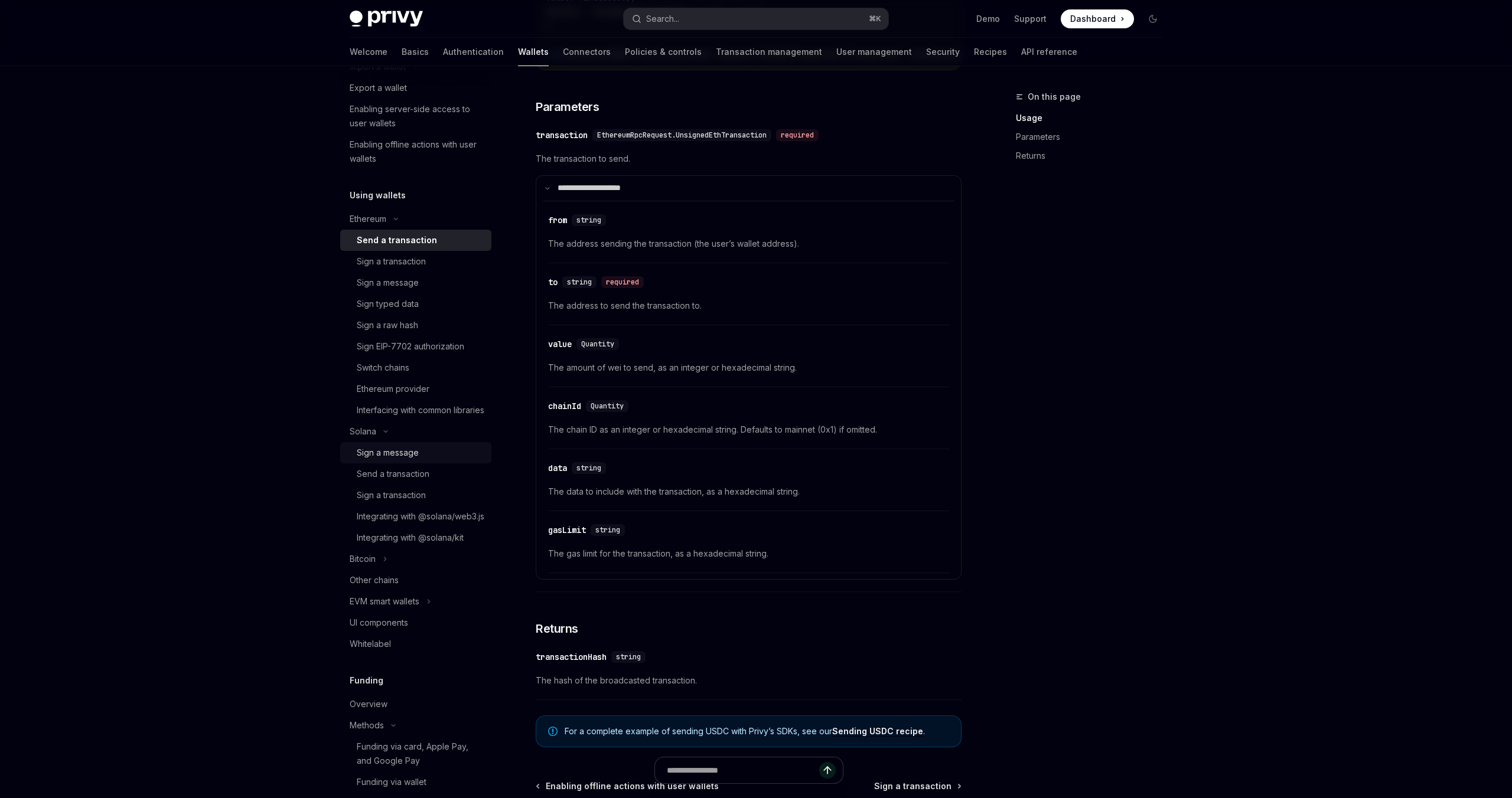
click at [391, 460] on div "Sign a message" at bounding box center [388, 453] width 62 height 14
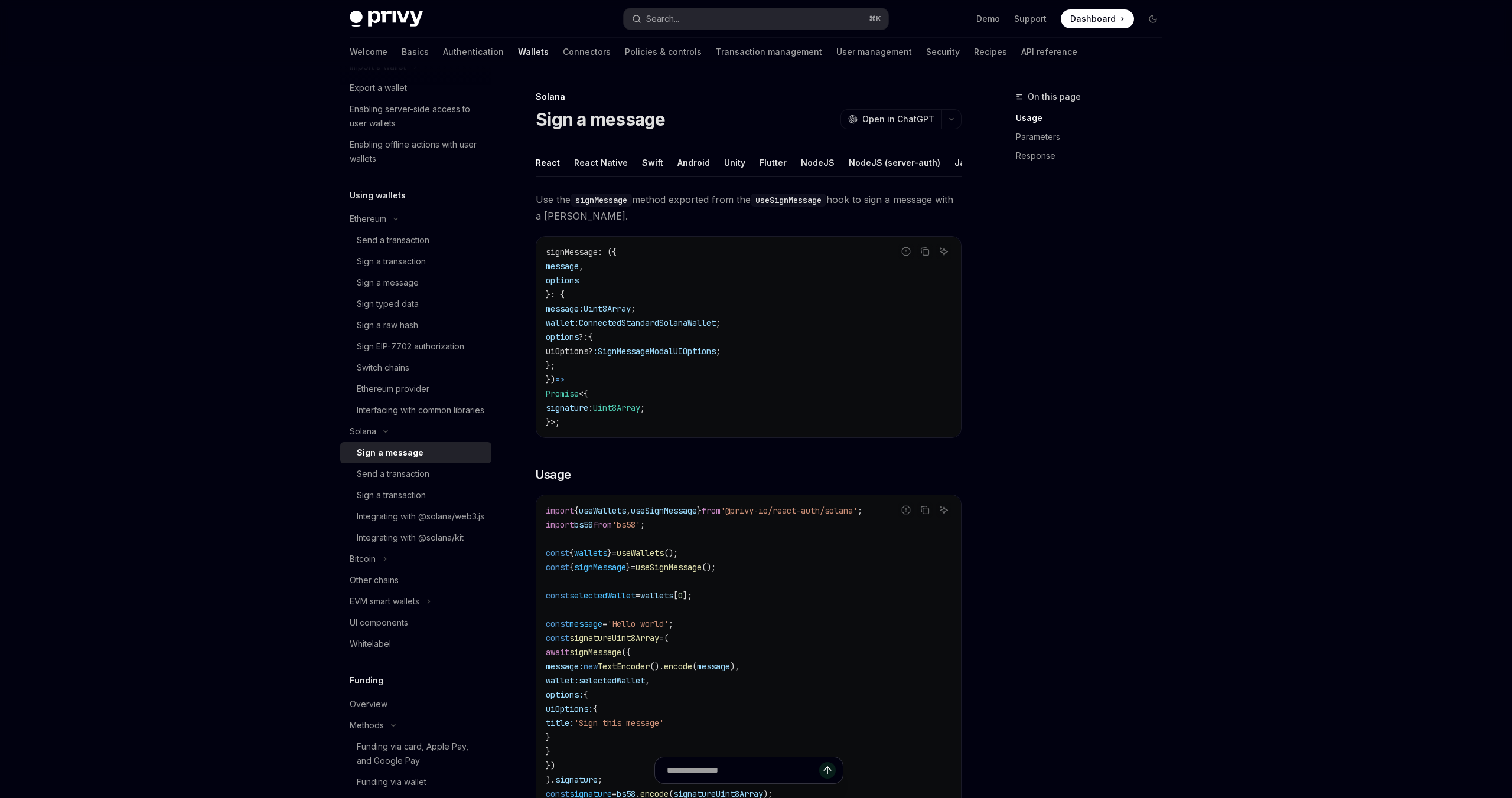
click at [650, 159] on div "Swift" at bounding box center [652, 163] width 21 height 28
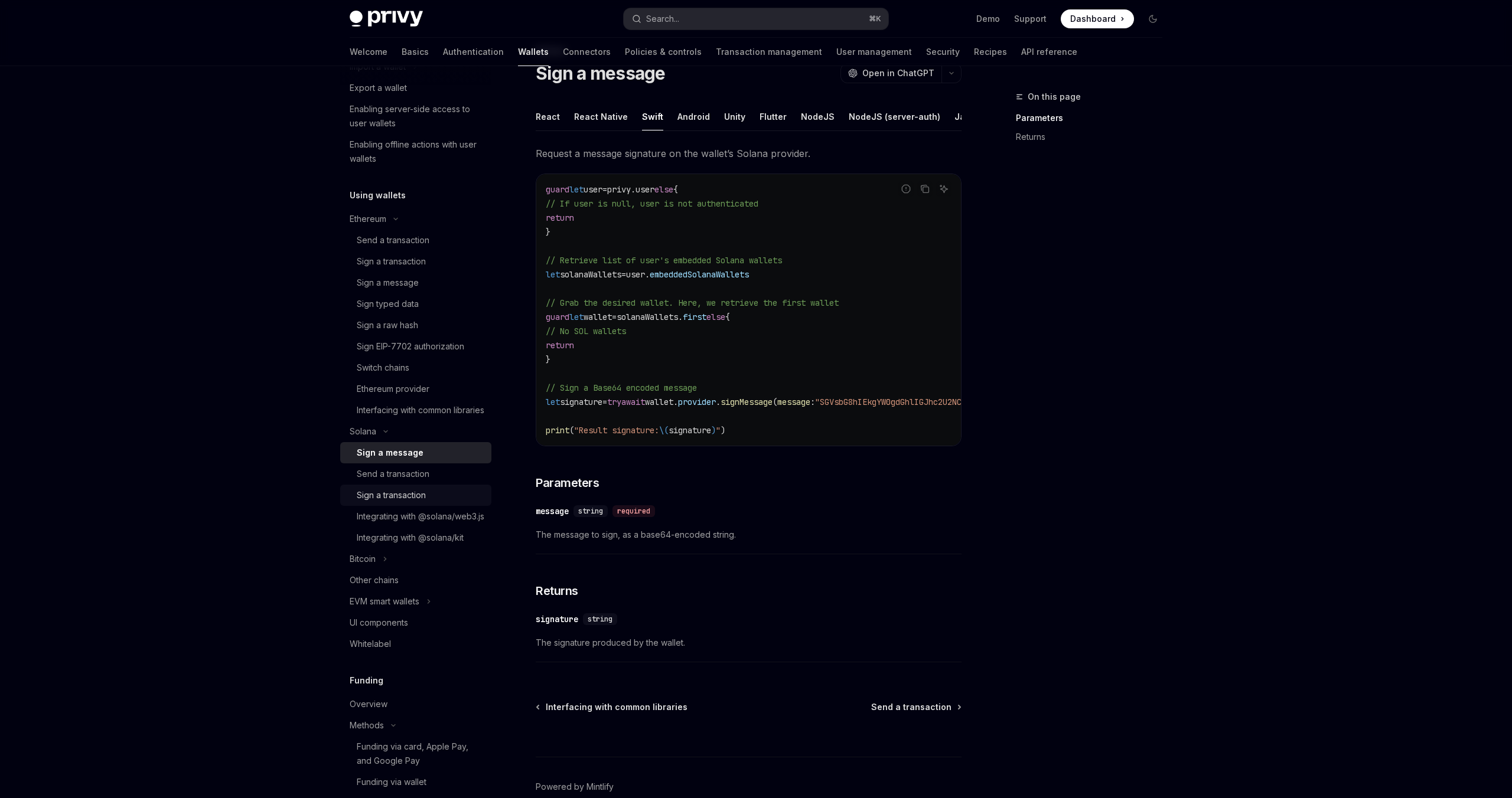
click at [404, 502] on div "Sign a transaction" at bounding box center [391, 494] width 69 height 14
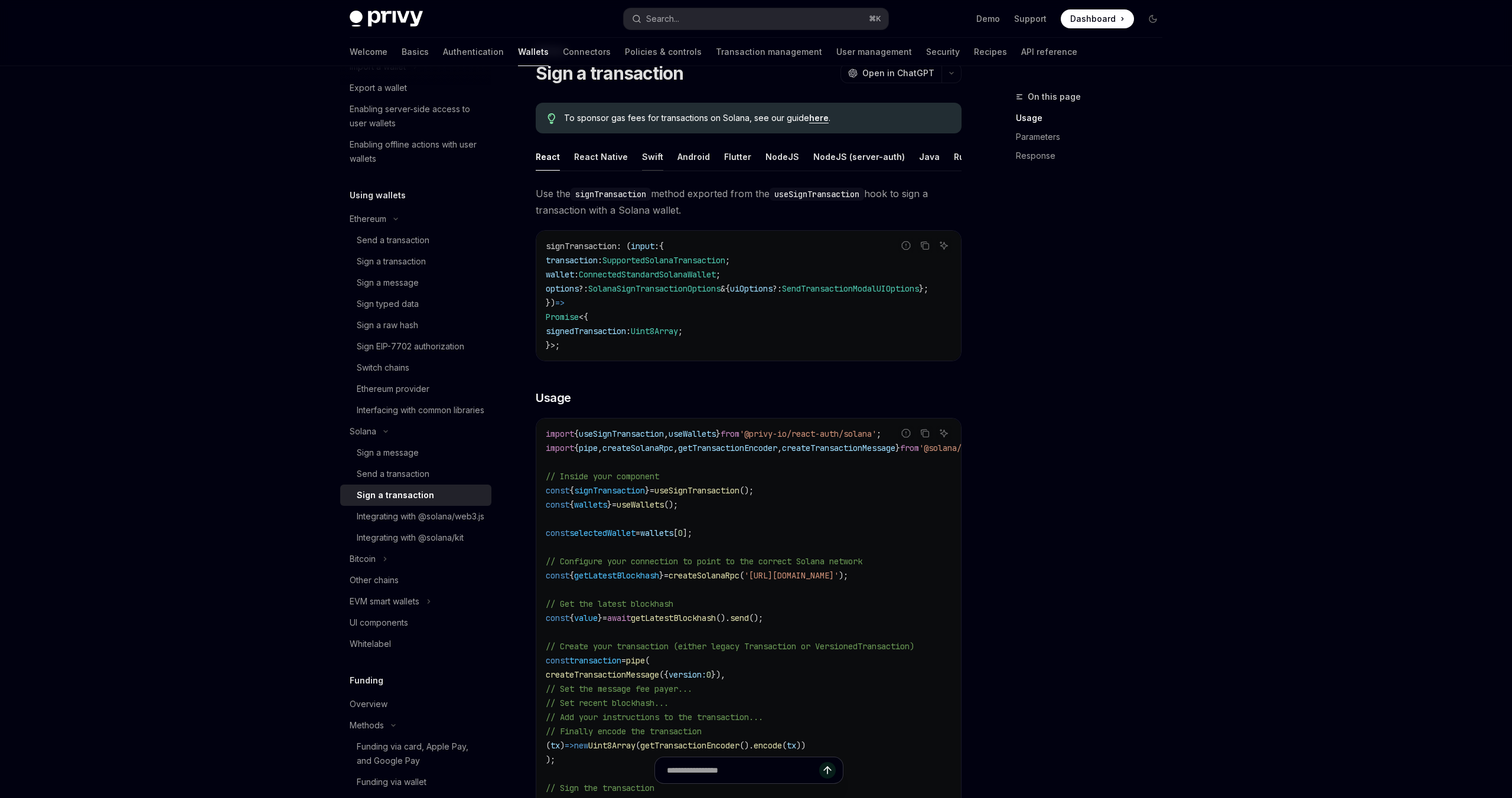
click at [652, 160] on div "Swift" at bounding box center [652, 156] width 21 height 28
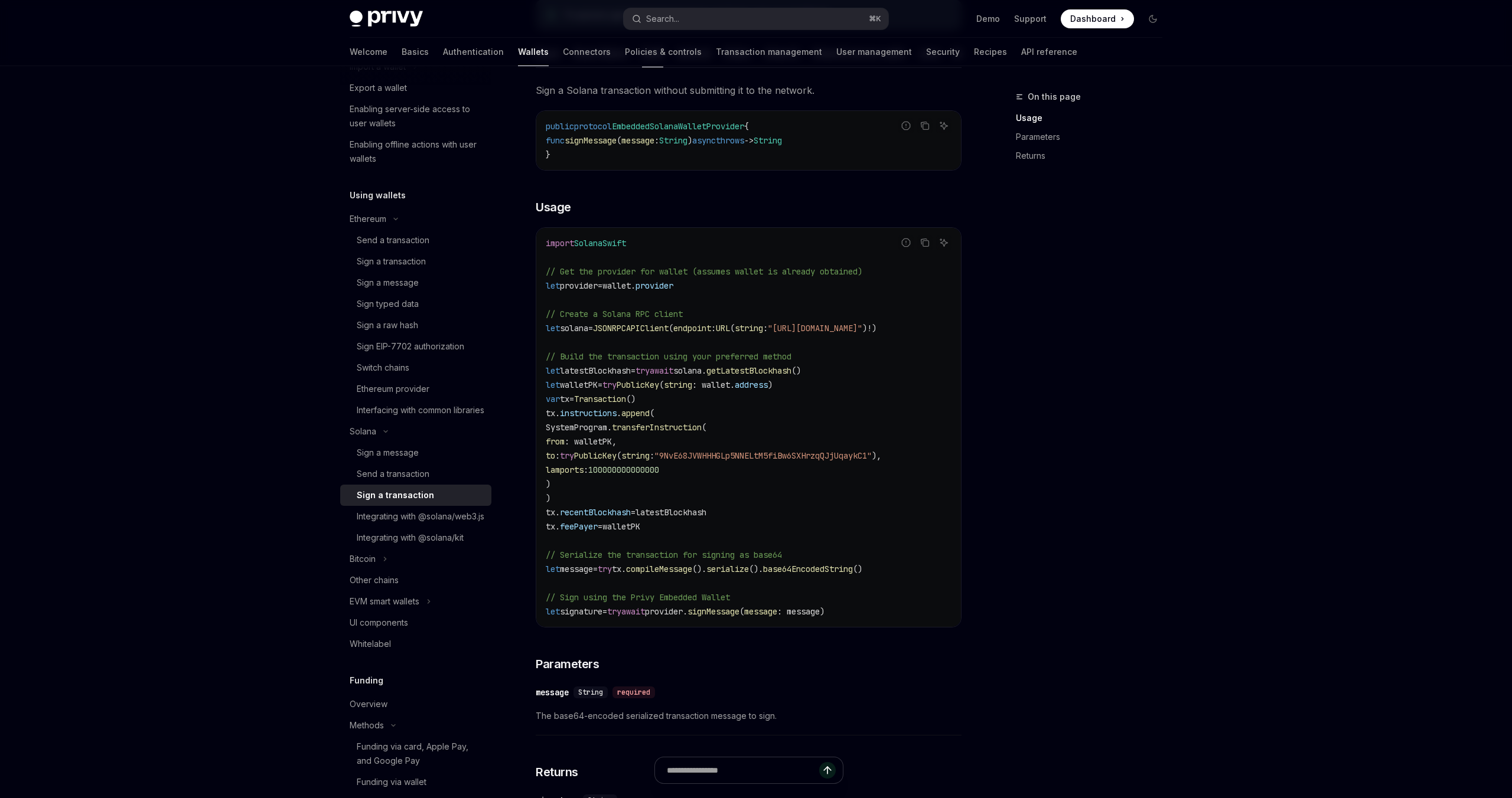
scroll to position [0, 6]
click at [414, 460] on div "Sign a message" at bounding box center [388, 453] width 62 height 14
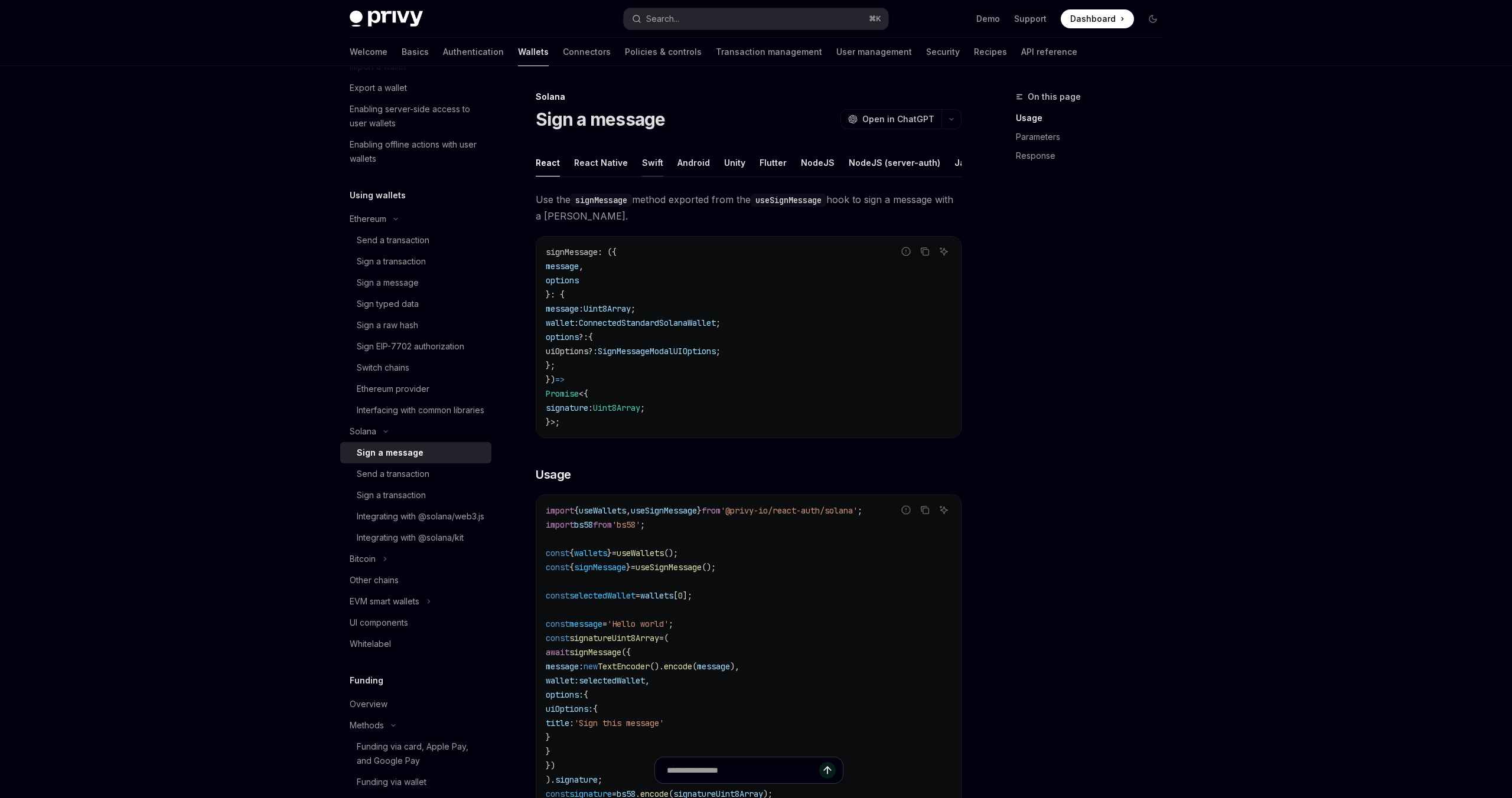
click at [651, 163] on div "Swift" at bounding box center [652, 163] width 21 height 28
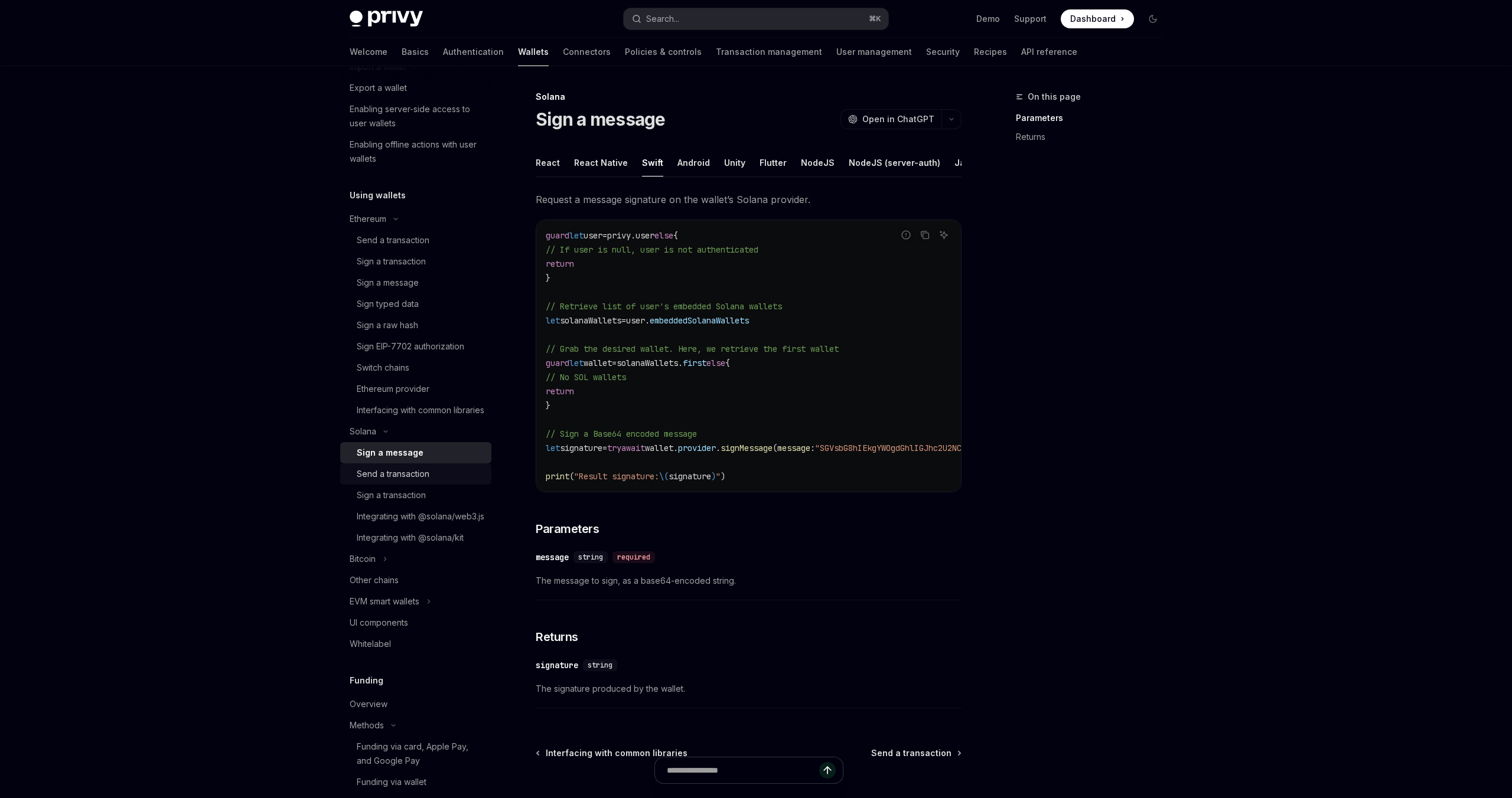
click at [430, 481] on div "Send a transaction" at bounding box center [420, 473] width 128 height 14
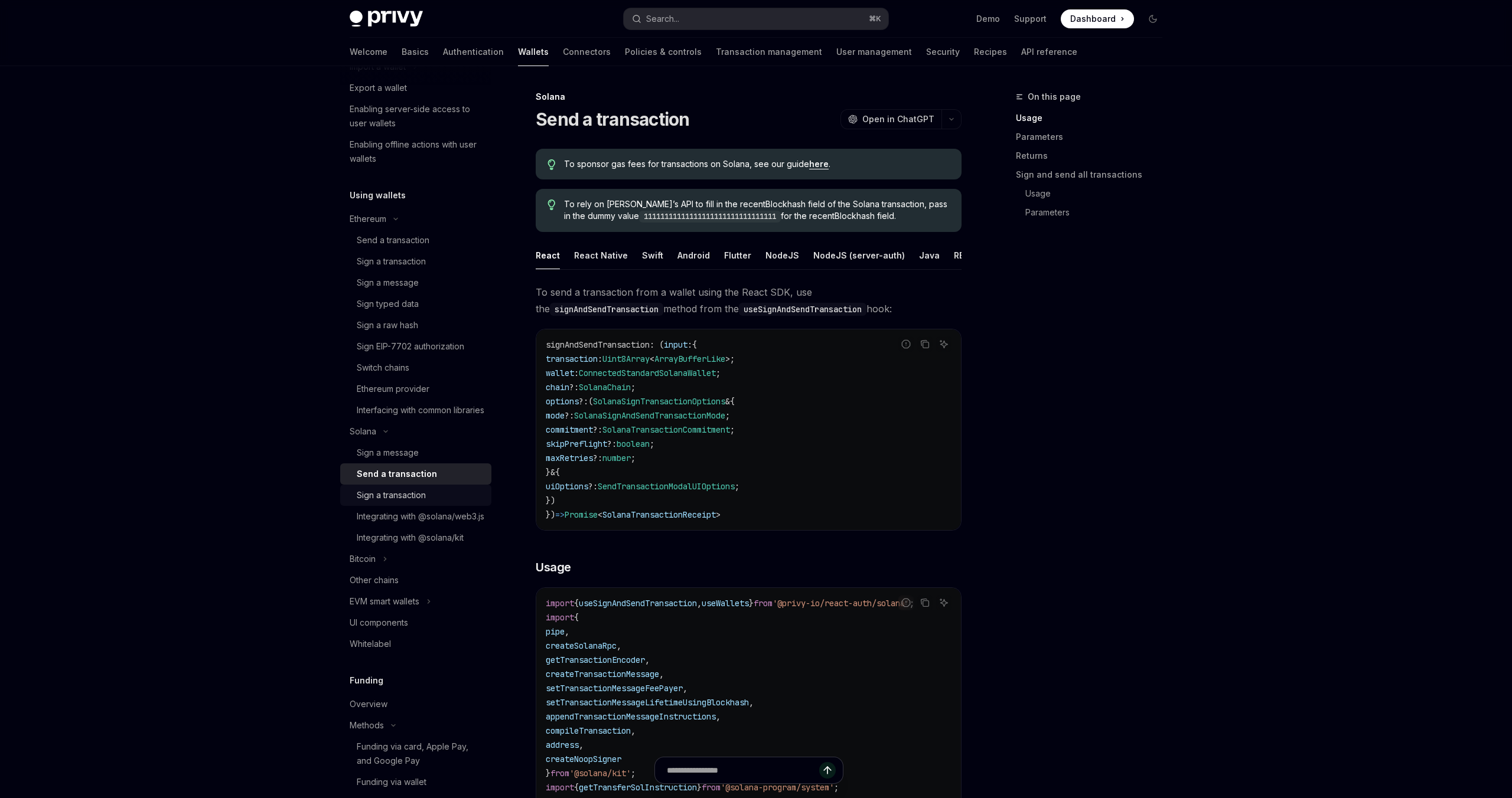
click at [417, 502] on div "Sign a transaction" at bounding box center [391, 494] width 69 height 14
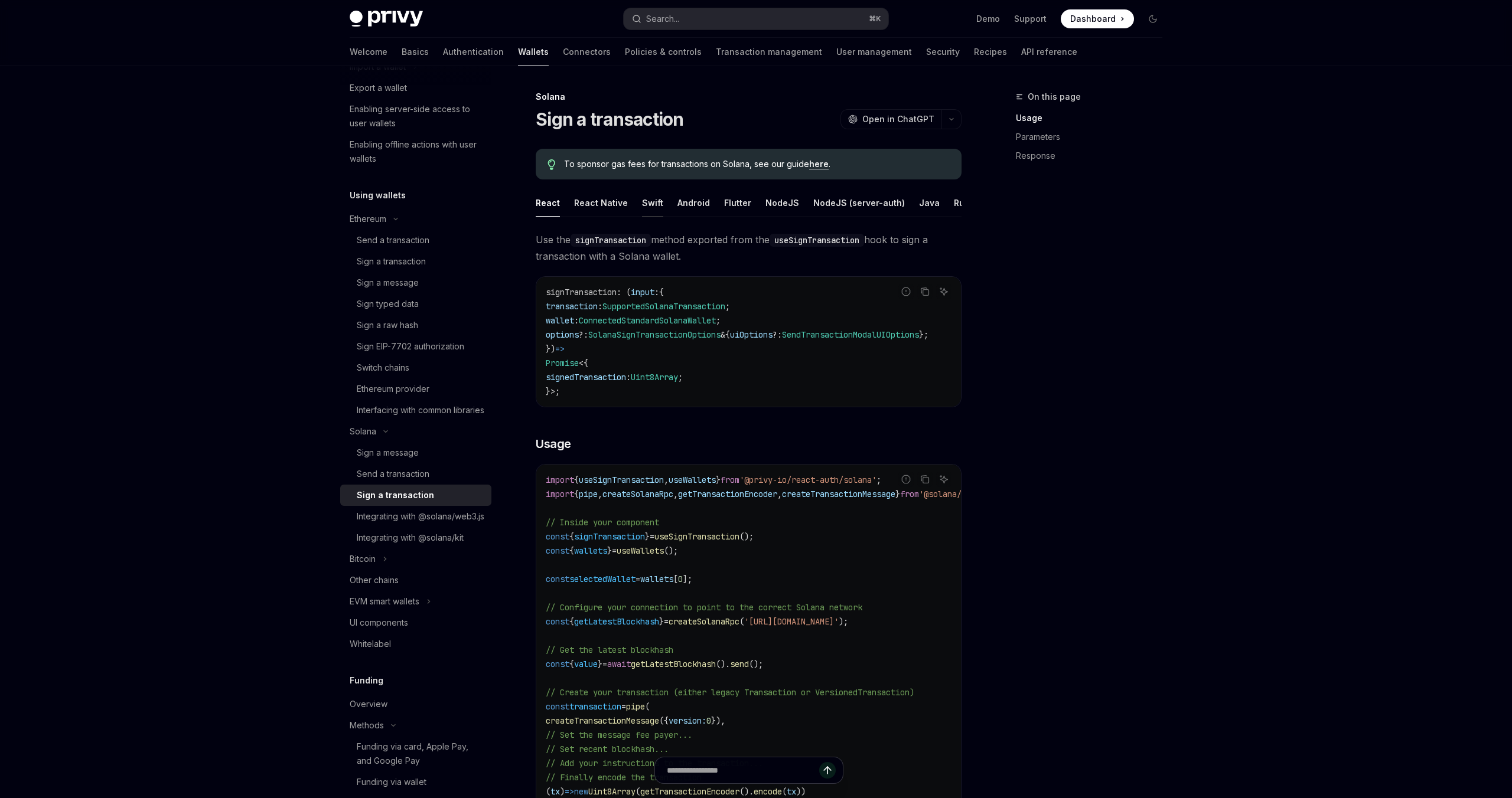
click at [648, 204] on div "Swift" at bounding box center [652, 203] width 21 height 28
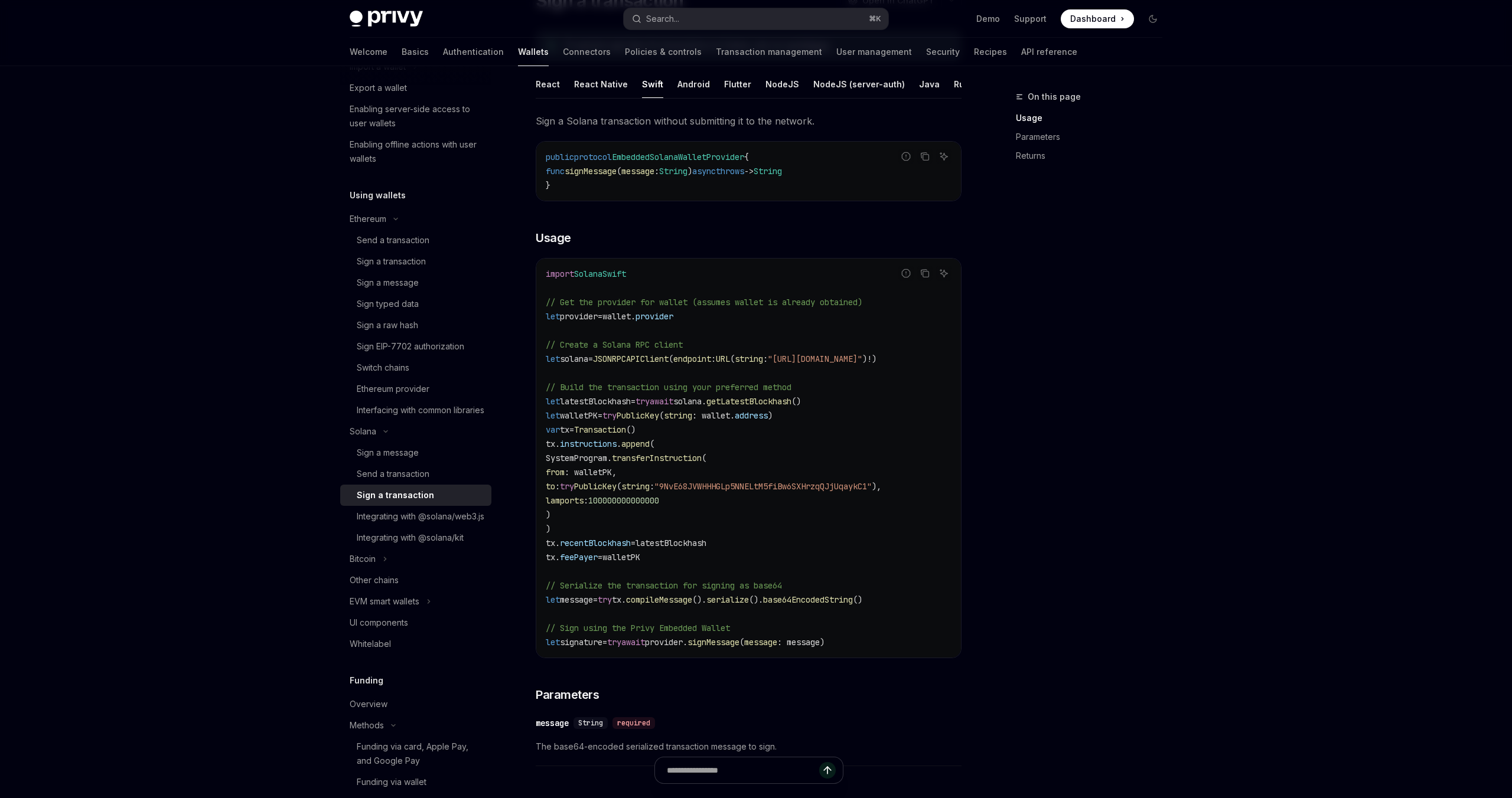
scroll to position [125, 0]
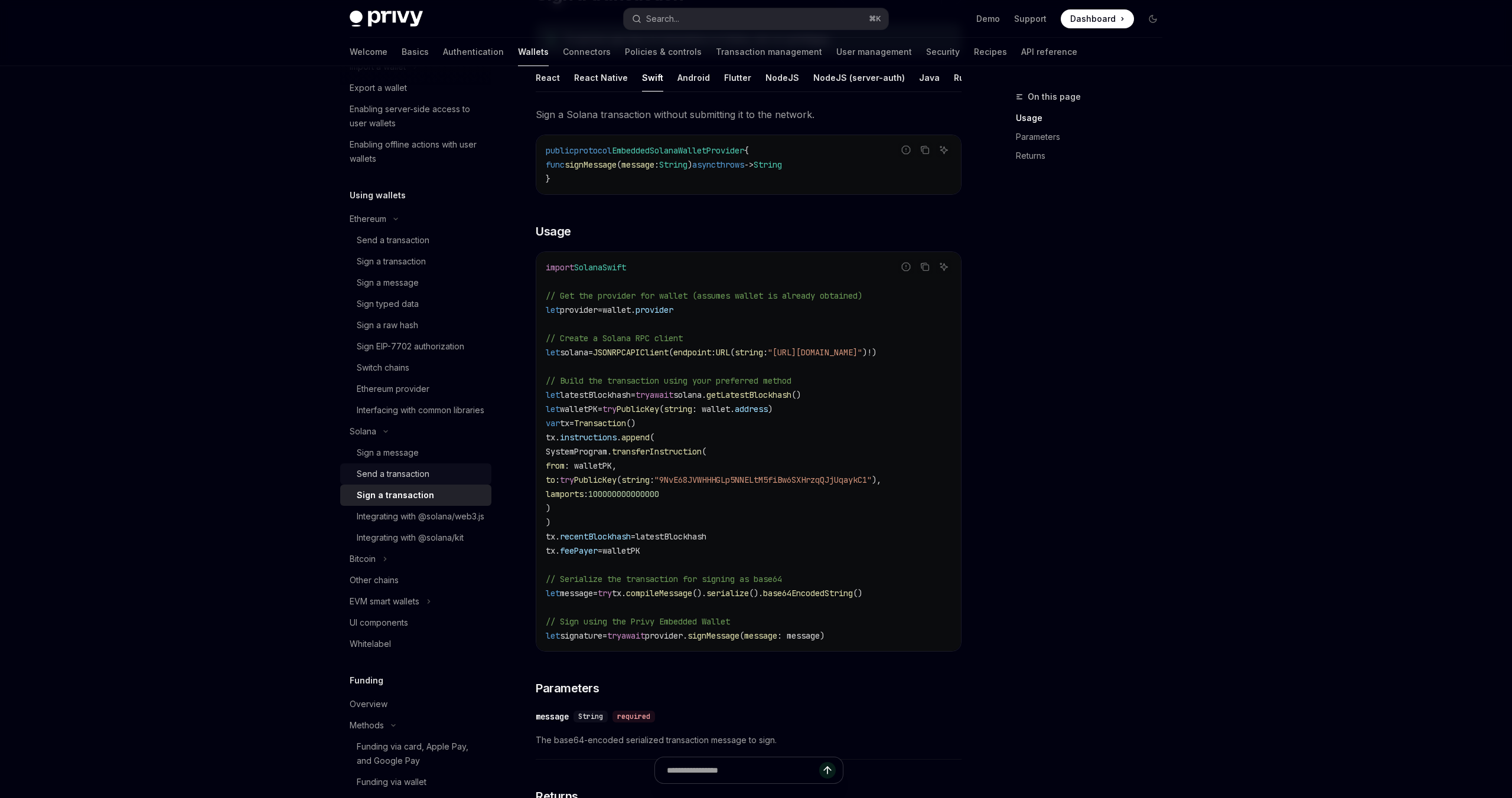
click at [391, 481] on div "Send a transaction" at bounding box center [393, 473] width 73 height 14
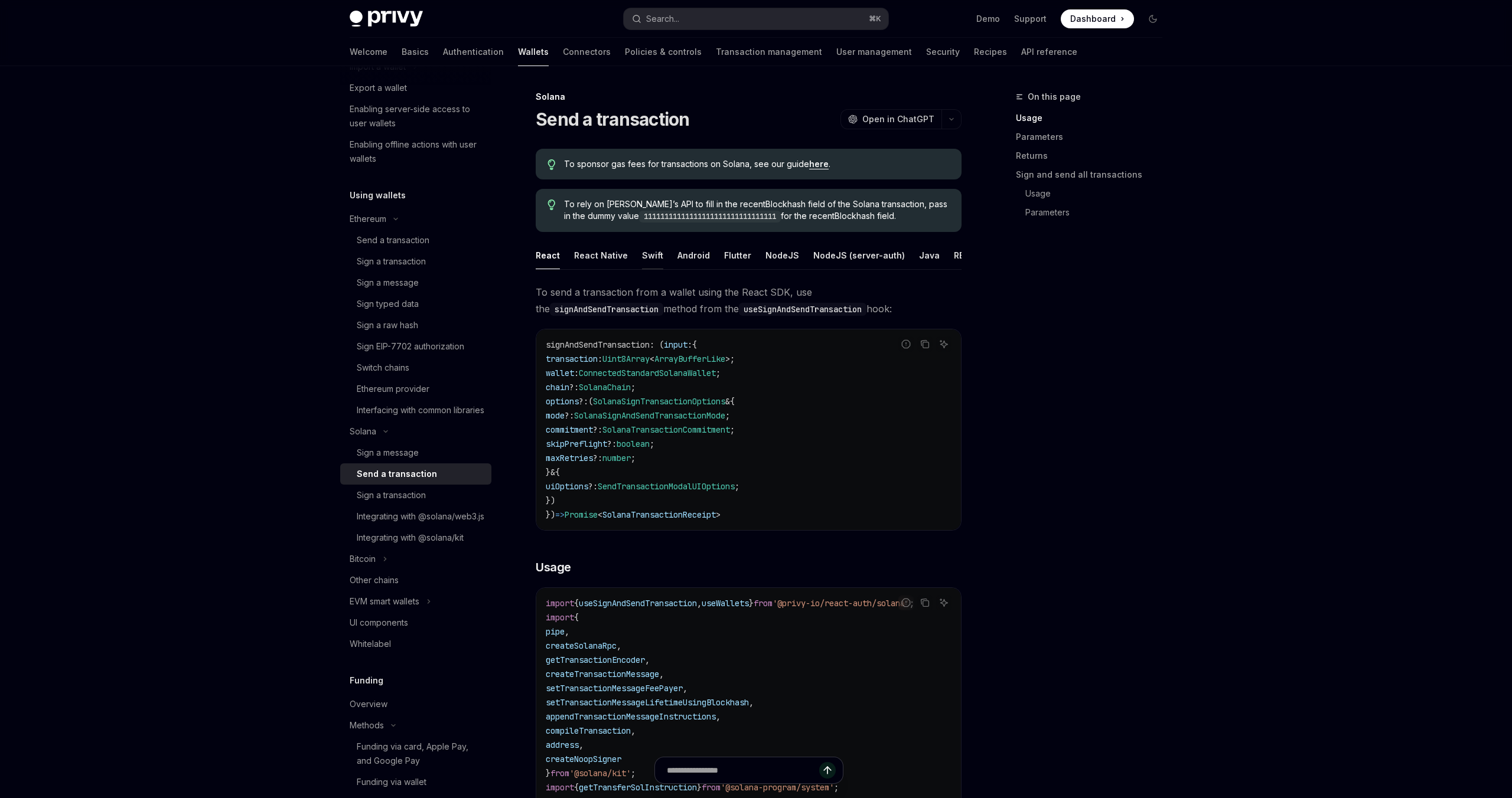
click at [643, 261] on div "Swift" at bounding box center [652, 255] width 21 height 28
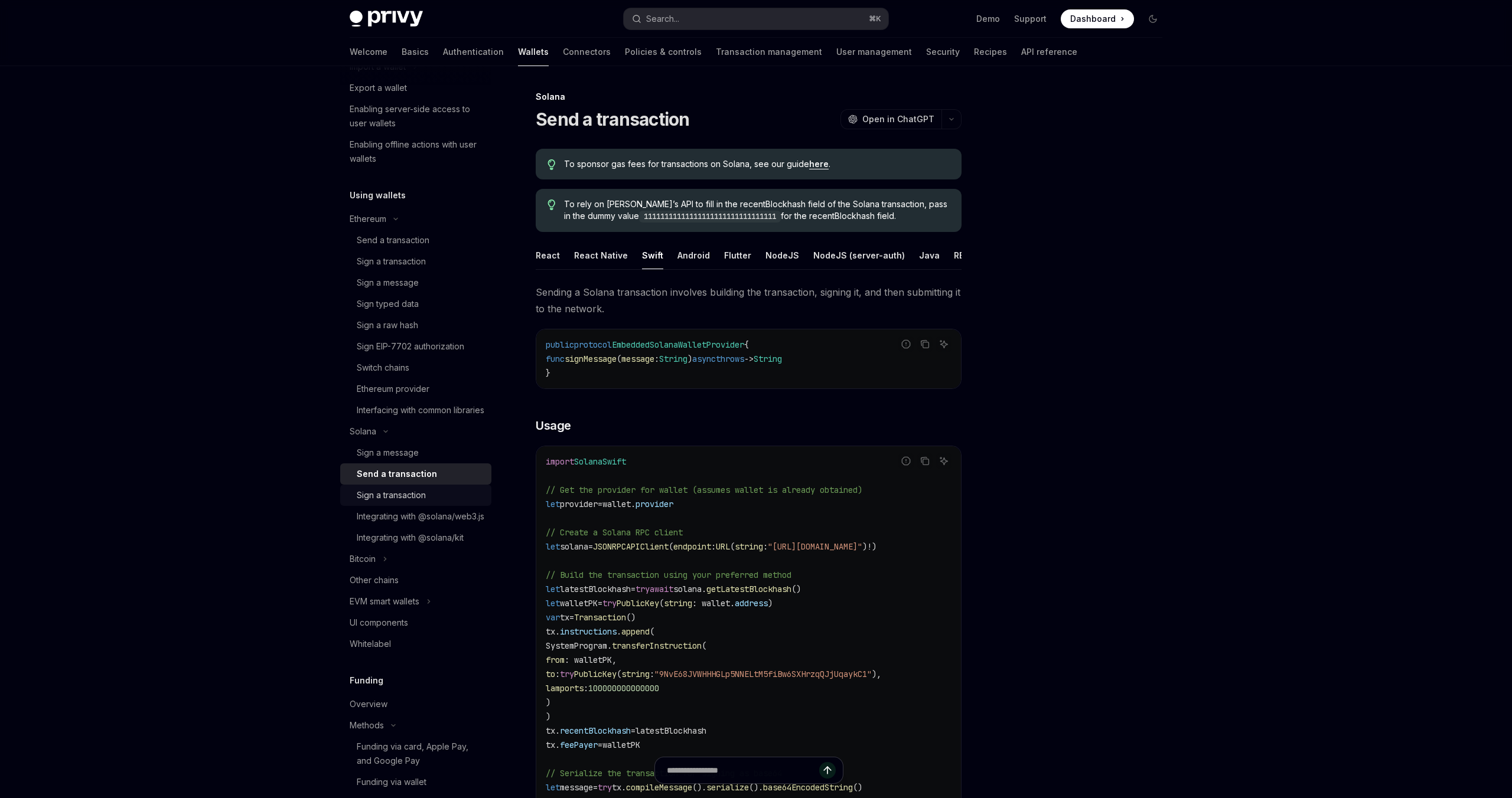
click at [418, 502] on div "Sign a transaction" at bounding box center [391, 494] width 69 height 14
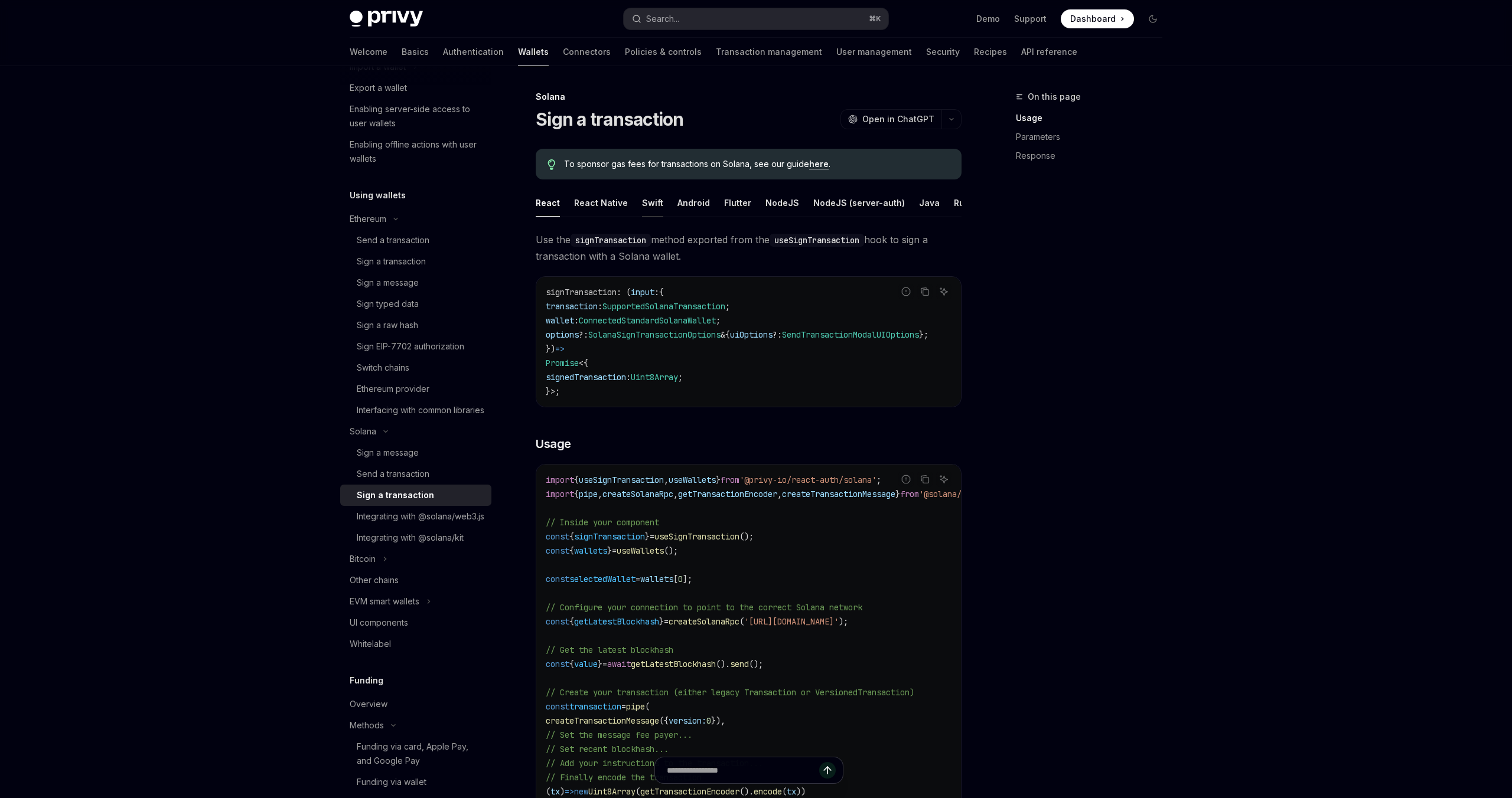
click at [650, 199] on div "Swift" at bounding box center [652, 203] width 21 height 28
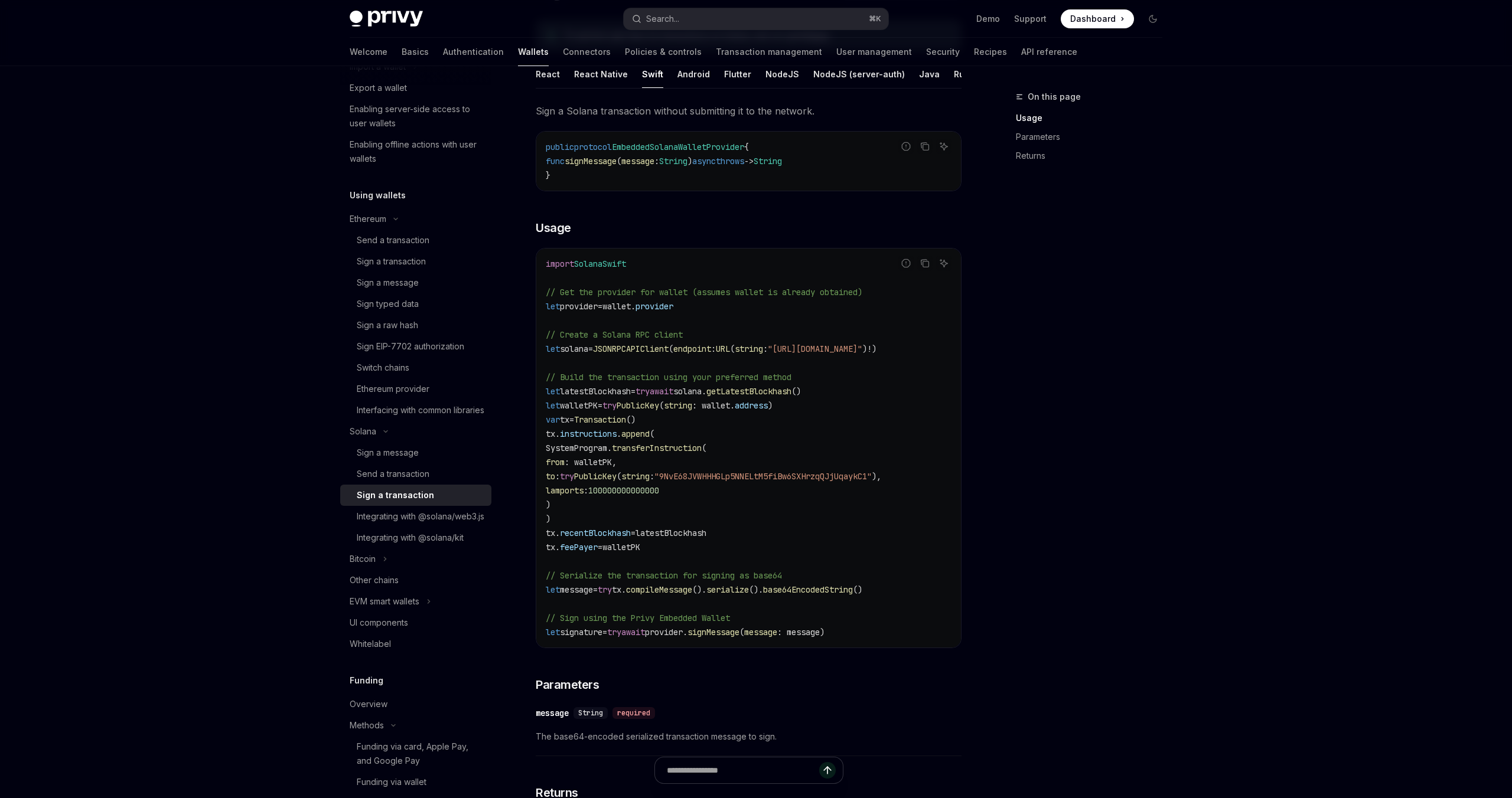
scroll to position [139, 0]
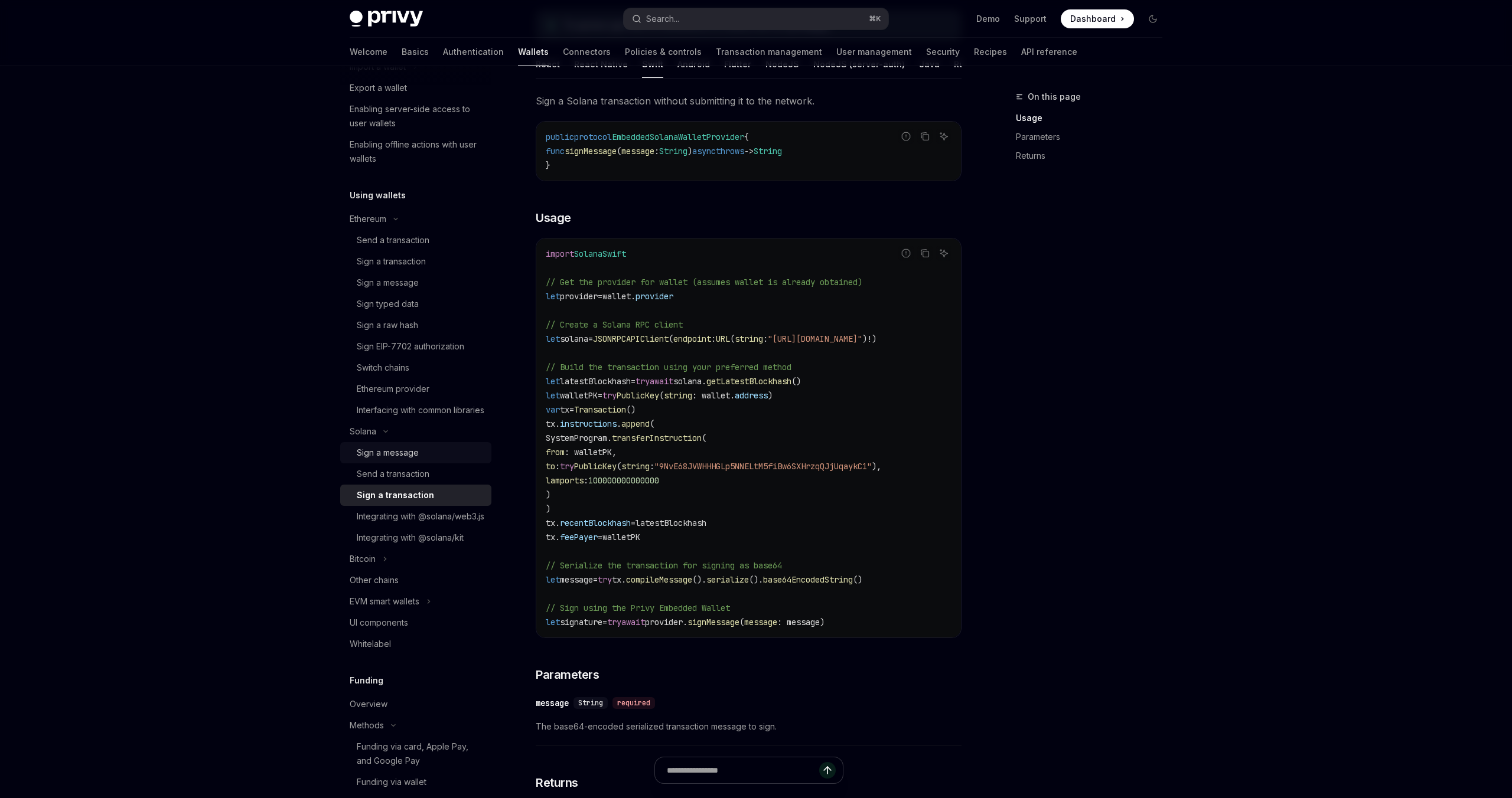
click at [403, 460] on div "Sign a message" at bounding box center [388, 453] width 62 height 14
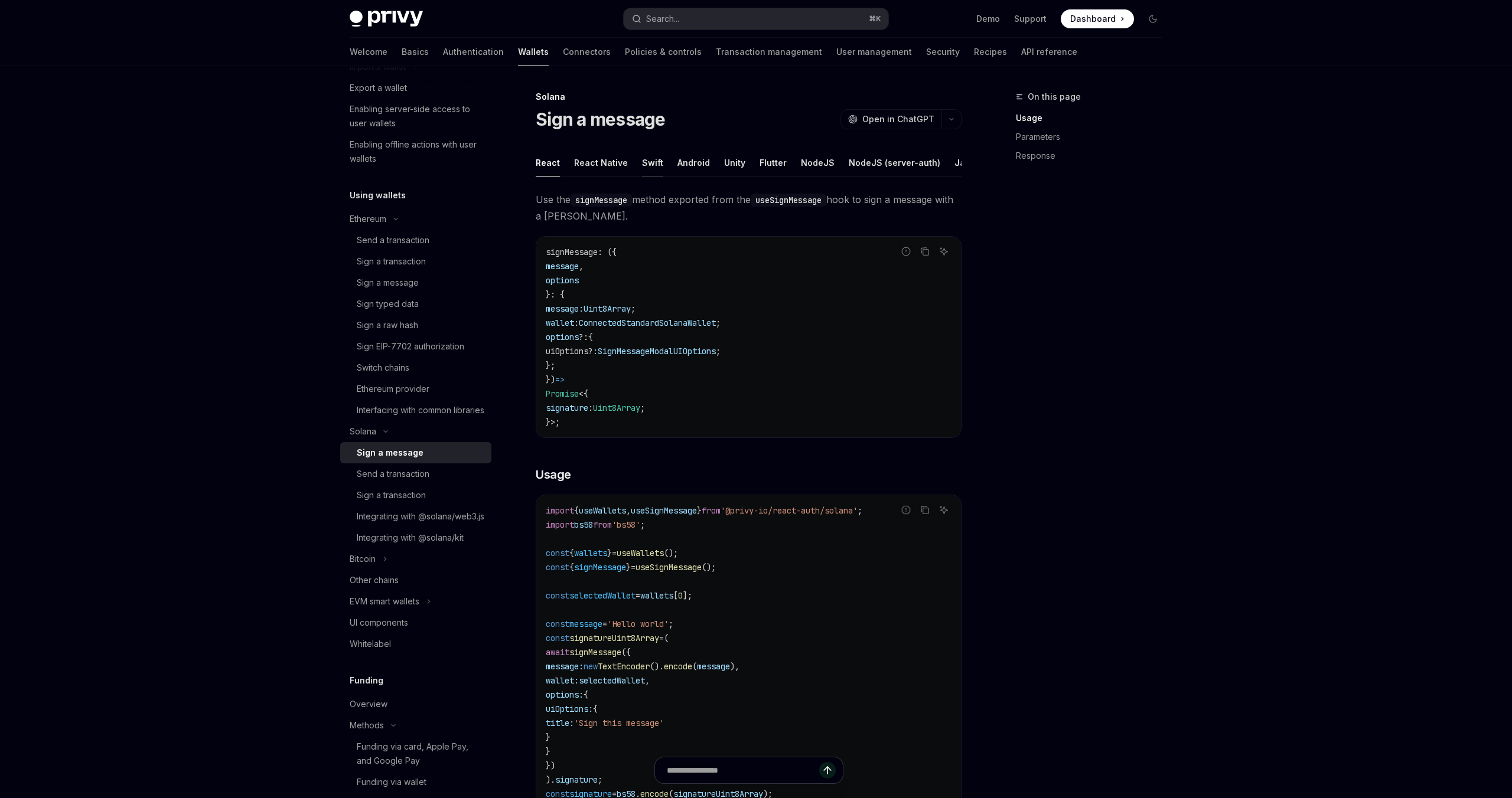
click at [653, 165] on div "Swift" at bounding box center [652, 163] width 21 height 28
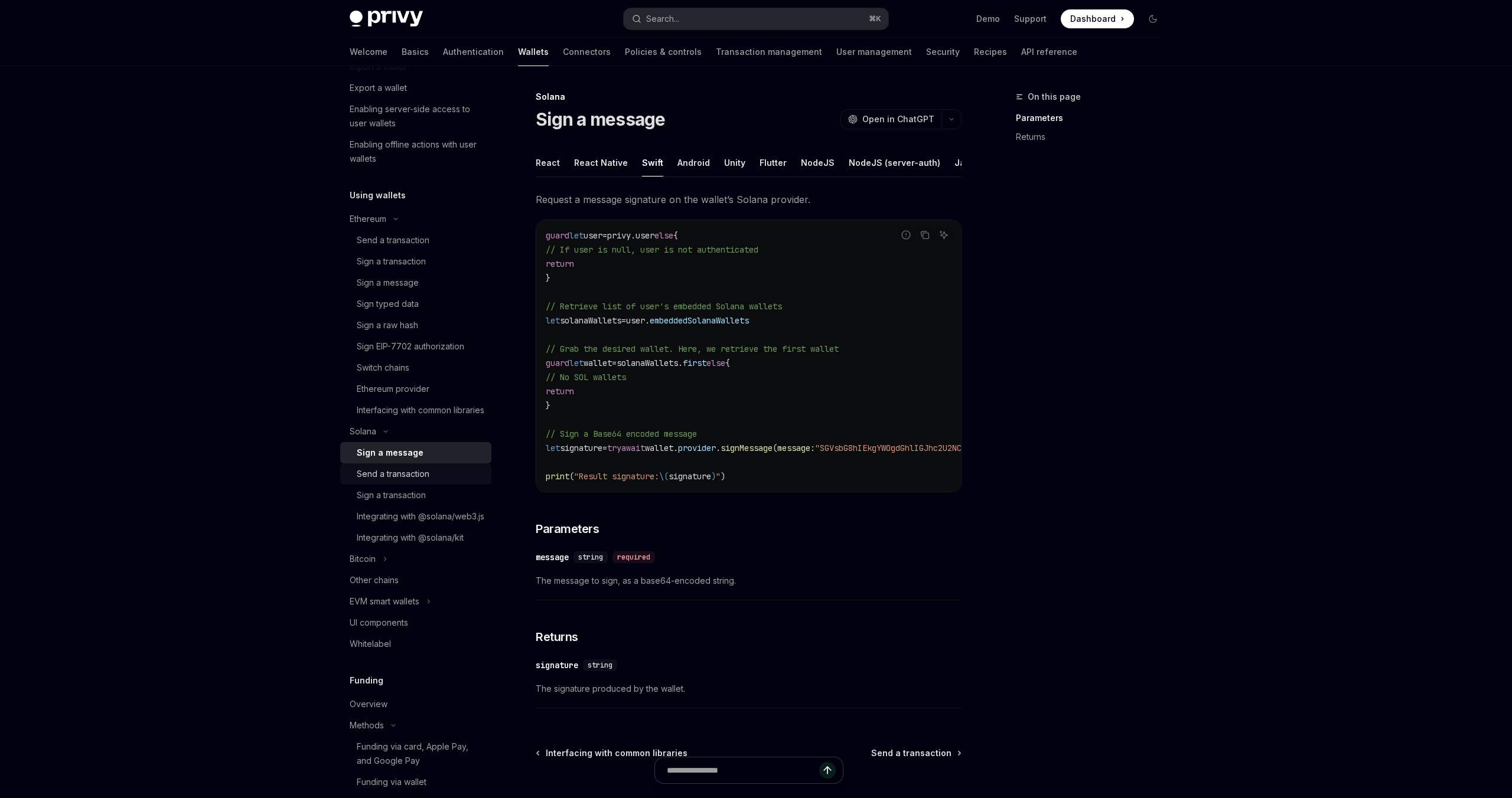
click at [410, 481] on div "Send a transaction" at bounding box center [393, 473] width 73 height 14
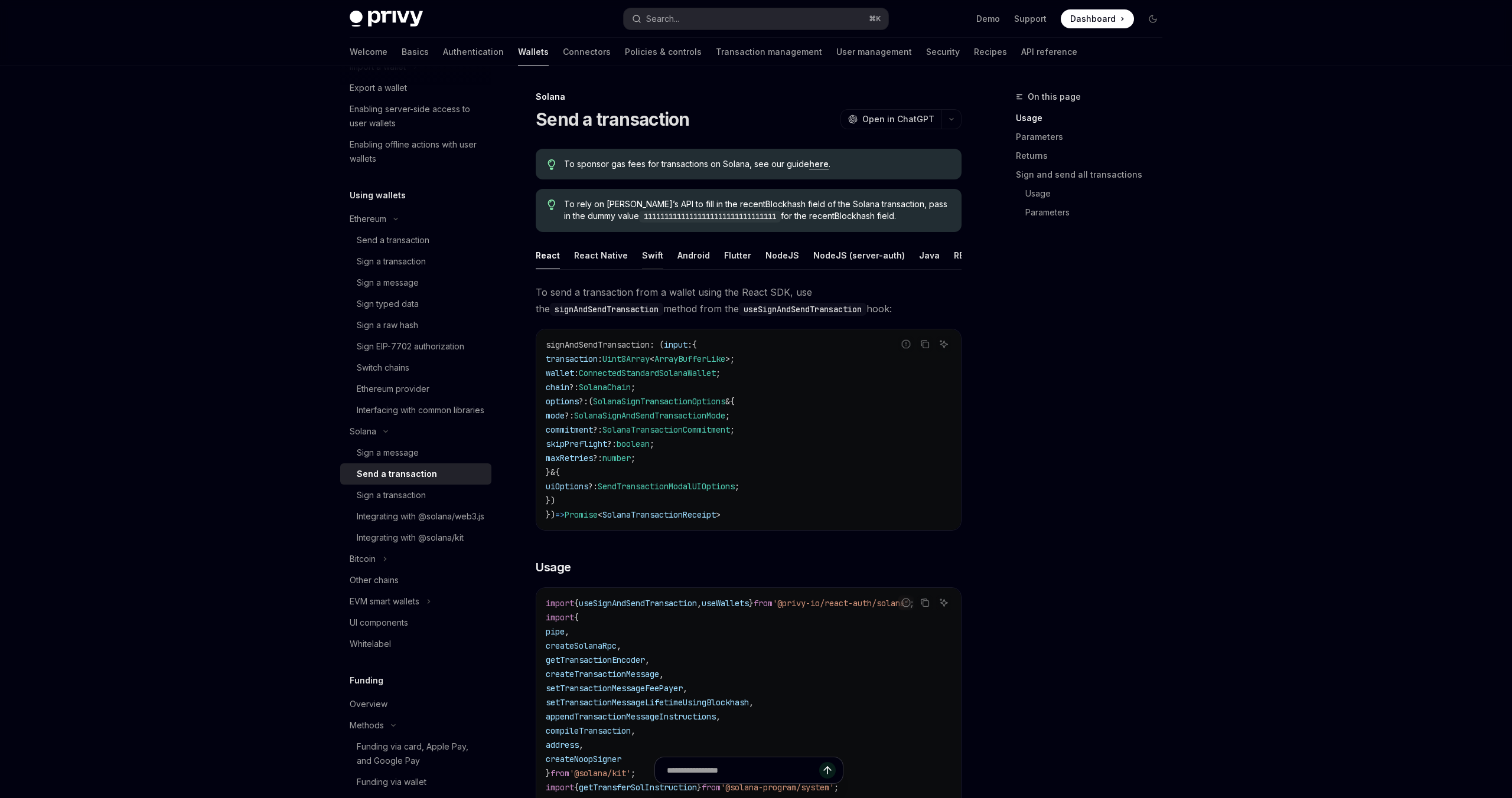
click at [652, 264] on div "Swift" at bounding box center [652, 255] width 21 height 28
type textarea "*"
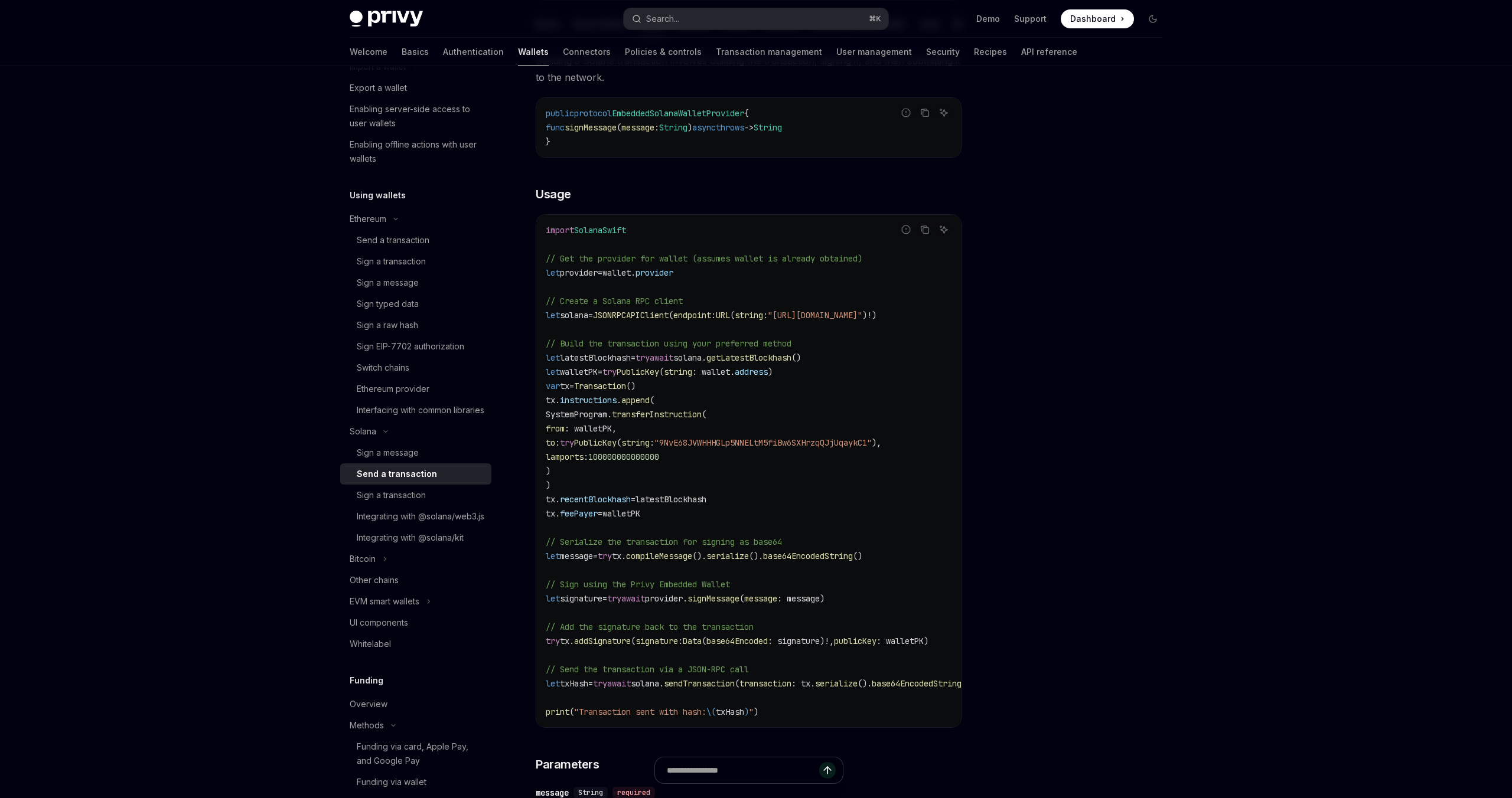
scroll to position [238, 0]
